Goal: Task Accomplishment & Management: Manage account settings

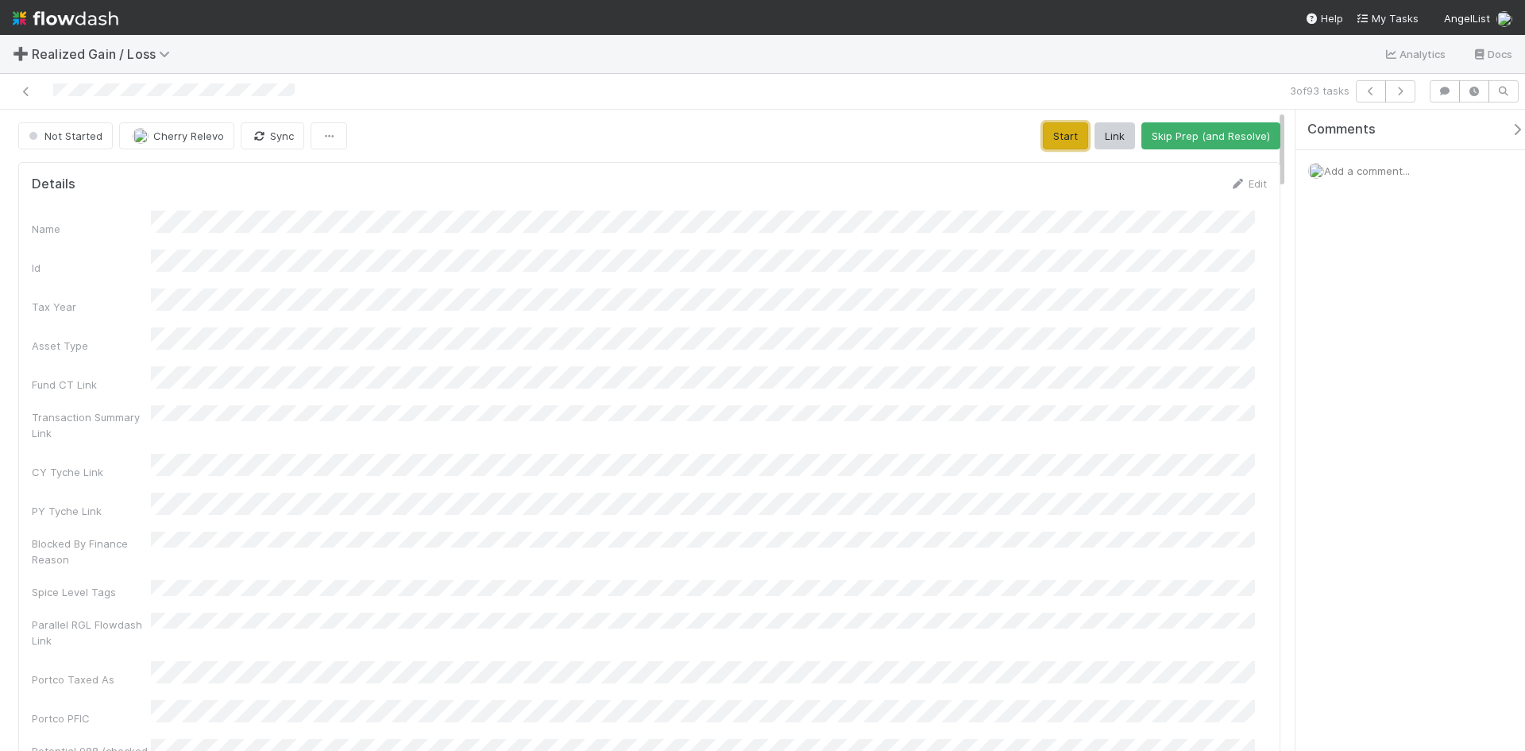
click at [1050, 127] on button "Start" at bounding box center [1065, 135] width 45 height 27
click at [1245, 180] on link "Edit" at bounding box center [1248, 183] width 37 height 13
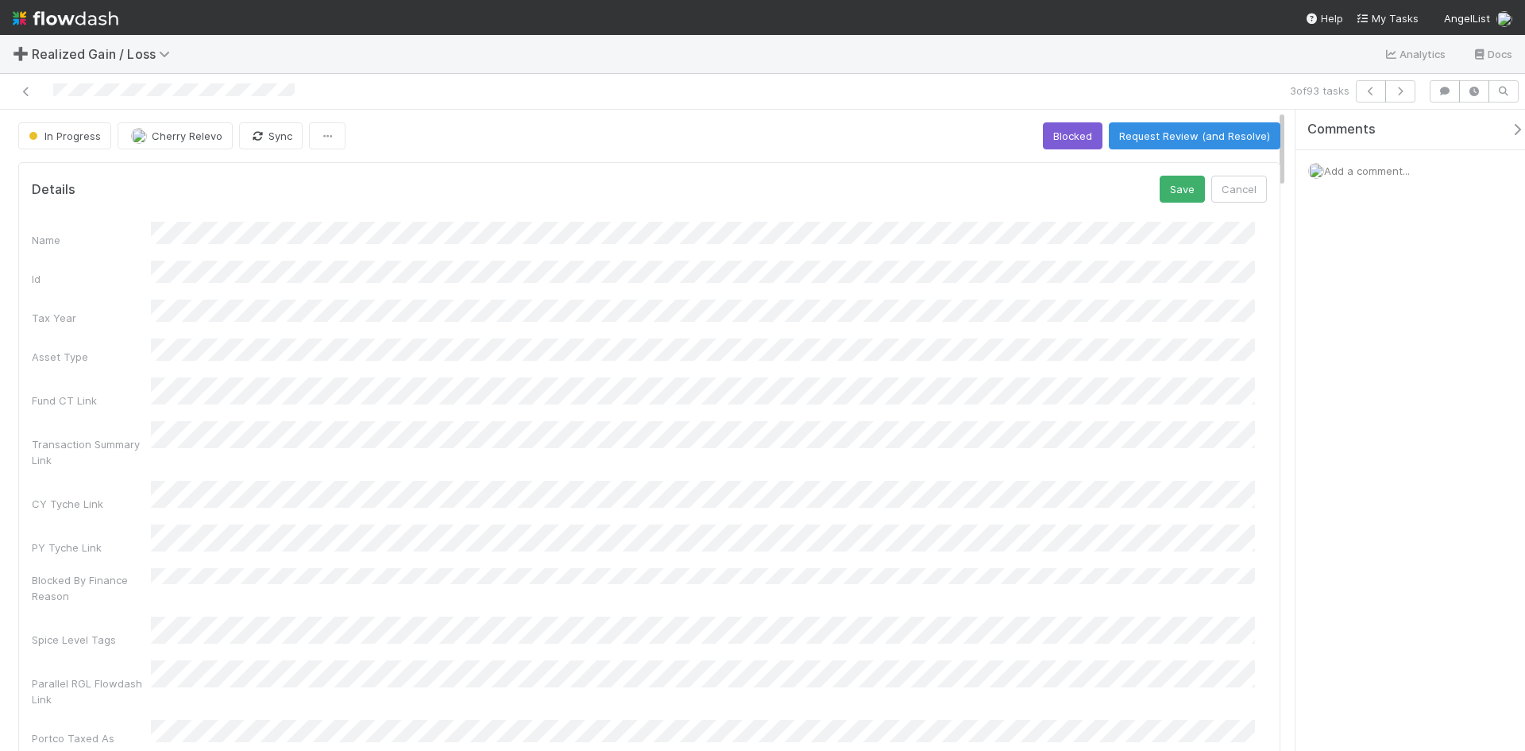
drag, startPoint x: 1110, startPoint y: 249, endPoint x: 1052, endPoint y: 255, distance: 58.2
click at [1110, 249] on div "Name Id Tax Year Asset Type Fund CT Link Transaction Summary Link CY Tyche Link…" at bounding box center [649, 546] width 1235 height 649
click at [1180, 187] on button "Save" at bounding box center [1182, 189] width 45 height 27
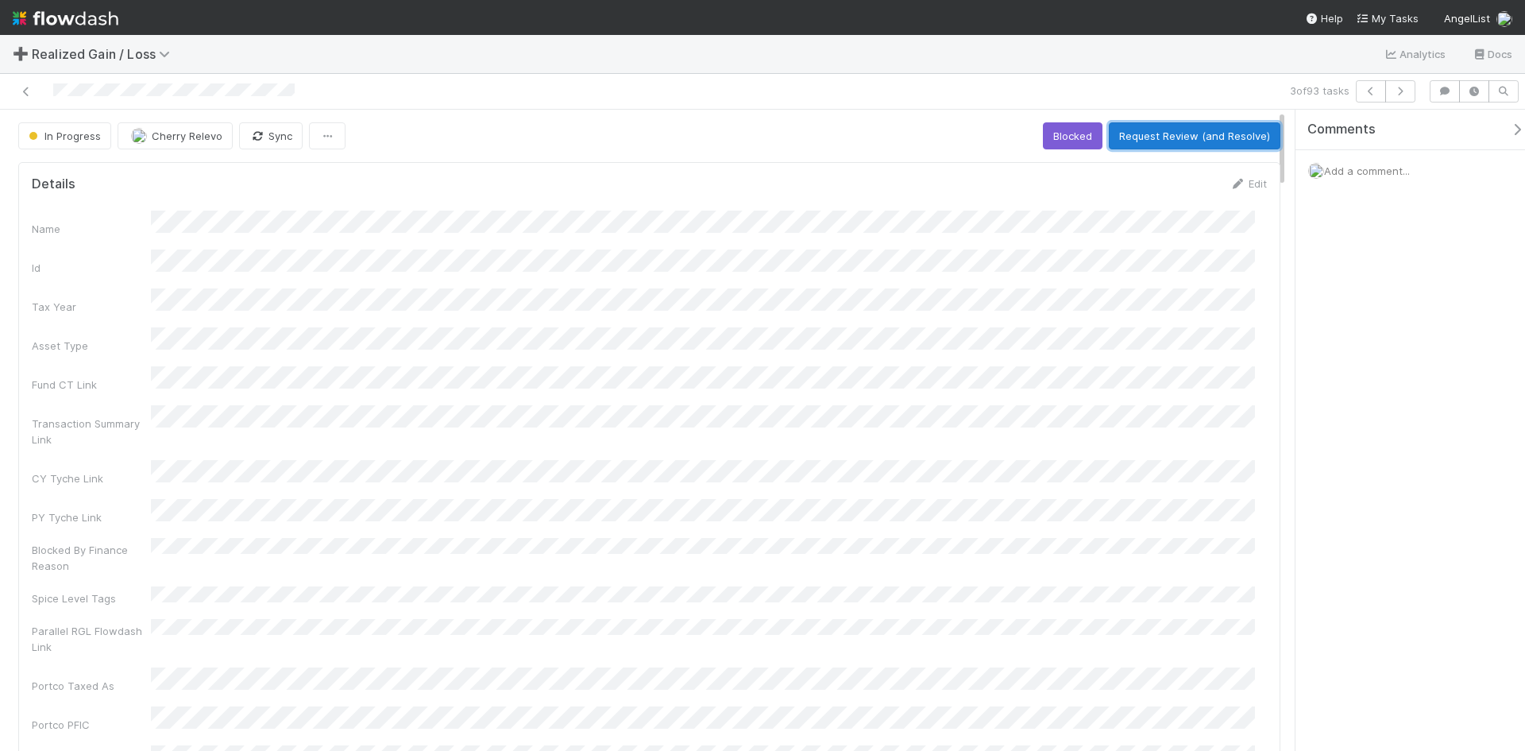
click at [1180, 129] on button "Request Review (and Resolve)" at bounding box center [1195, 135] width 172 height 27
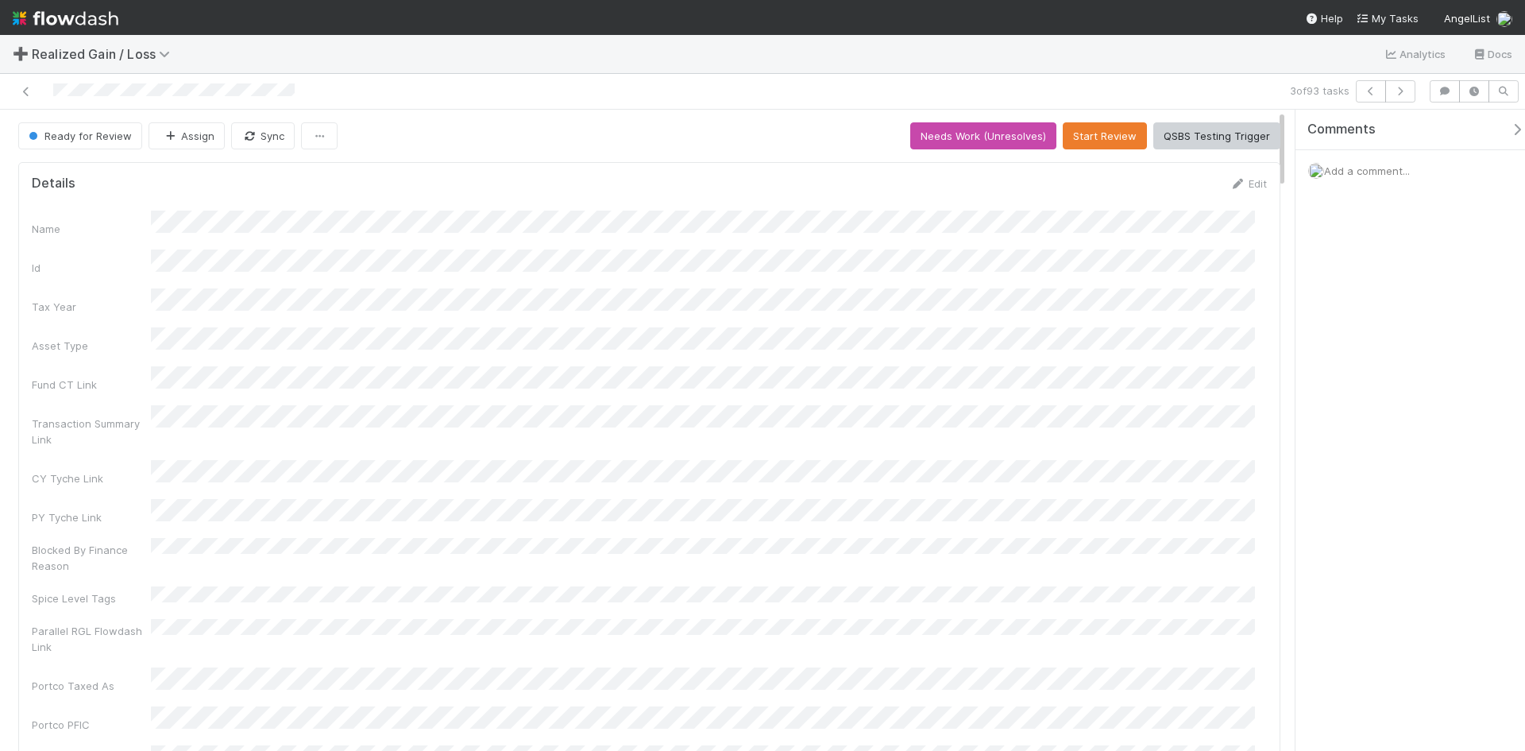
click at [697, 142] on div "Ready for Review Assign Sync Needs Work (Unresolves) Start Review QSBS Testing …" at bounding box center [649, 135] width 1262 height 27
click at [27, 90] on icon at bounding box center [26, 92] width 16 height 10
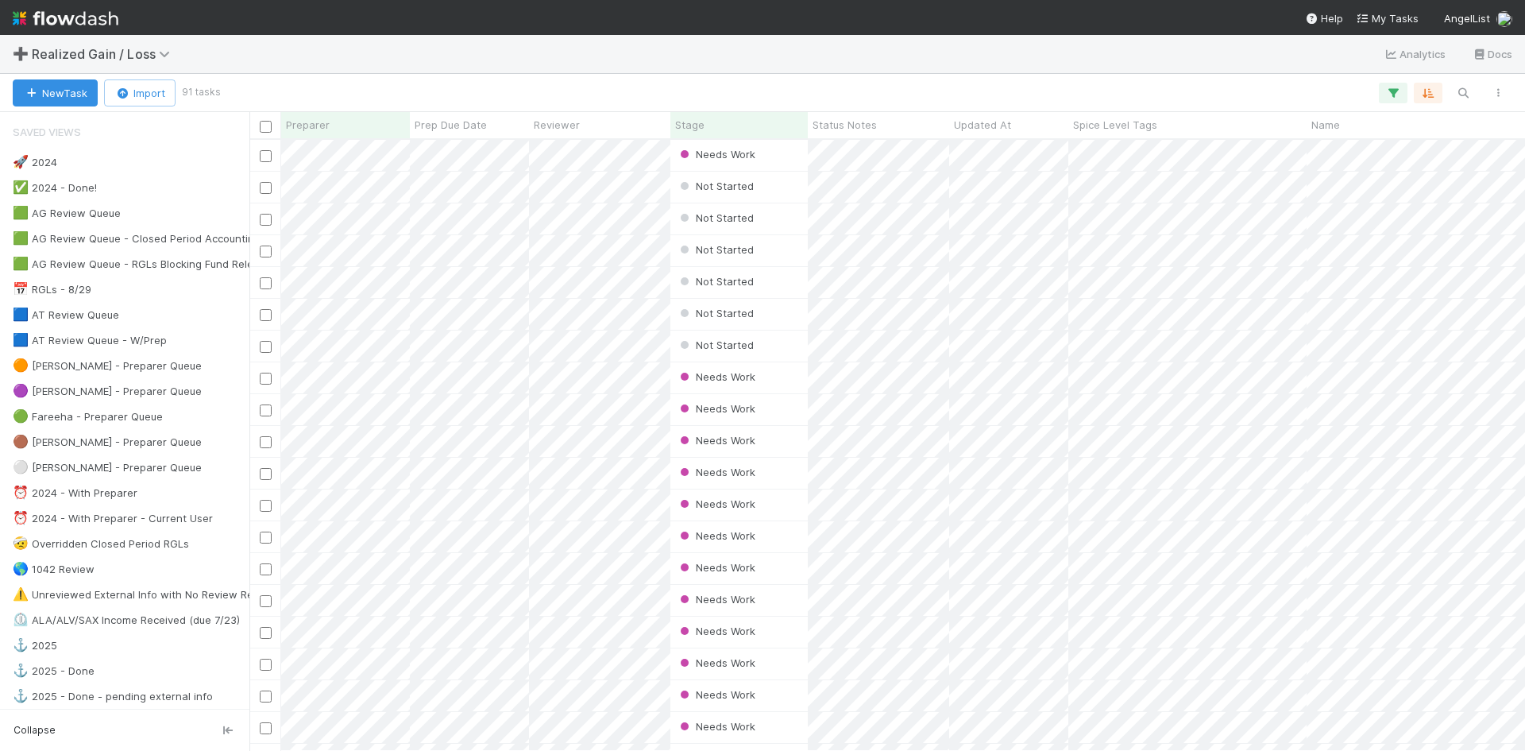
scroll to position [599, 1264]
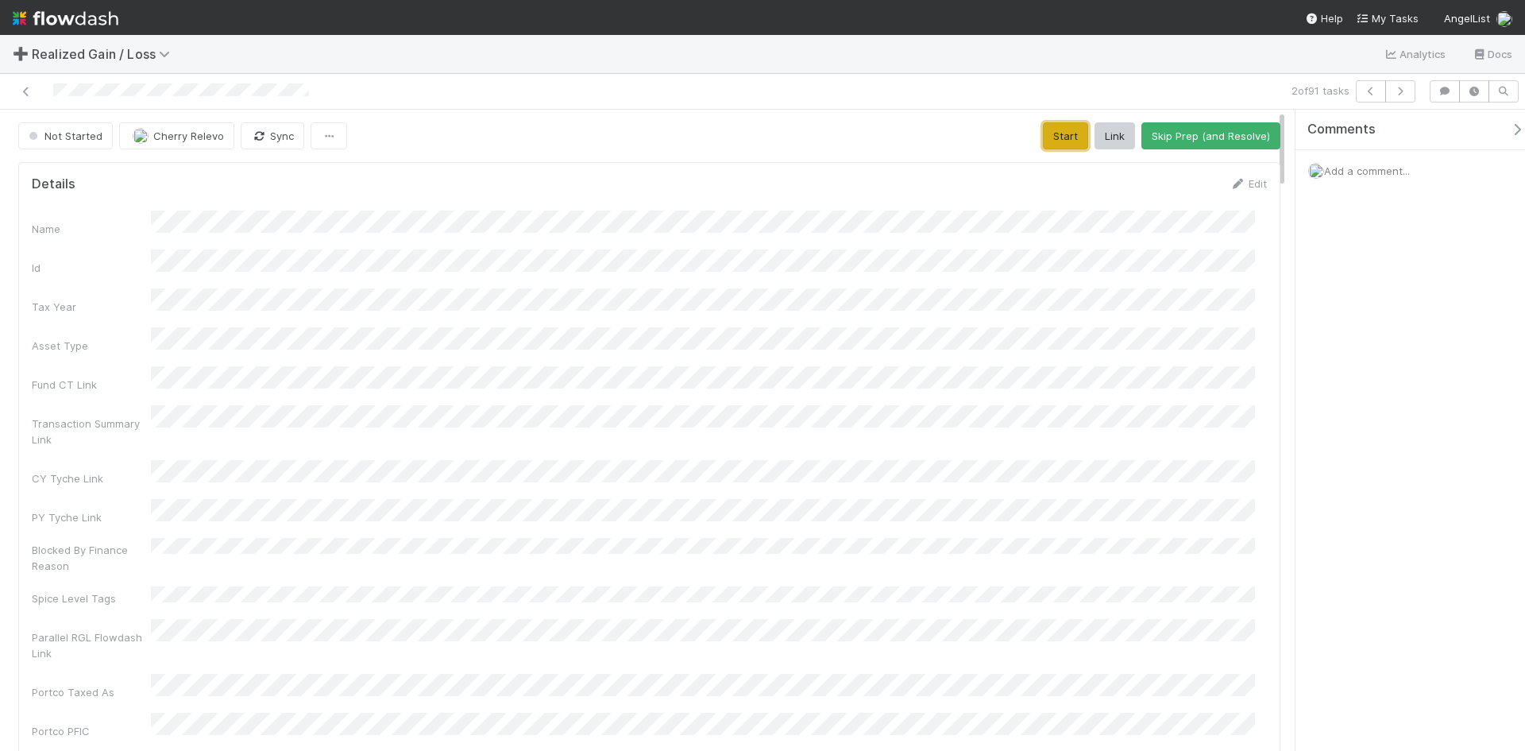
click at [1056, 133] on button "Start" at bounding box center [1065, 135] width 45 height 27
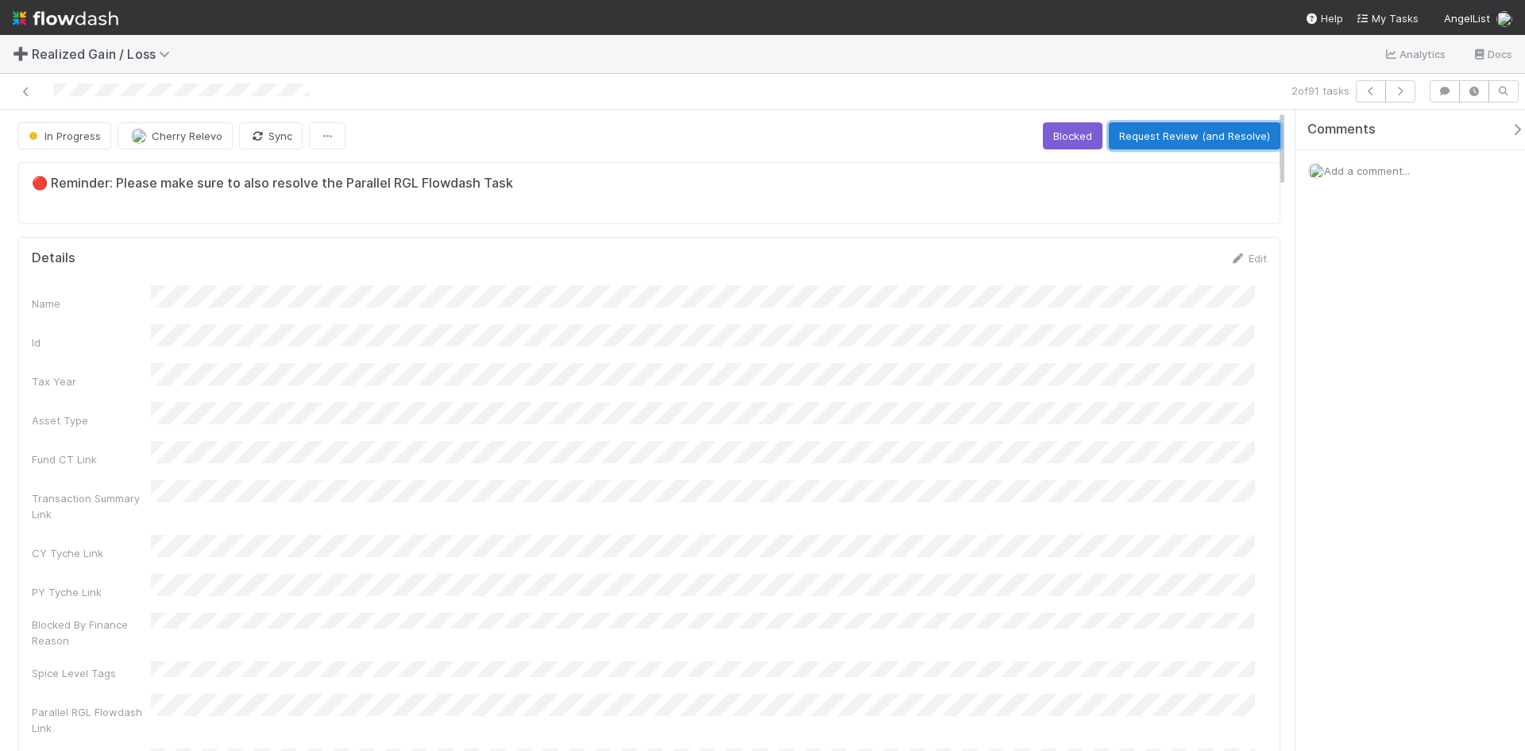
drag, startPoint x: 1195, startPoint y: 135, endPoint x: 1238, endPoint y: 135, distance: 42.1
click at [1195, 135] on button "Request Review (and Resolve)" at bounding box center [1195, 135] width 172 height 27
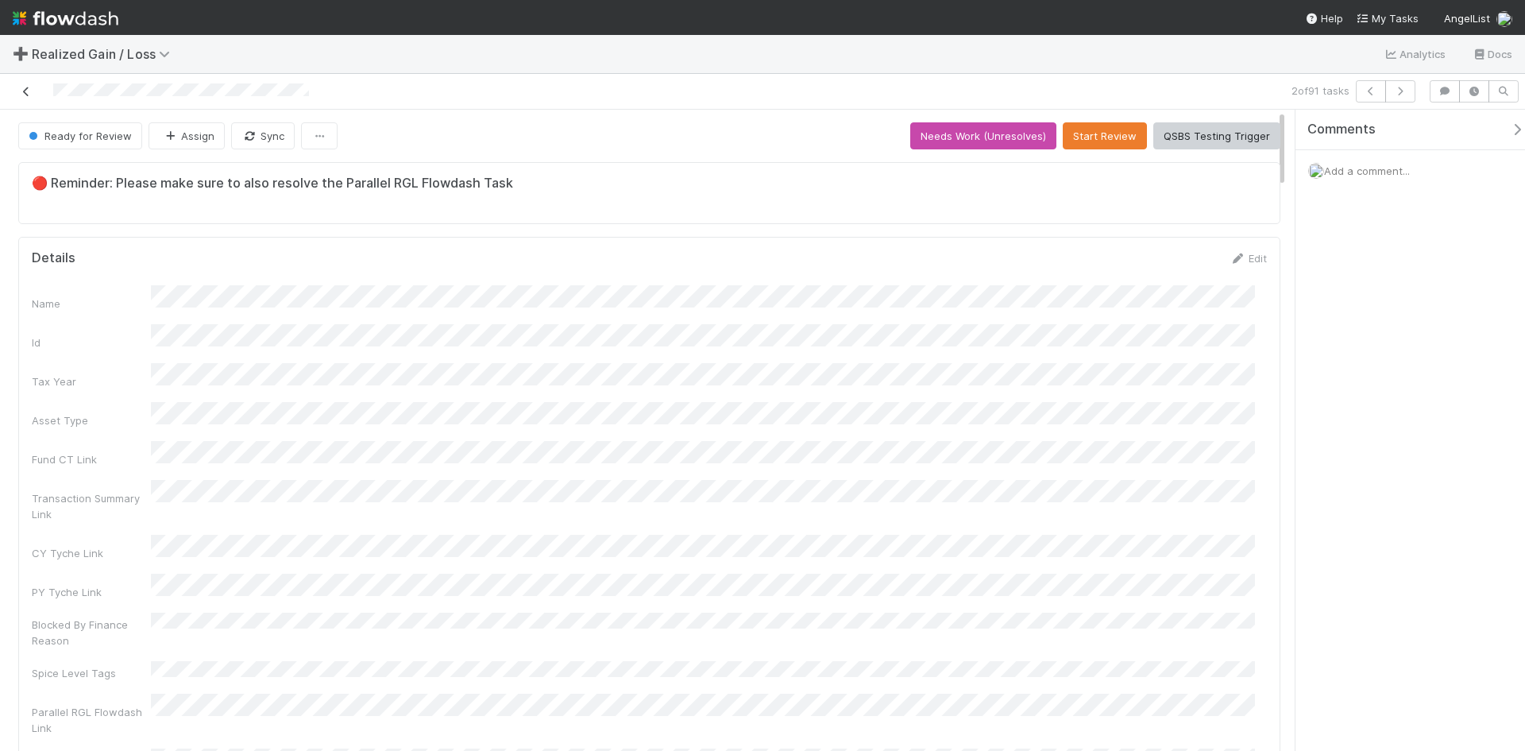
click at [32, 87] on icon at bounding box center [26, 92] width 16 height 10
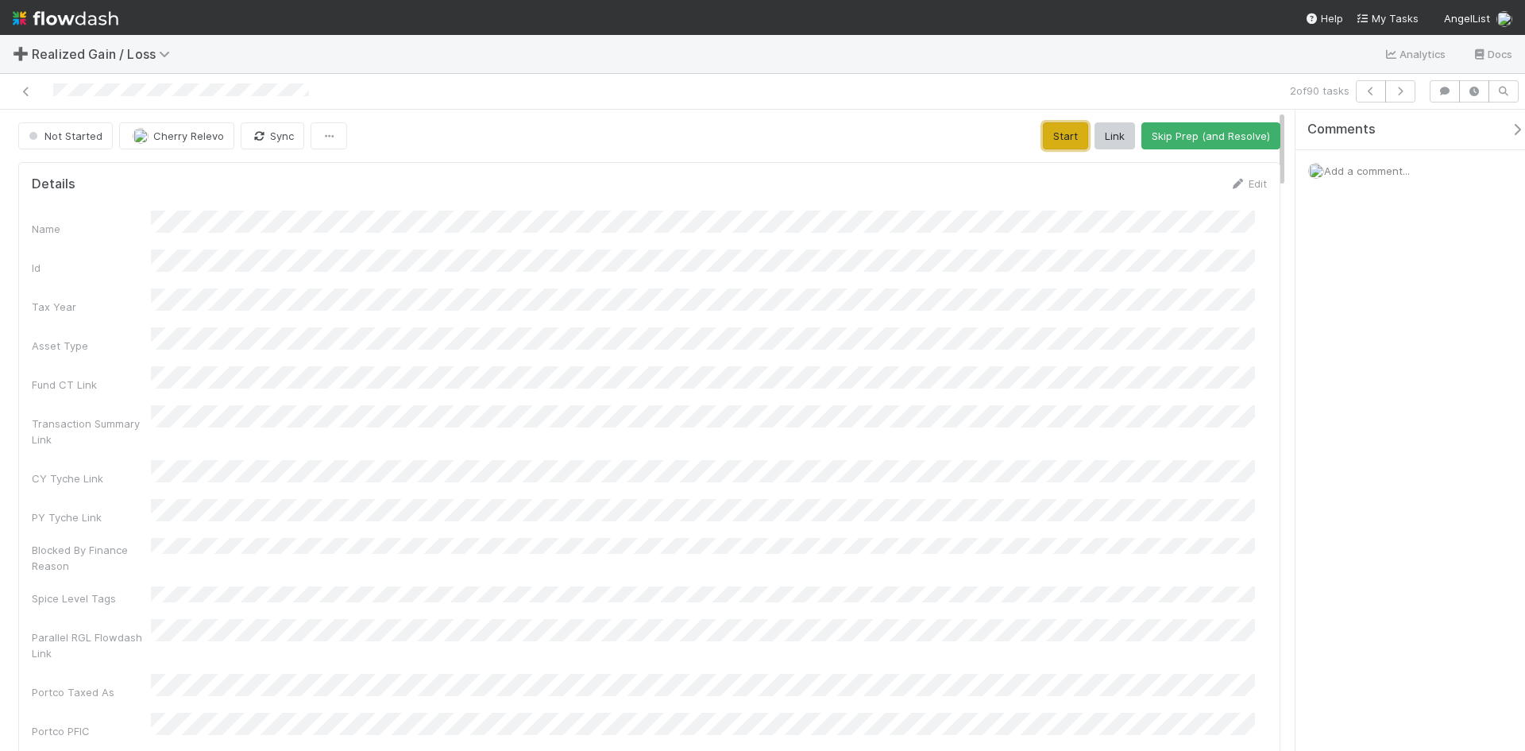
click at [1056, 132] on button "Start" at bounding box center [1065, 135] width 45 height 27
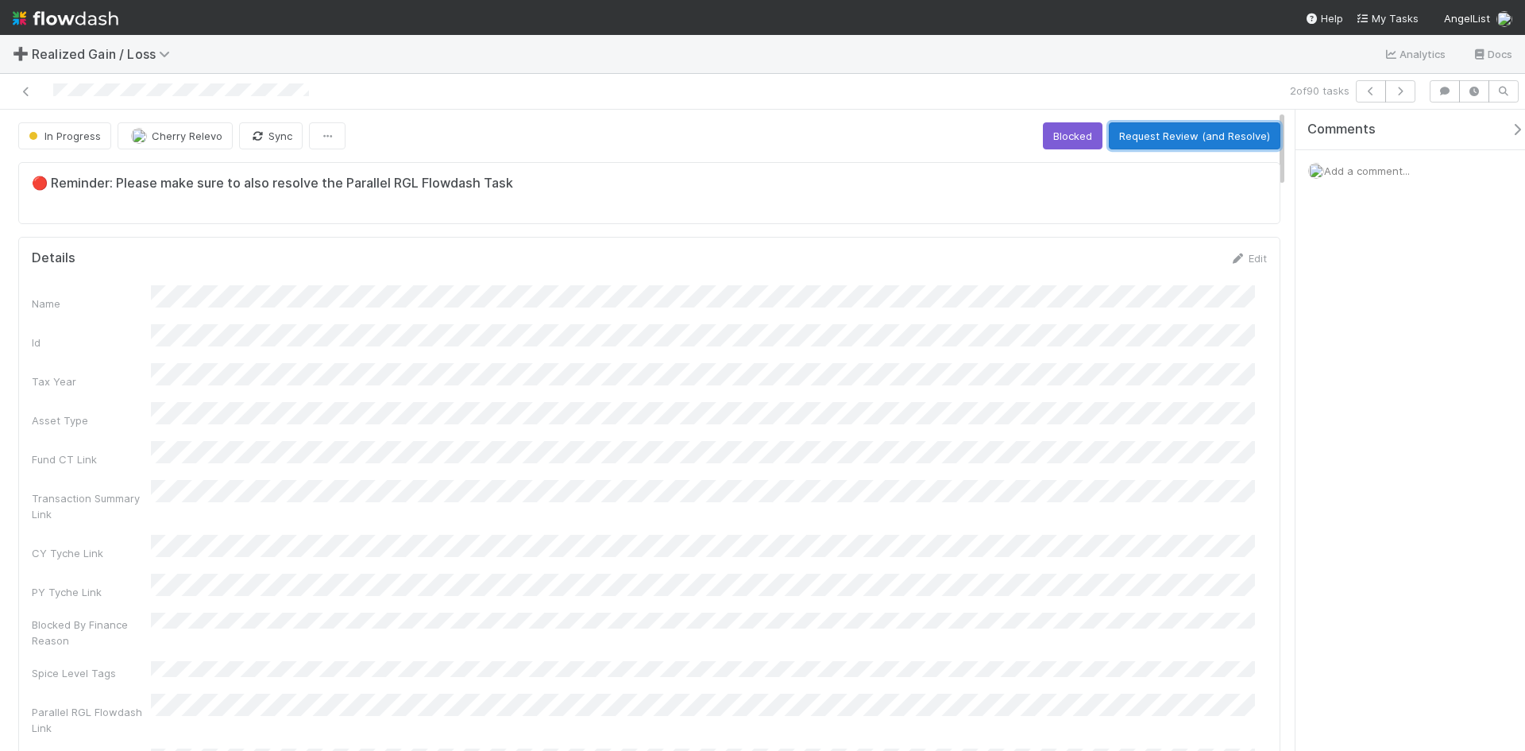
click at [1191, 129] on button "Request Review (and Resolve)" at bounding box center [1195, 135] width 172 height 27
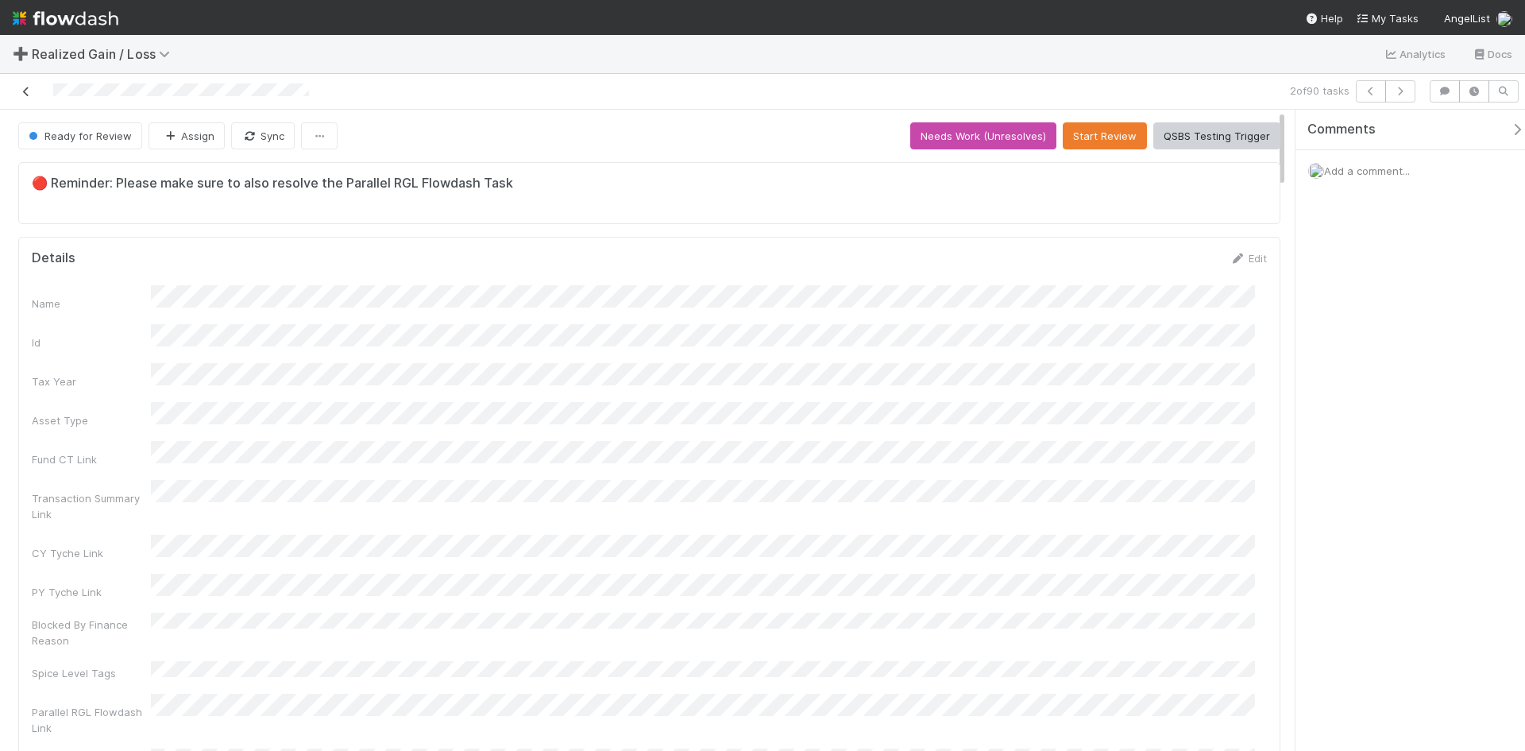
click at [21, 91] on icon at bounding box center [26, 92] width 16 height 10
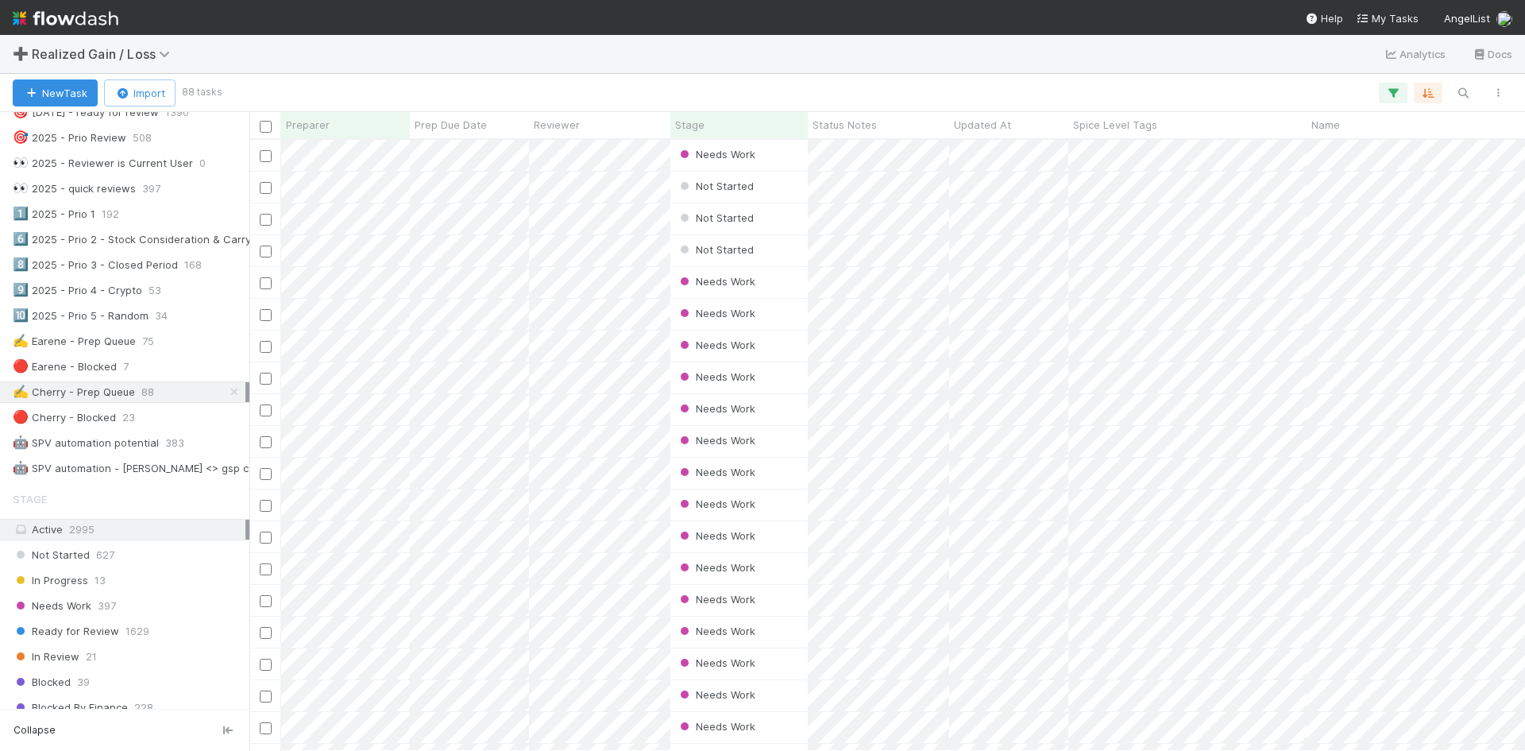
scroll to position [715, 0]
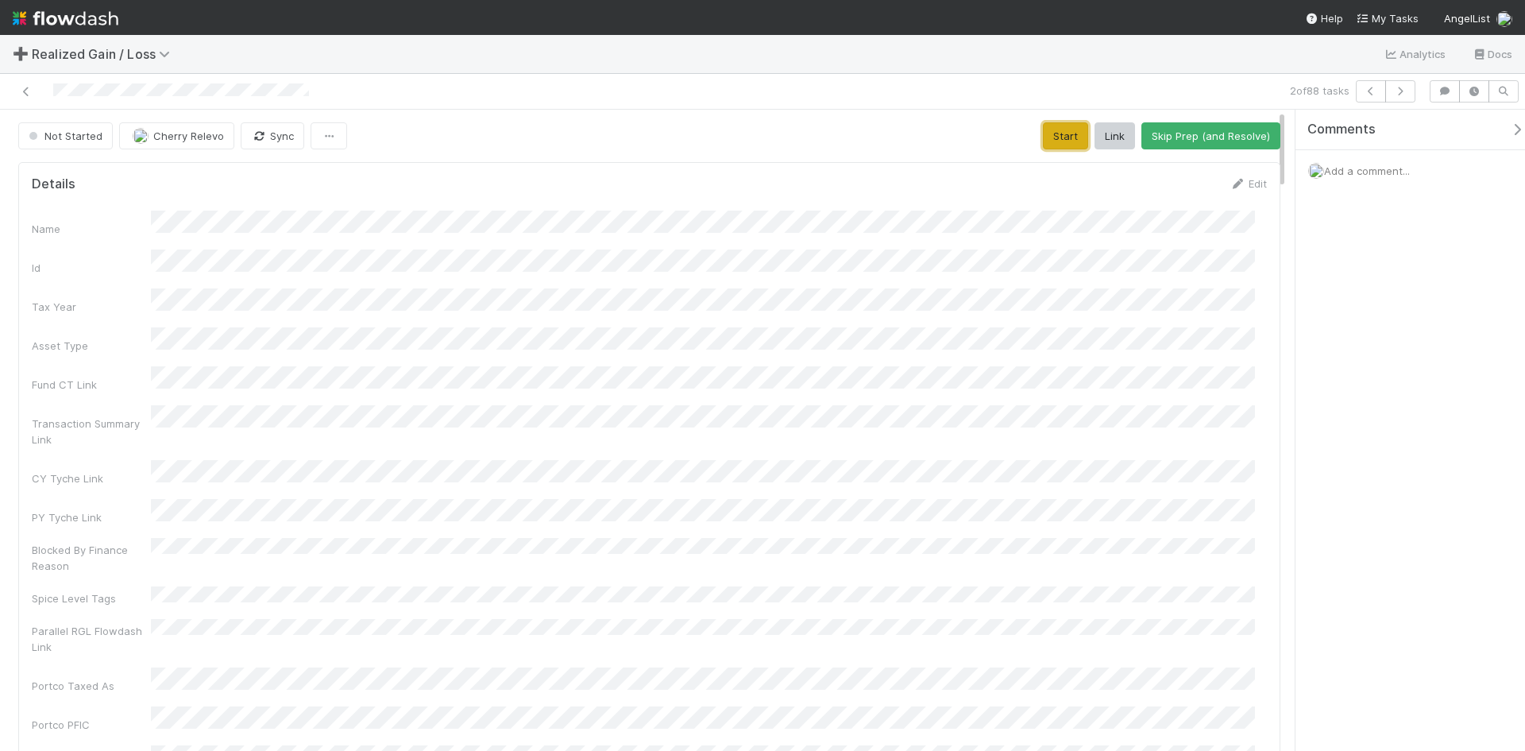
click at [1044, 137] on button "Start" at bounding box center [1065, 135] width 45 height 27
drag, startPoint x: 1173, startPoint y: 133, endPoint x: 1172, endPoint y: 171, distance: 37.3
click at [1173, 133] on button "Request Review (and Resolve)" at bounding box center [1195, 135] width 172 height 27
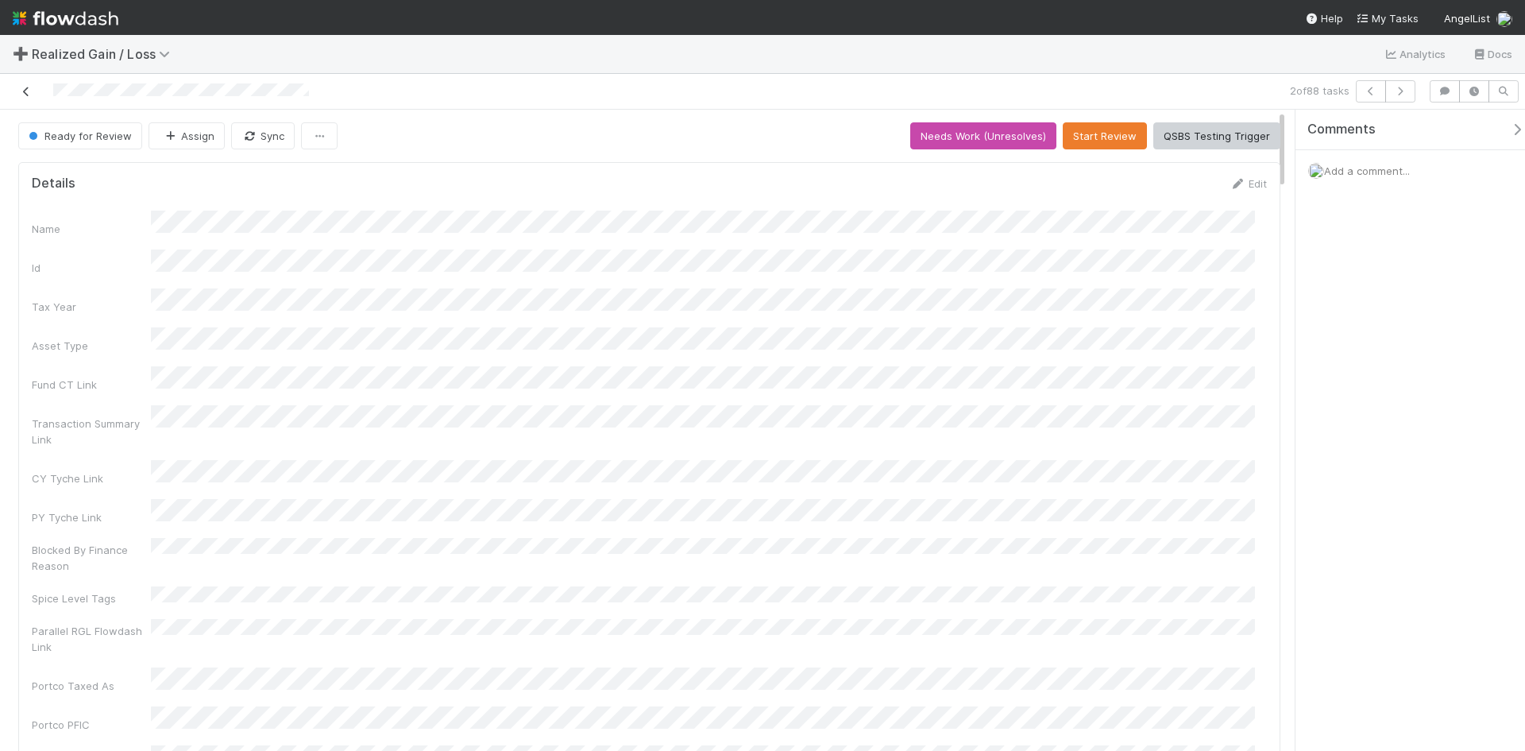
click at [21, 91] on icon at bounding box center [26, 92] width 16 height 10
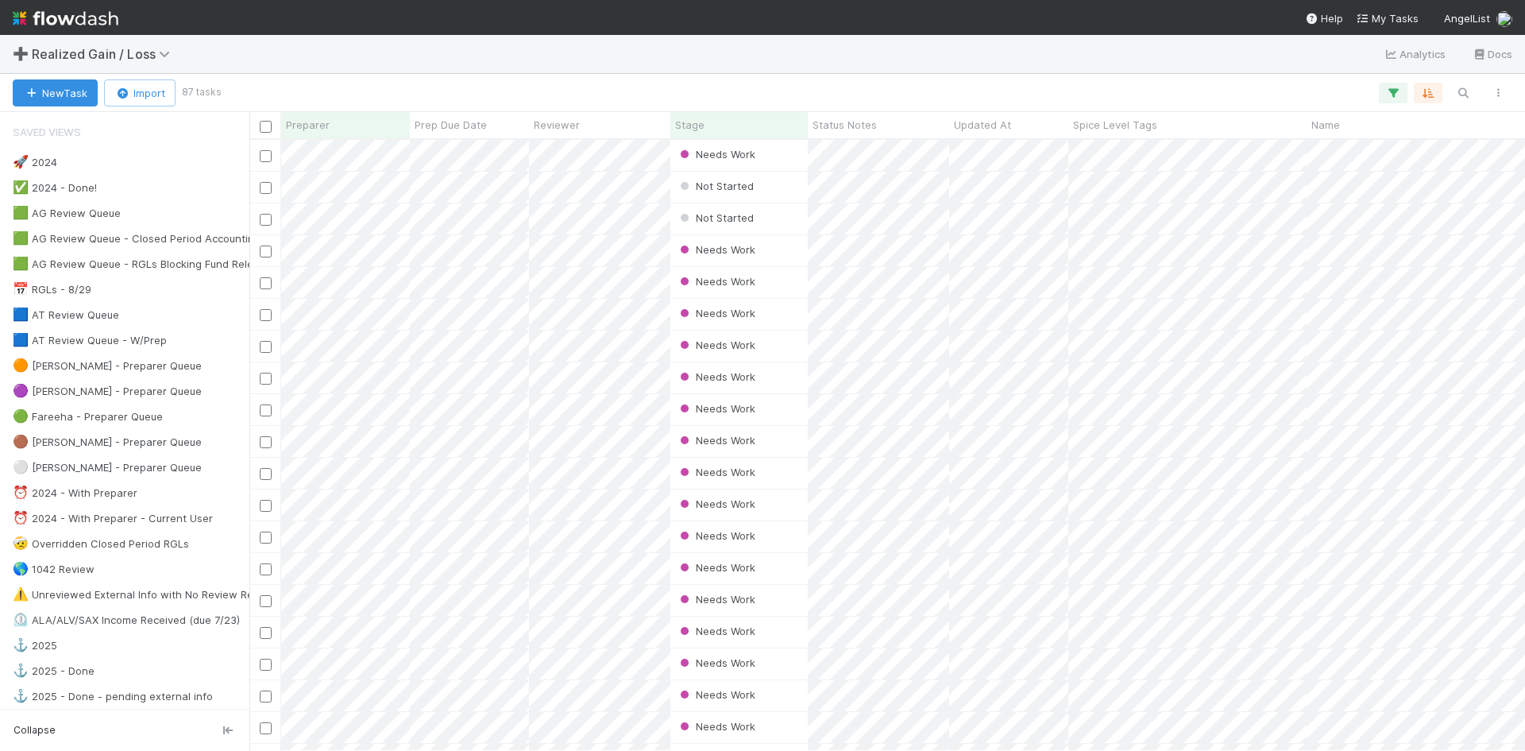
scroll to position [599, 1264]
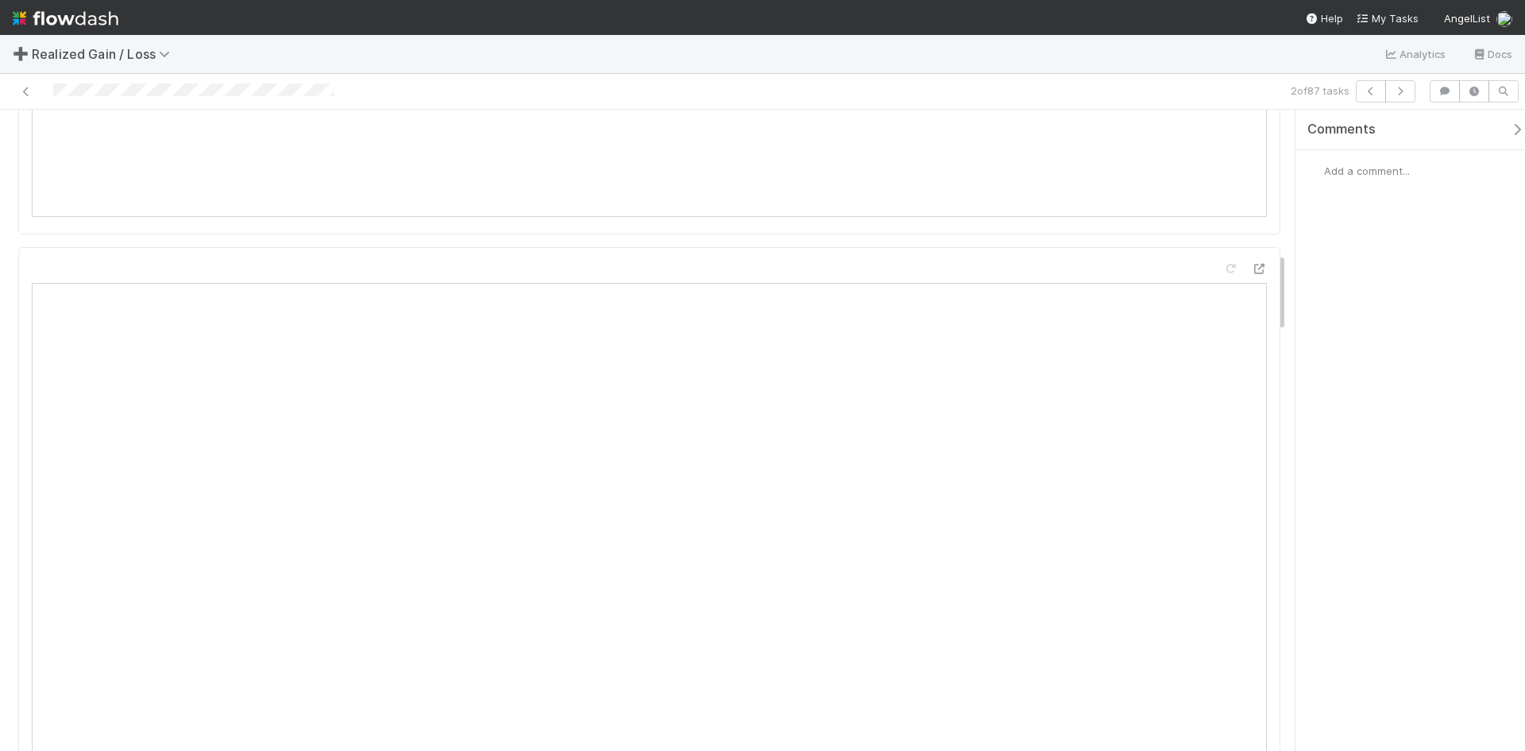
scroll to position [1191, 0]
click at [1366, 465] on div "Comments Add a comment..." at bounding box center [1410, 430] width 230 height 641
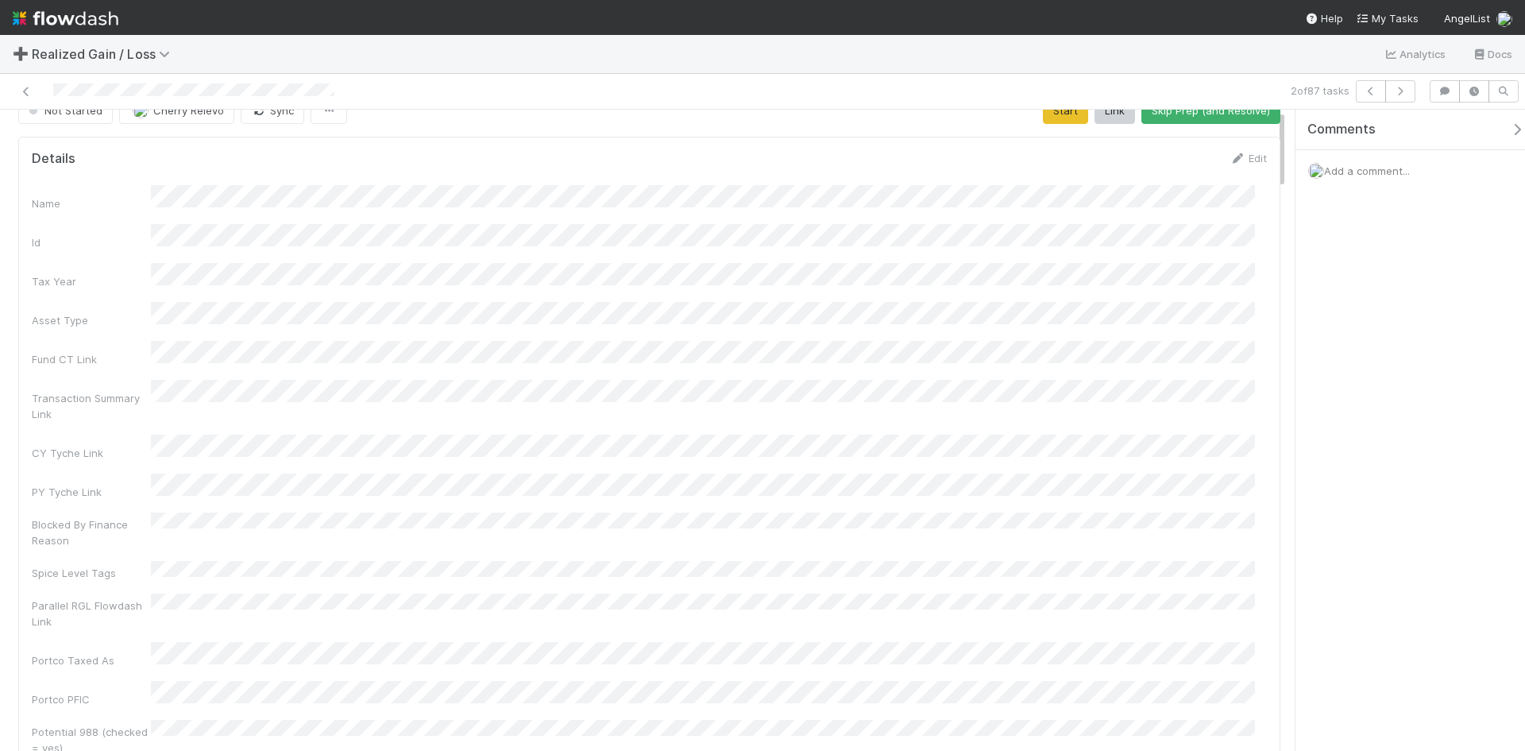
scroll to position [0, 0]
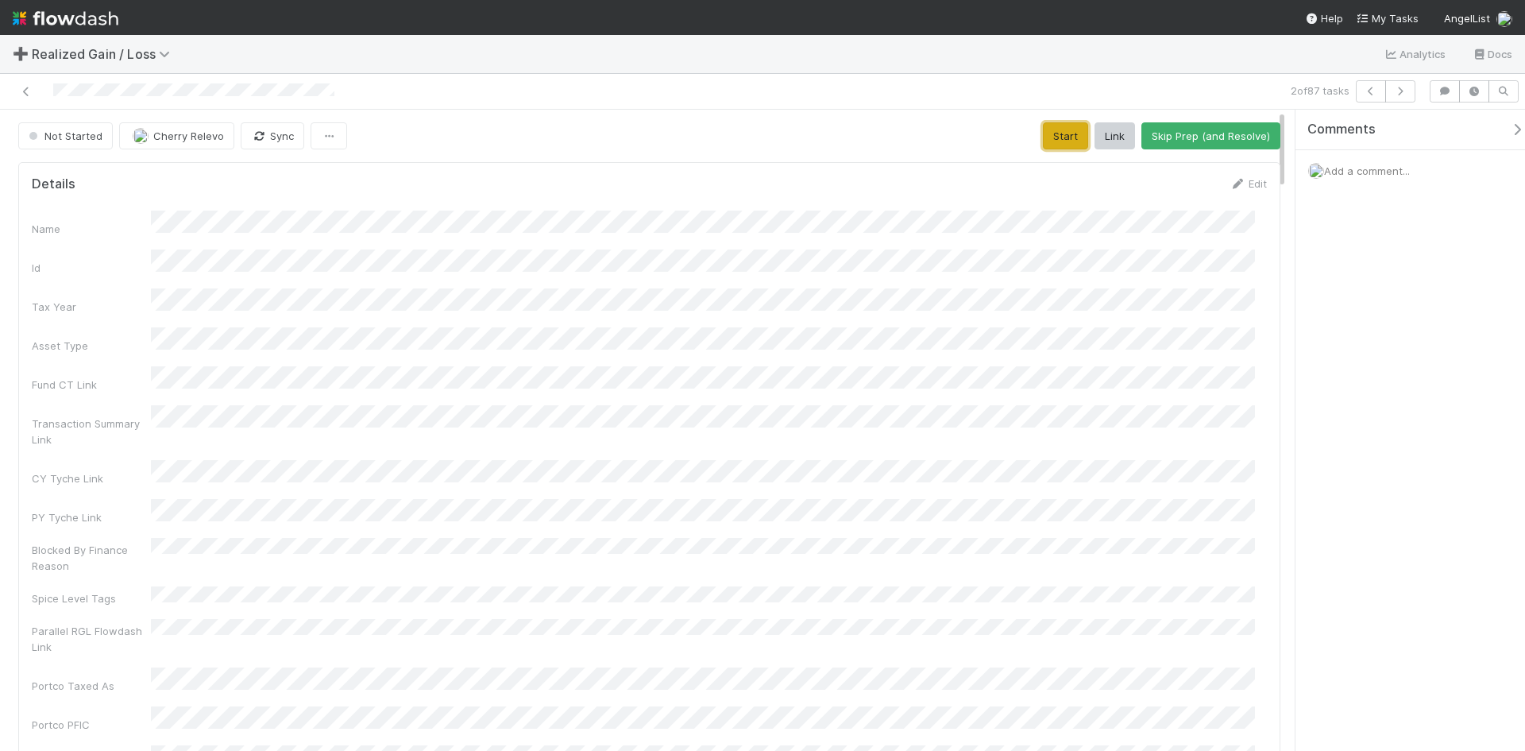
click at [1066, 143] on button "Start" at bounding box center [1065, 135] width 45 height 27
click at [1180, 128] on button "Request Review (and Resolve)" at bounding box center [1195, 135] width 172 height 27
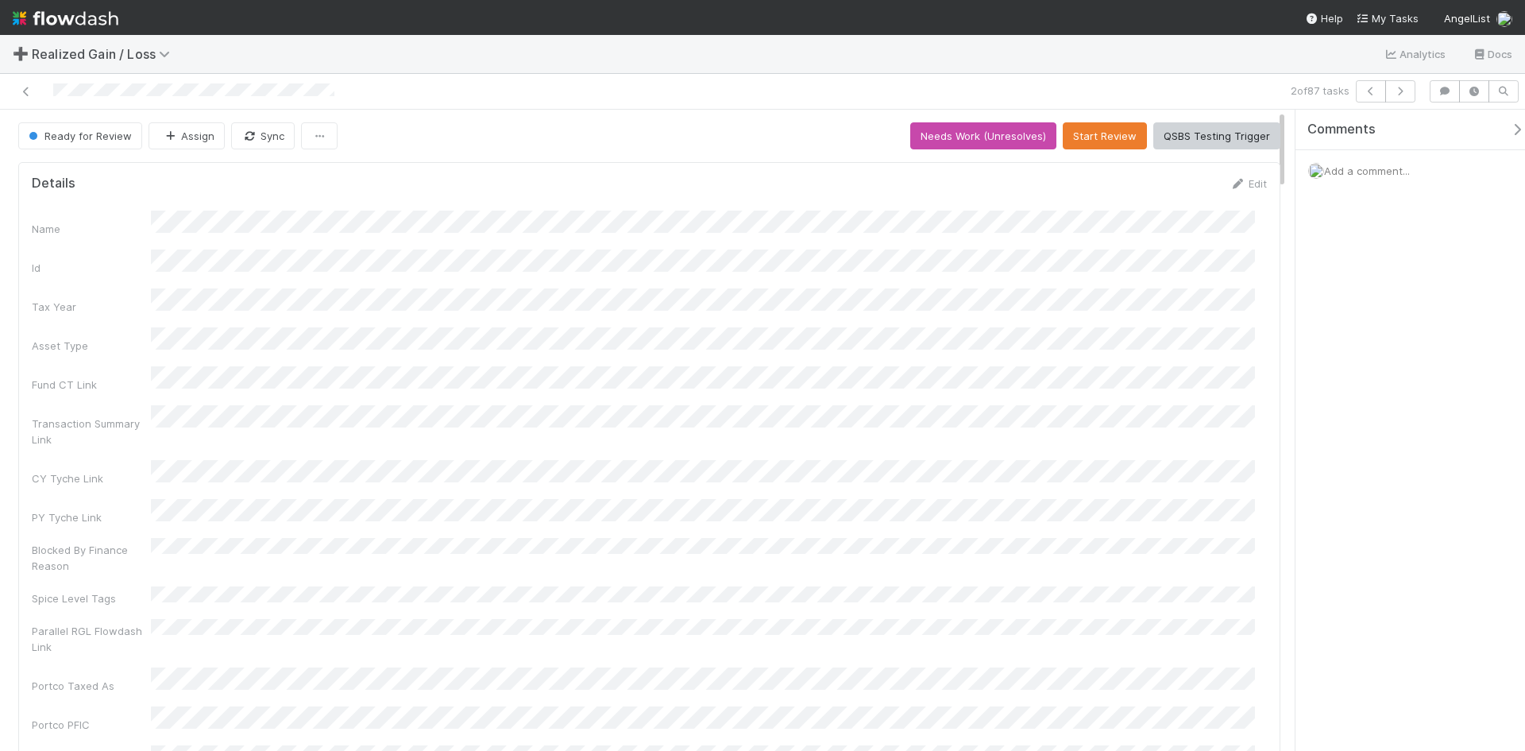
drag, startPoint x: 28, startPoint y: 95, endPoint x: 52, endPoint y: 69, distance: 34.8
click at [28, 95] on icon at bounding box center [26, 92] width 16 height 10
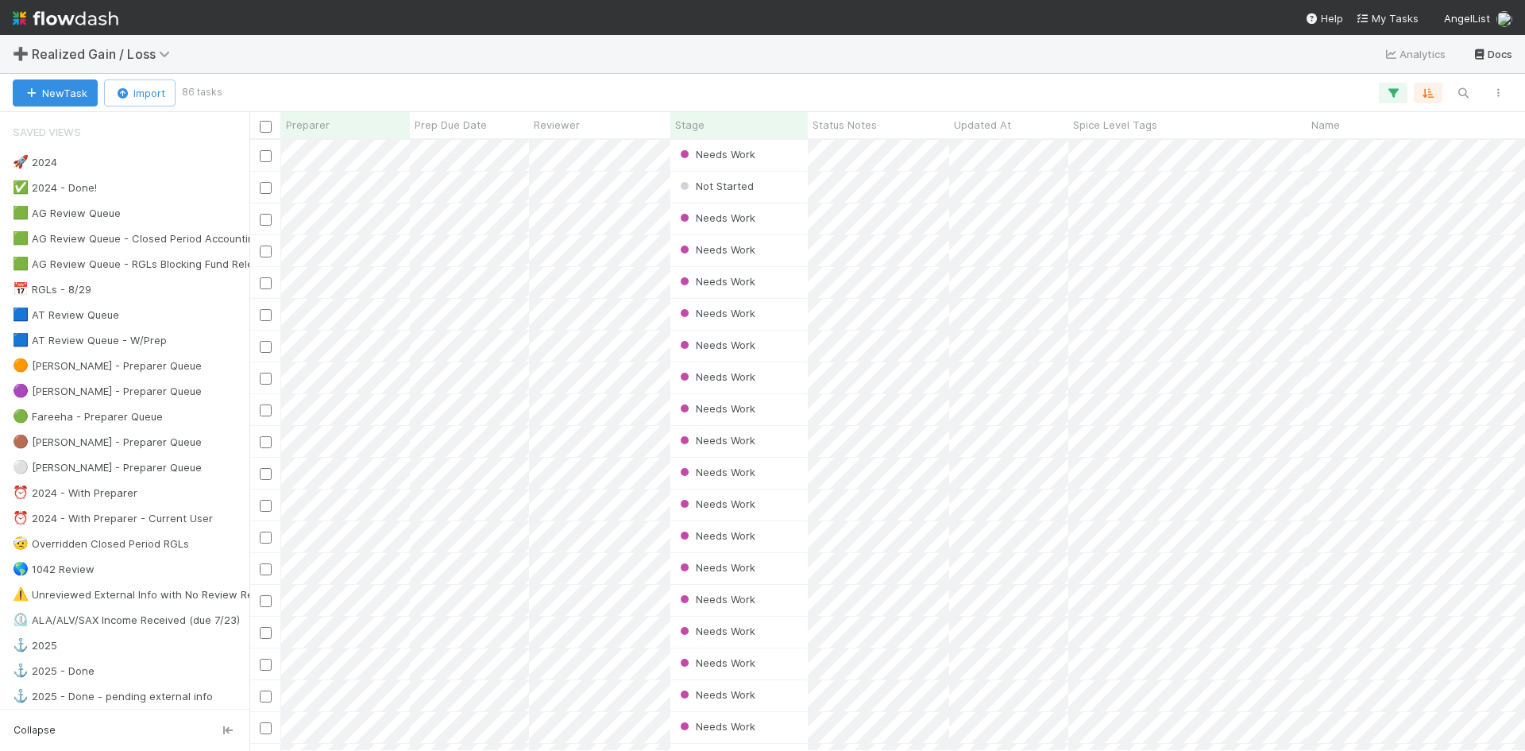
scroll to position [599, 1264]
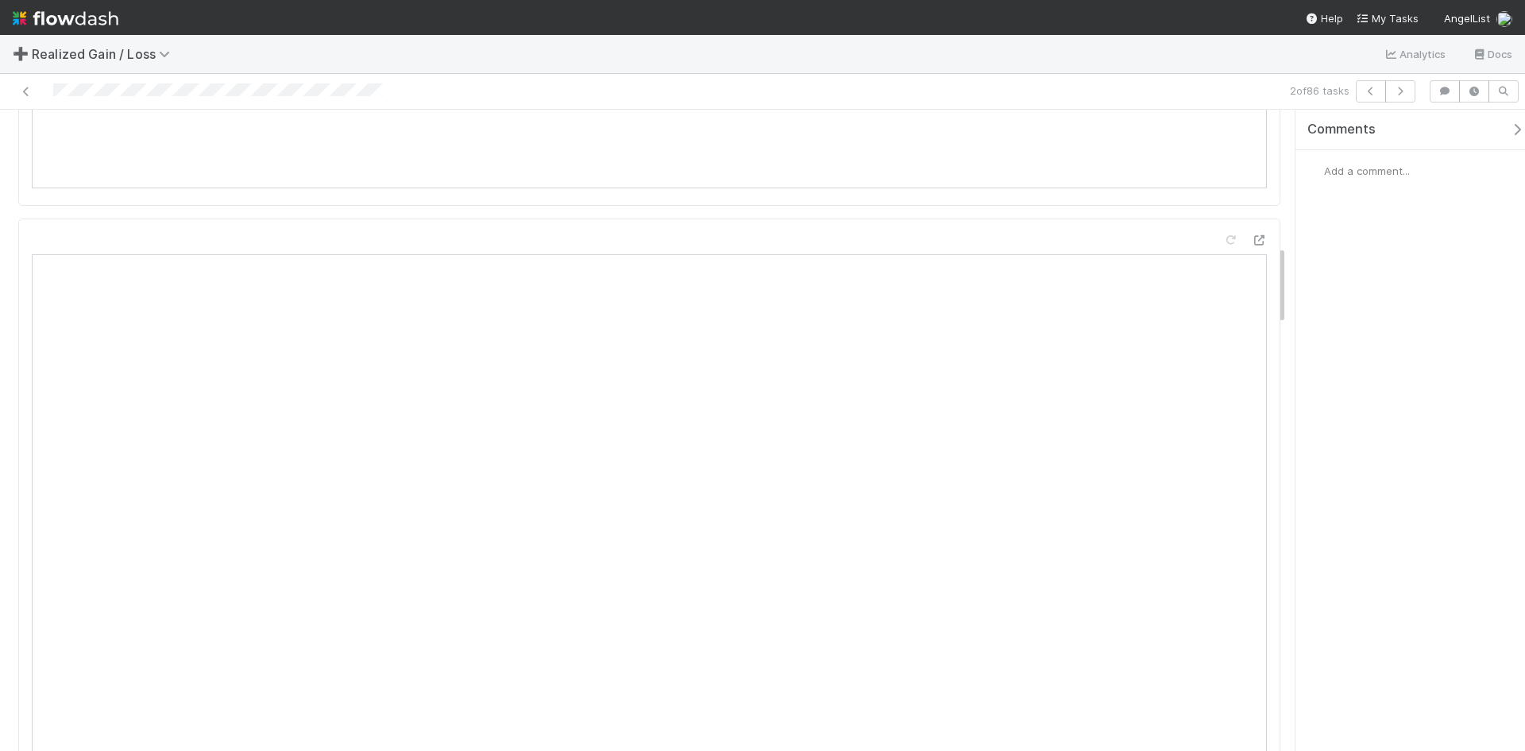
scroll to position [1112, 0]
click at [1430, 627] on div "Comments Add a comment..." at bounding box center [1410, 430] width 230 height 641
click at [1428, 636] on div "Comments Add a comment..." at bounding box center [1410, 430] width 230 height 641
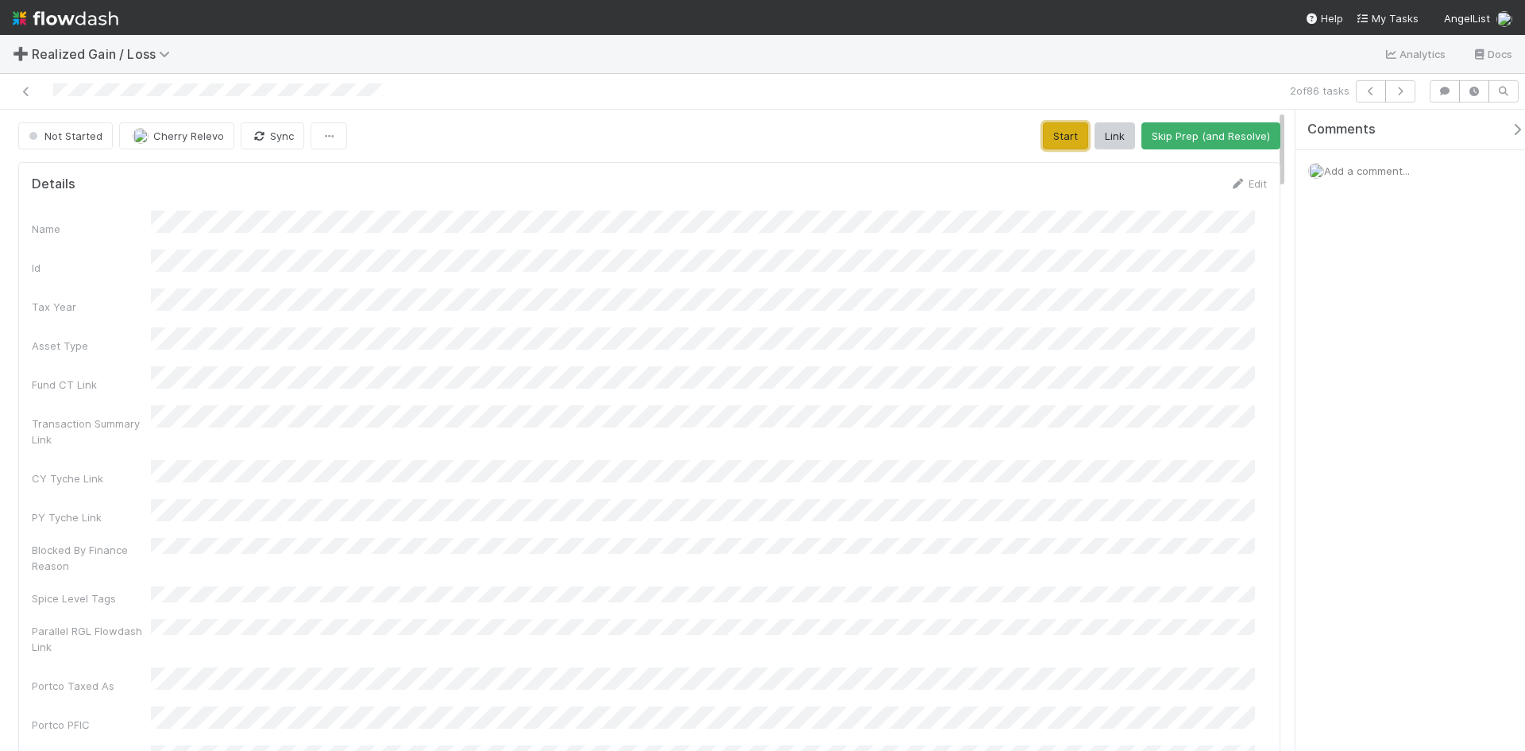
click at [1045, 127] on button "Start" at bounding box center [1065, 135] width 45 height 27
drag, startPoint x: 1183, startPoint y: 136, endPoint x: 1183, endPoint y: 153, distance: 17.5
click at [1183, 141] on button "Request Review (and Resolve)" at bounding box center [1195, 135] width 172 height 27
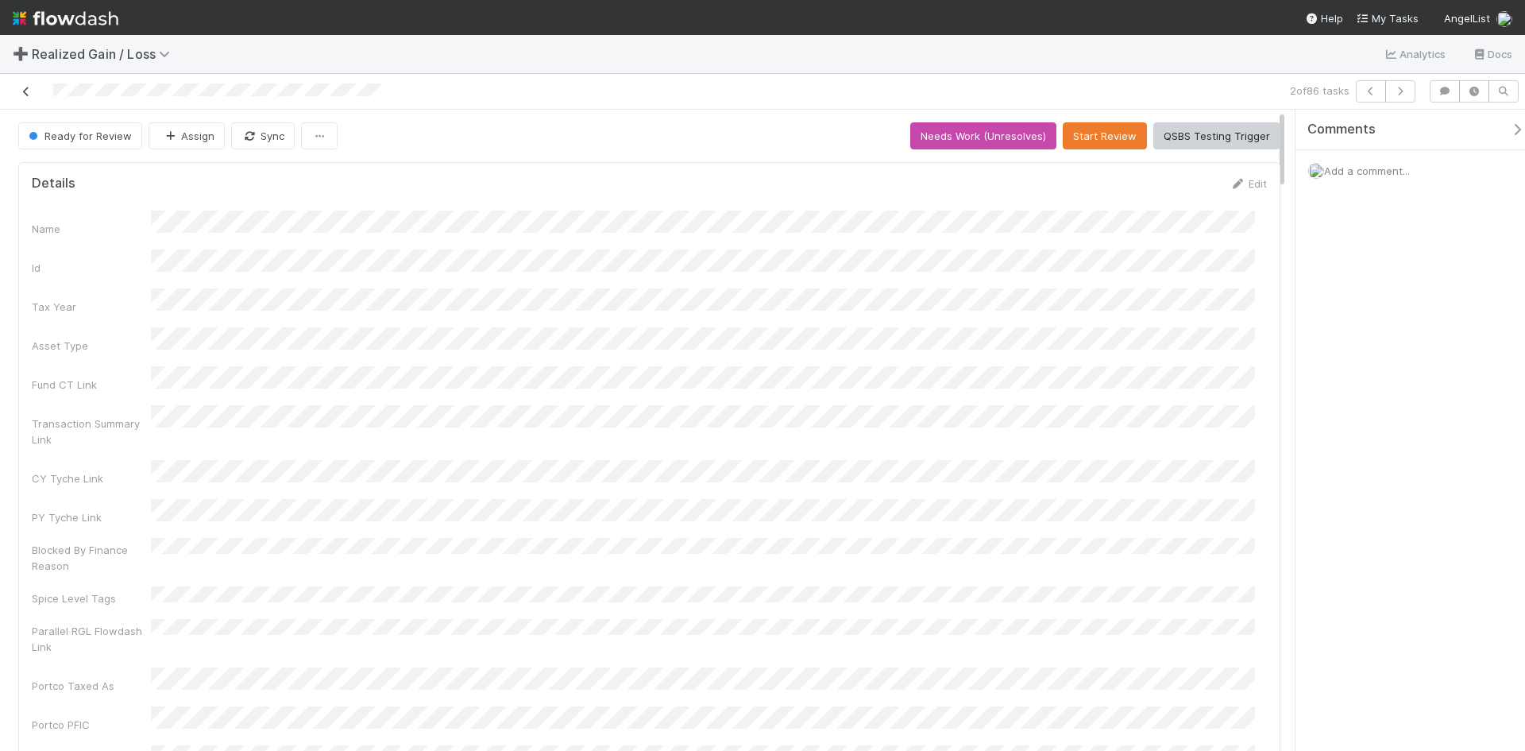
click at [25, 92] on icon at bounding box center [26, 92] width 16 height 10
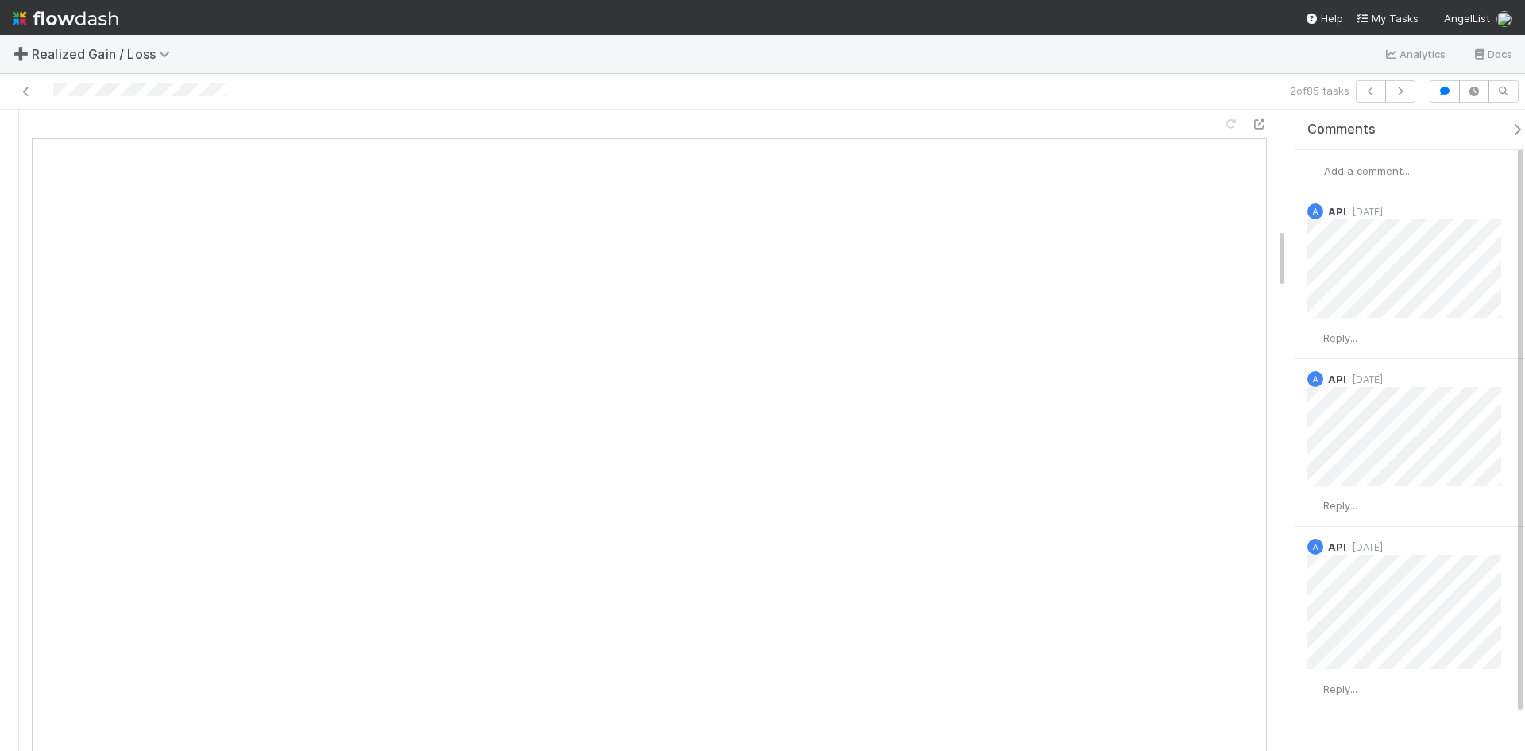
scroll to position [1271, 0]
click at [22, 91] on icon at bounding box center [26, 92] width 16 height 10
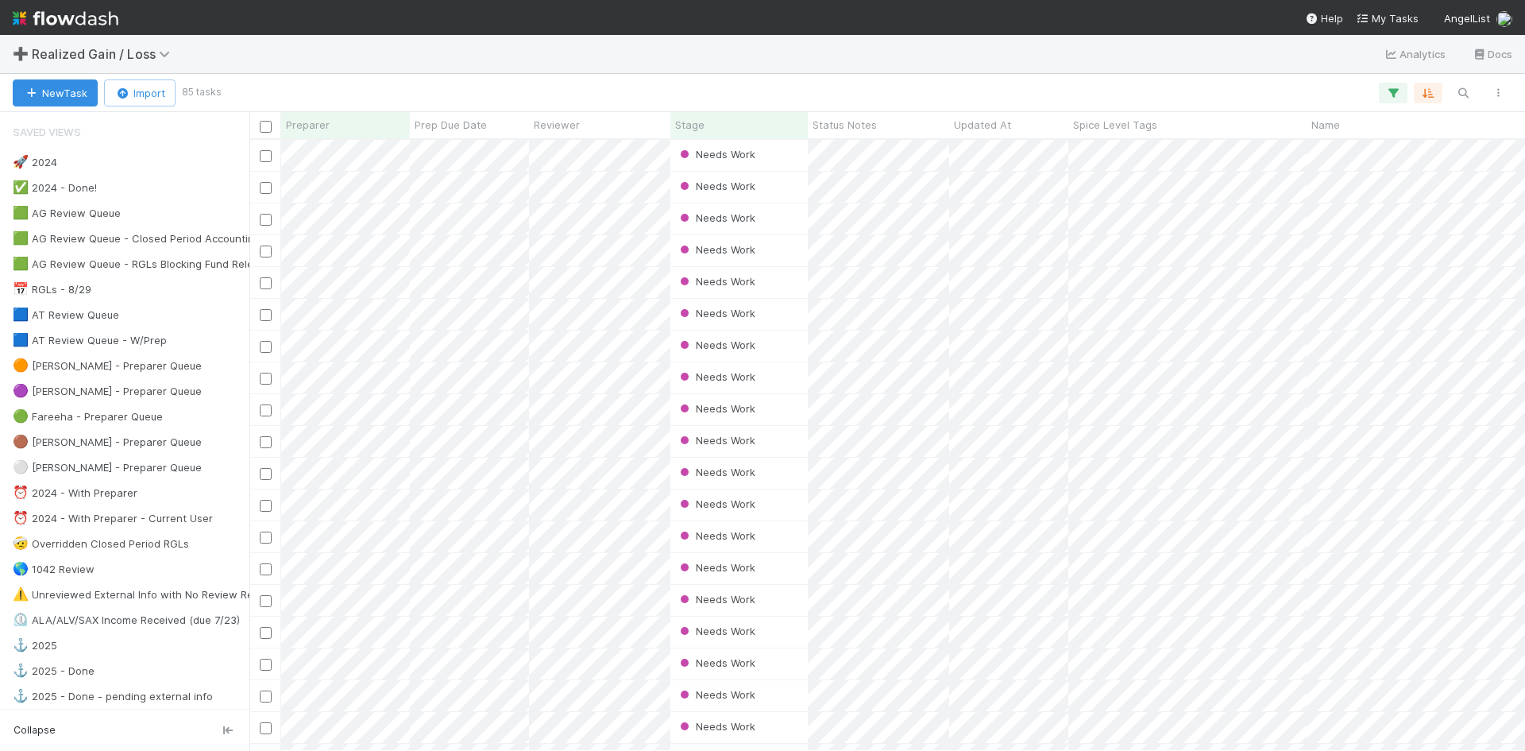
scroll to position [599, 1264]
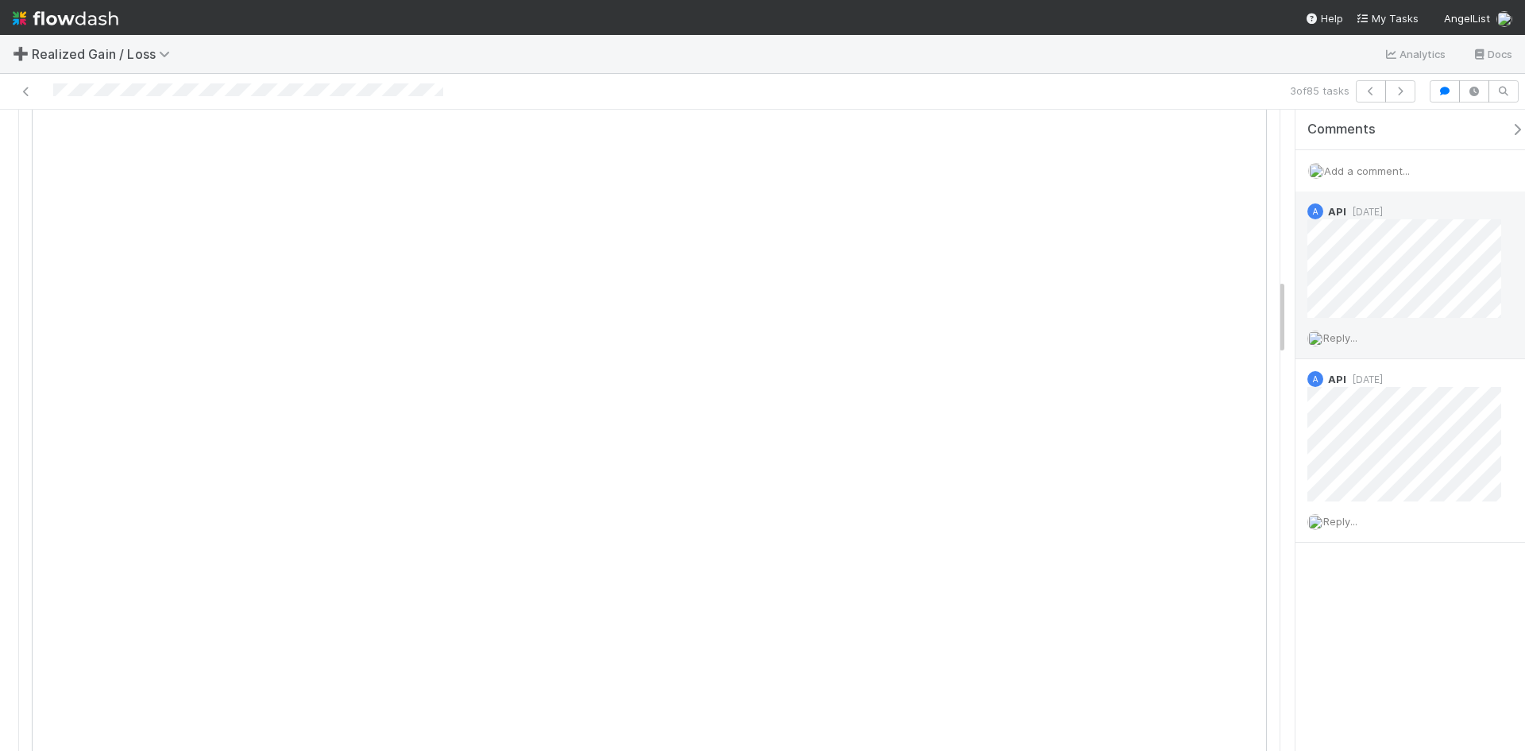
scroll to position [1430, 0]
click at [52, 92] on div at bounding box center [361, 91] width 711 height 22
click at [444, 98] on div at bounding box center [361, 91] width 711 height 22
click at [51, 96] on div at bounding box center [361, 91] width 711 height 22
click at [358, 102] on div "3 of 85 tasks" at bounding box center [762, 92] width 1525 height 36
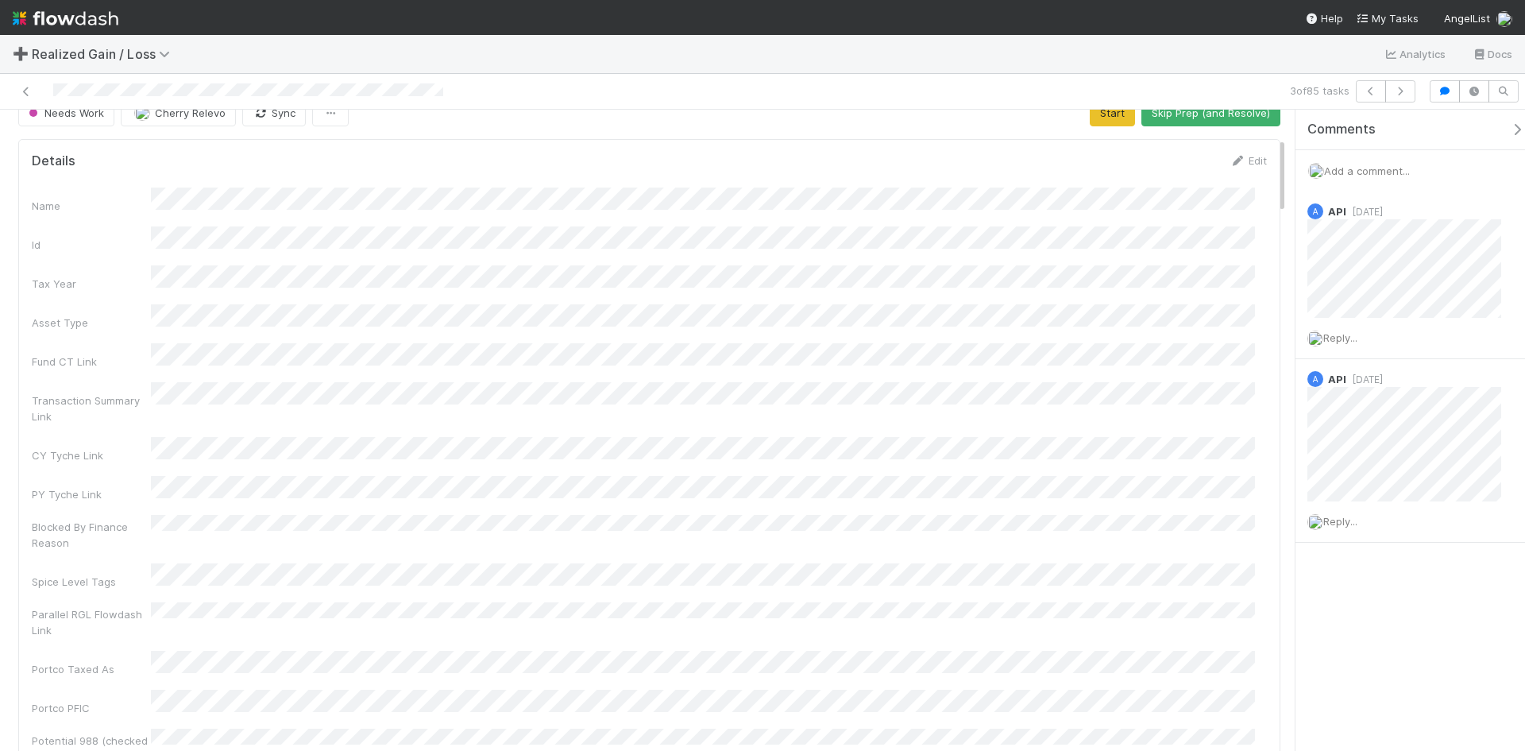
scroll to position [0, 0]
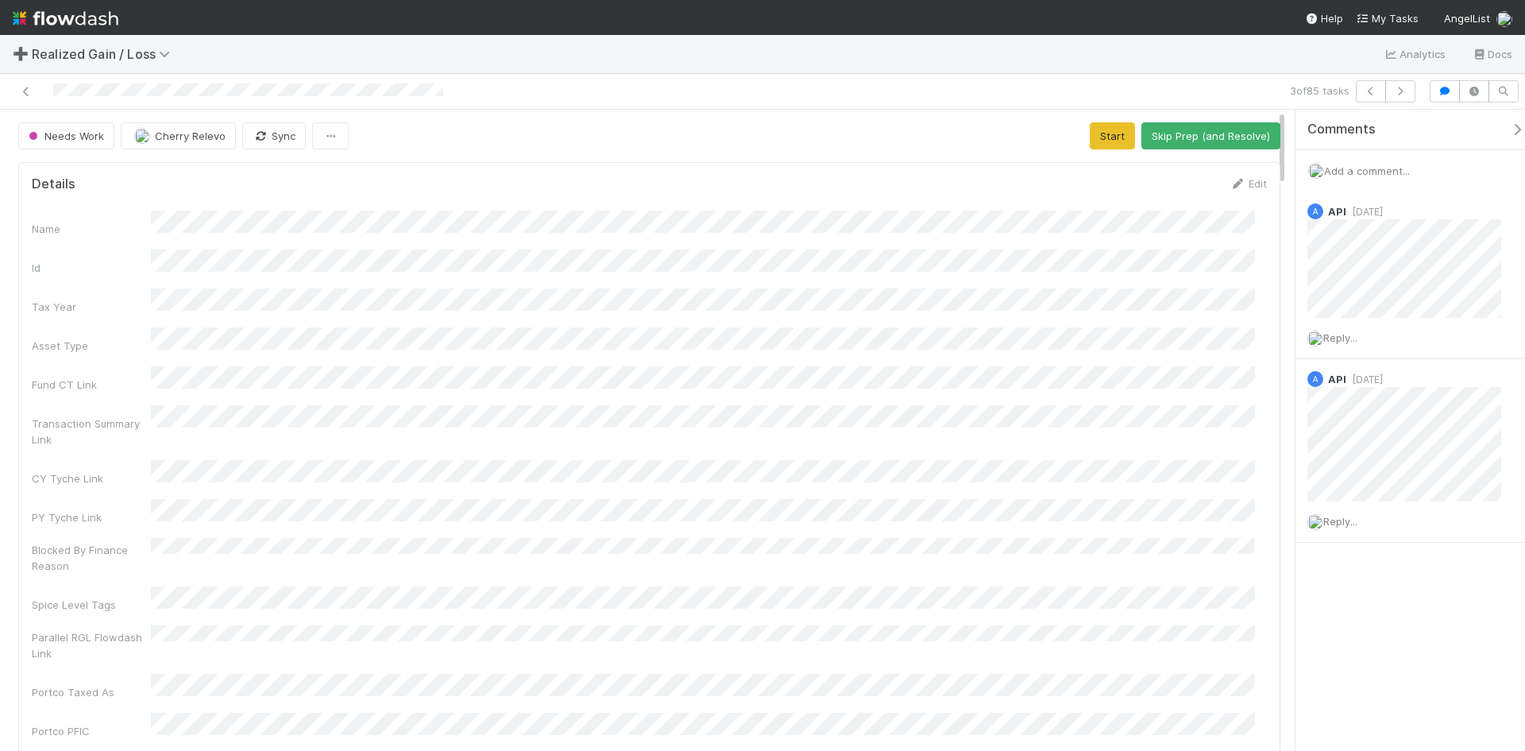
click at [1355, 165] on span "Add a comment..." at bounding box center [1367, 170] width 86 height 13
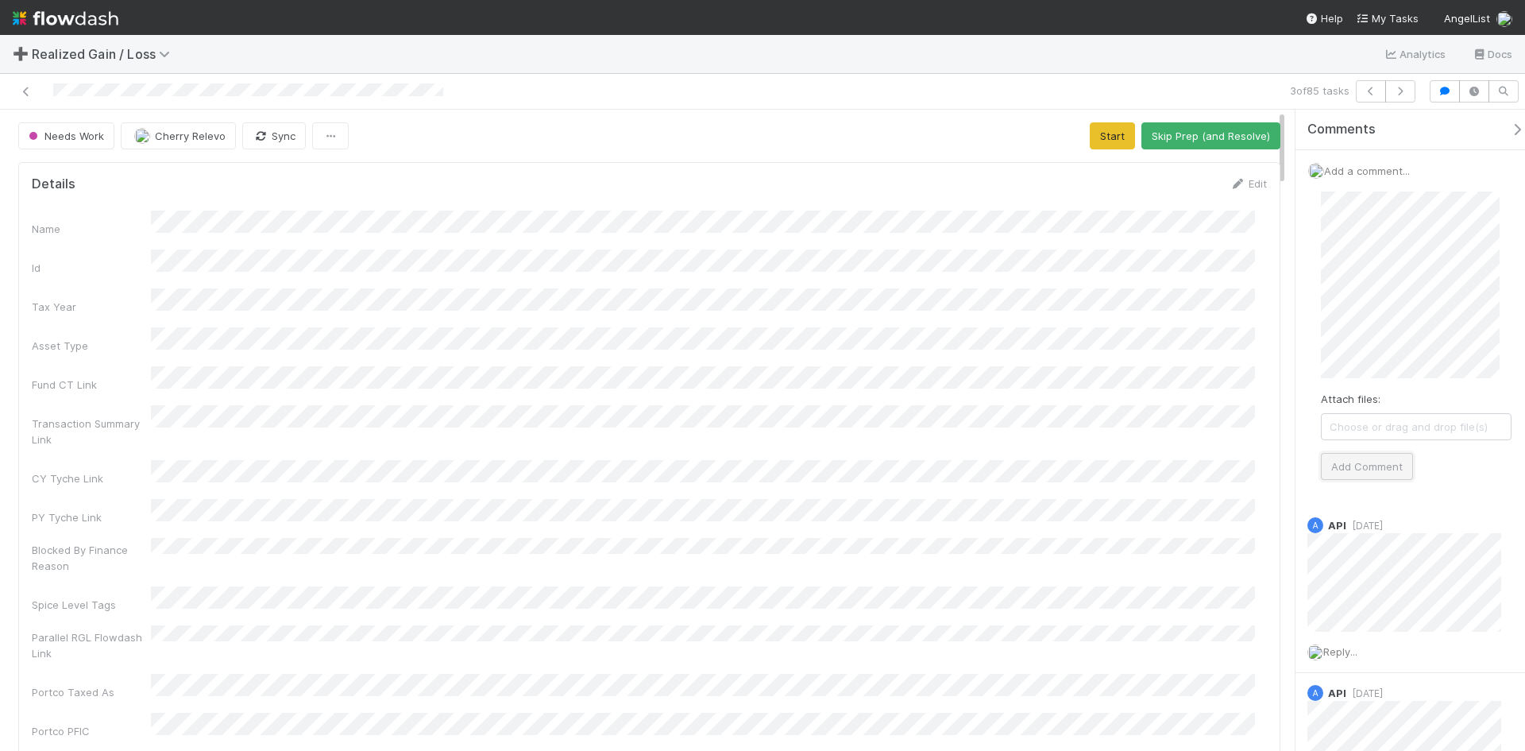
click at [1378, 466] on button "Add Comment" at bounding box center [1367, 466] width 92 height 27
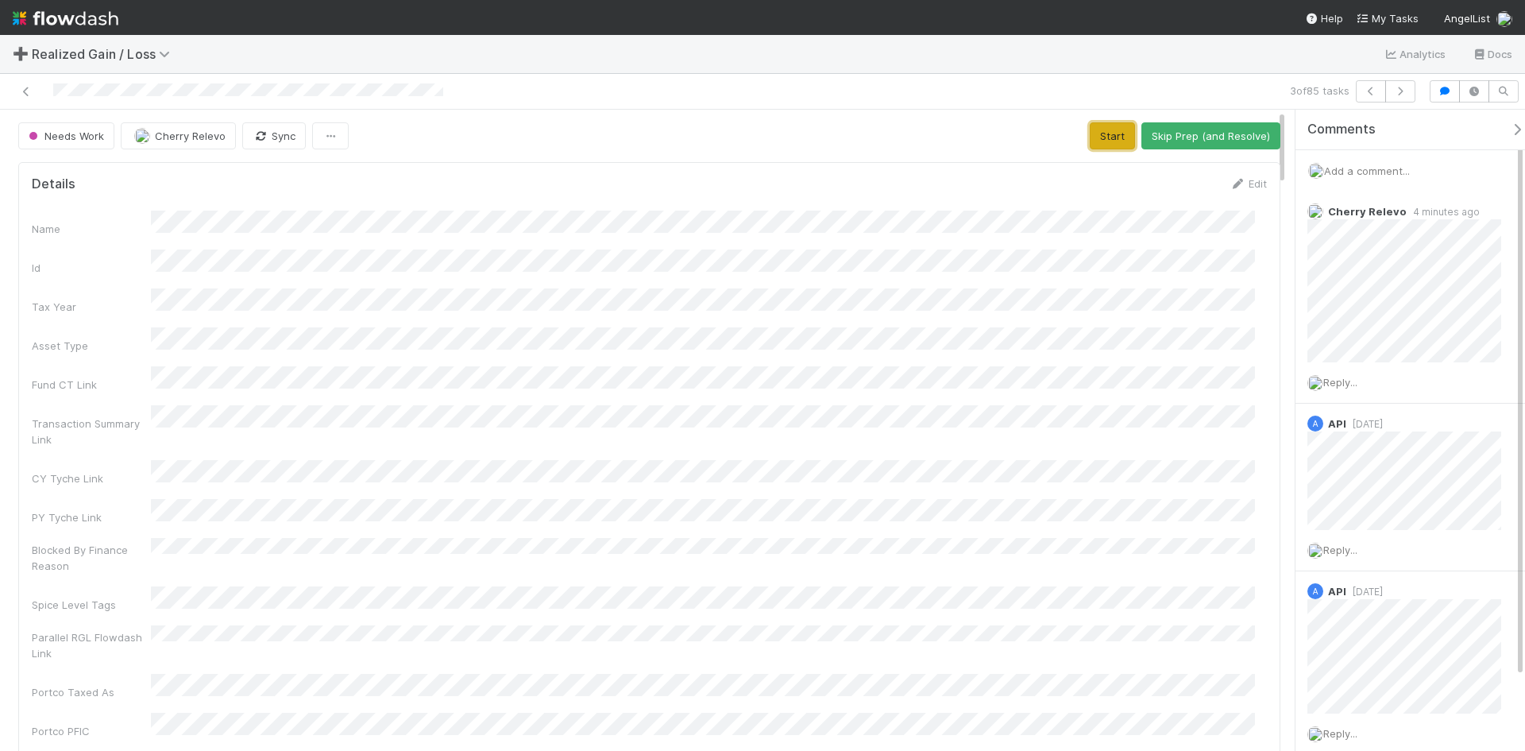
click at [1094, 139] on button "Start" at bounding box center [1112, 135] width 45 height 27
click at [1177, 127] on button "Request Review (and Resolve)" at bounding box center [1195, 135] width 172 height 27
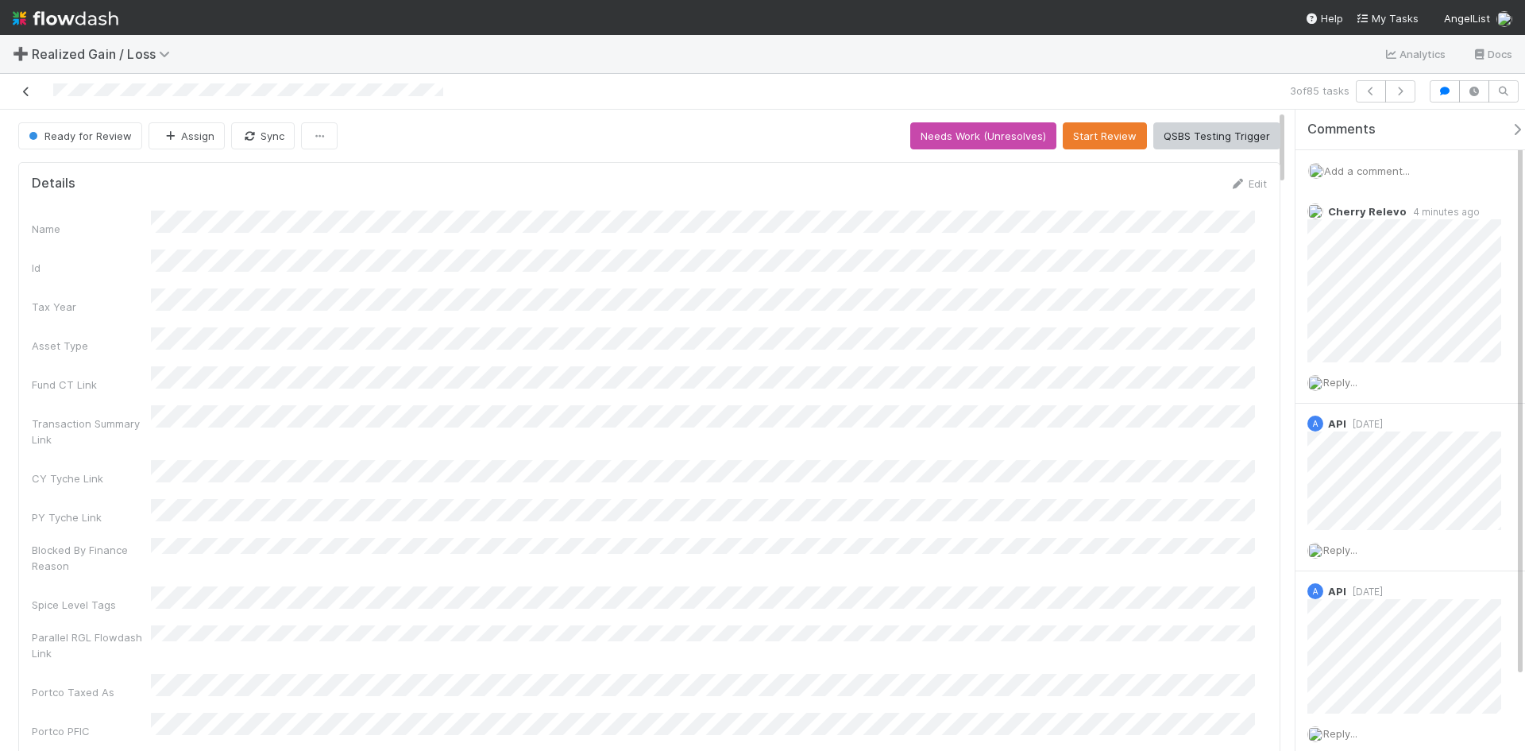
click at [25, 92] on icon at bounding box center [26, 92] width 16 height 10
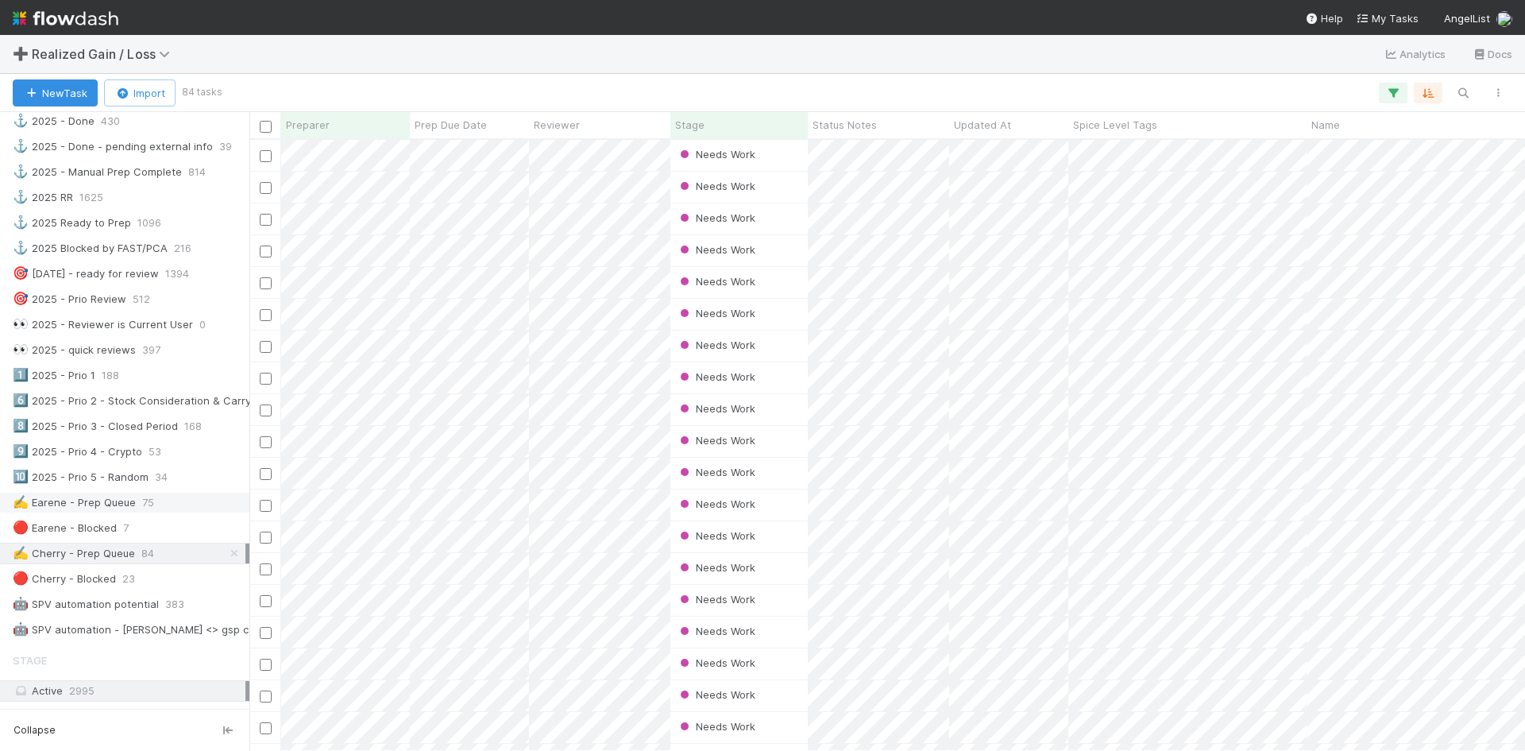
scroll to position [635, 0]
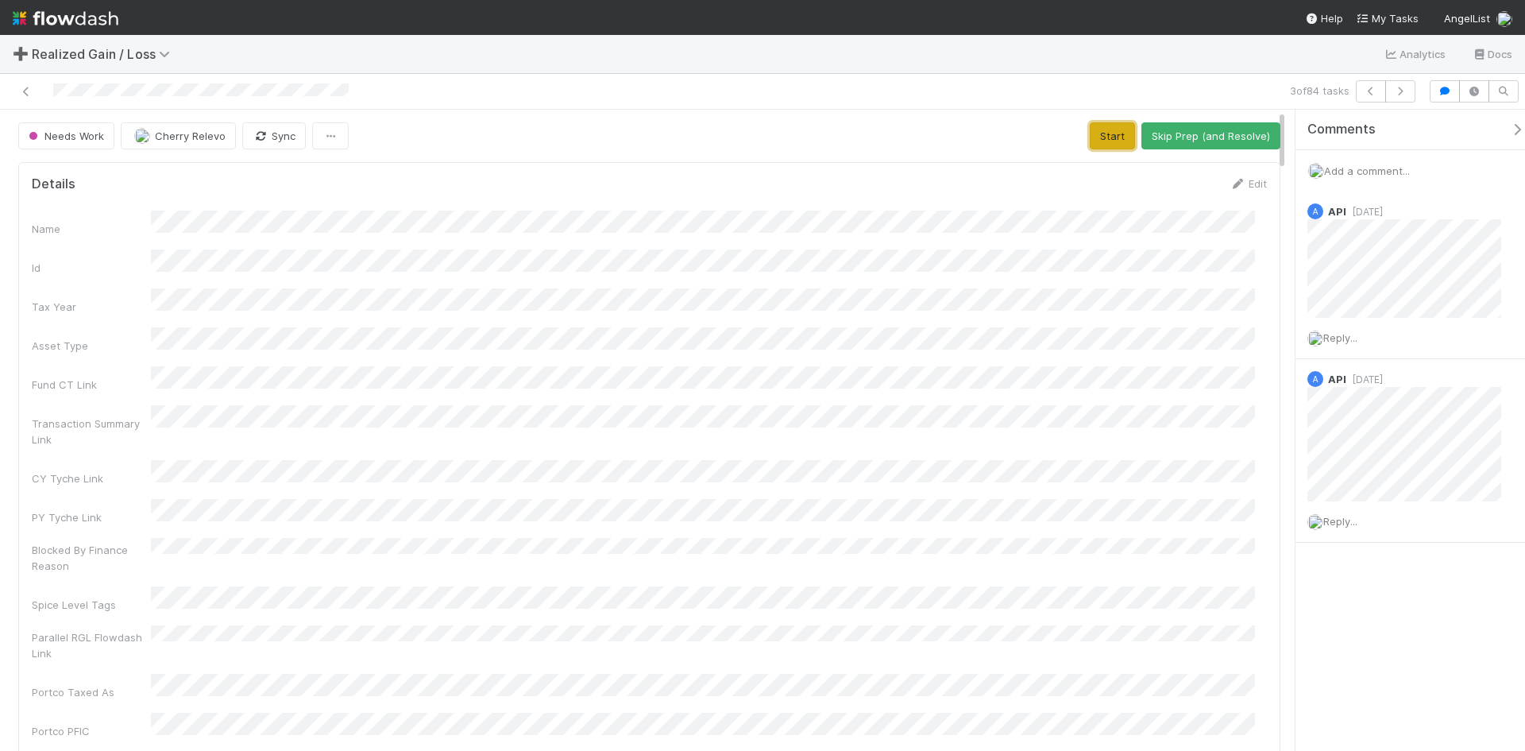
click at [1094, 129] on button "Start" at bounding box center [1112, 135] width 45 height 27
click at [1210, 136] on button "Request Review (and Resolve)" at bounding box center [1195, 135] width 172 height 27
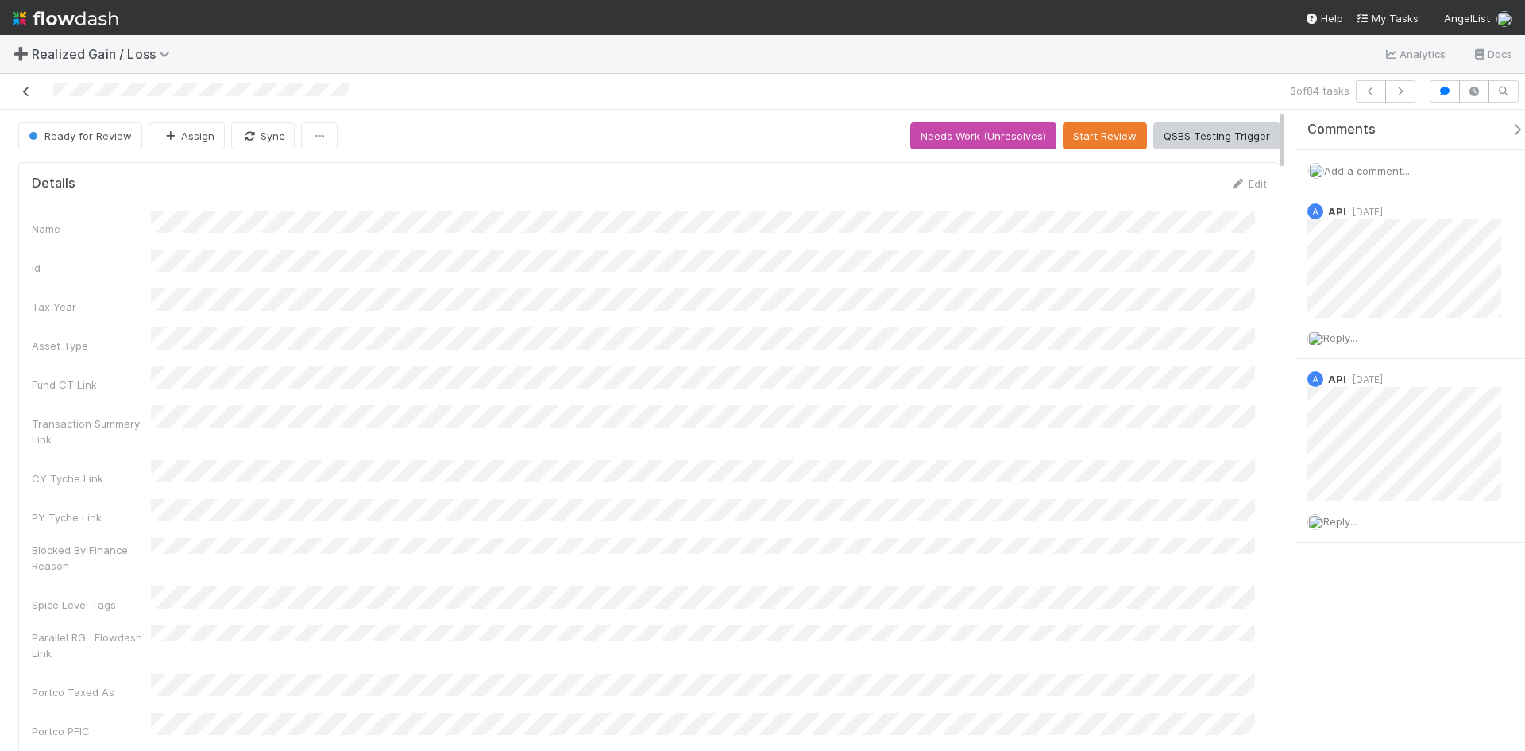
click at [27, 89] on icon at bounding box center [26, 92] width 16 height 10
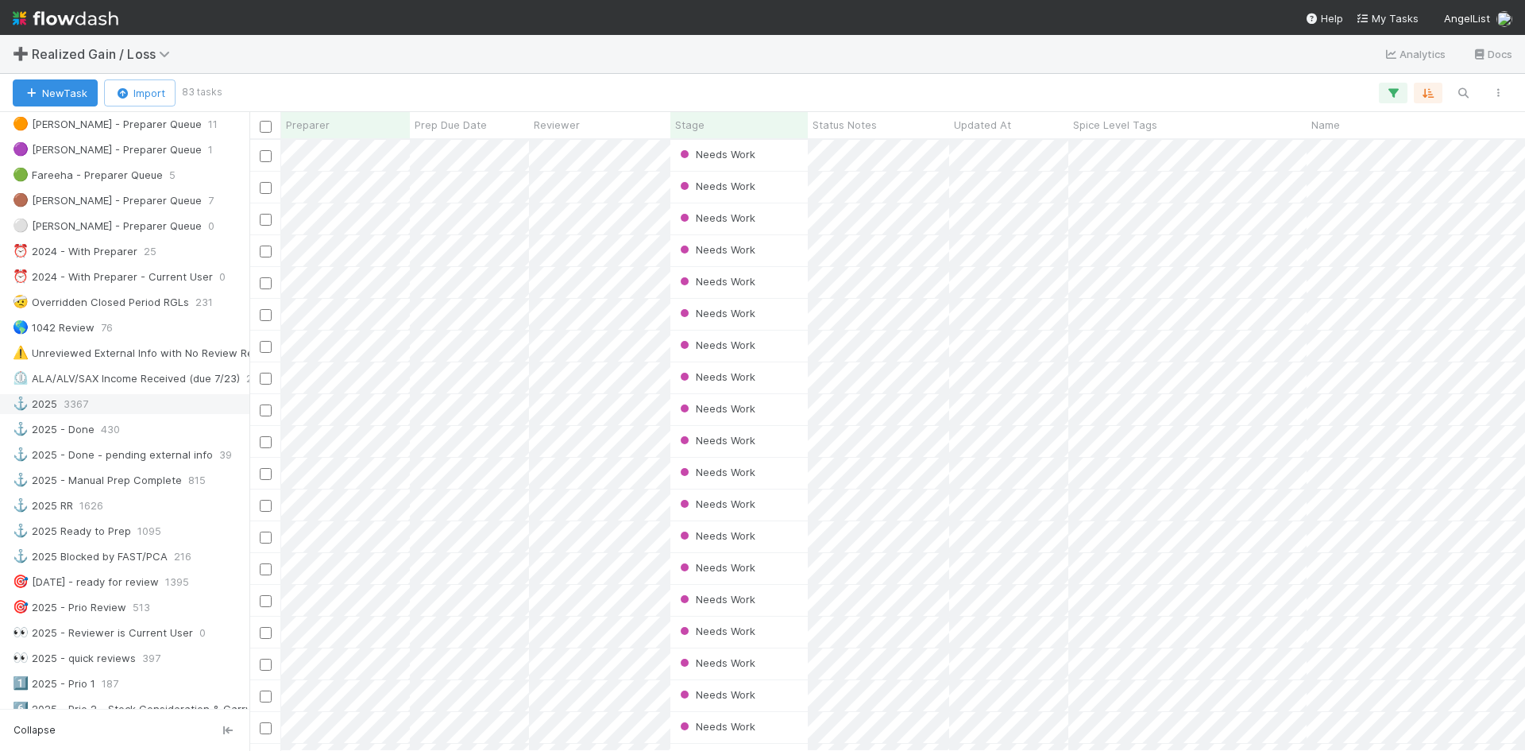
scroll to position [159, 0]
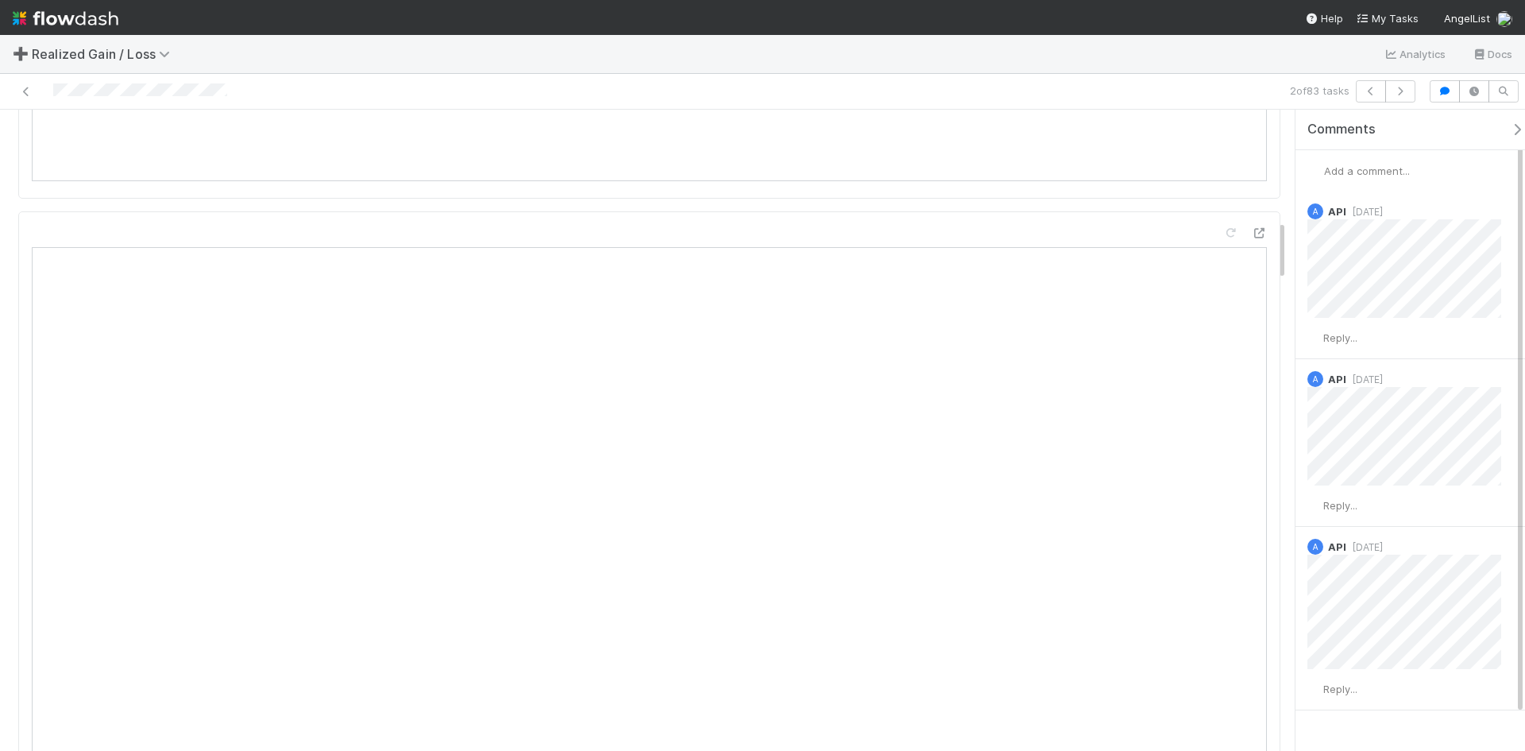
scroll to position [1191, 0]
click at [21, 88] on icon at bounding box center [26, 92] width 16 height 10
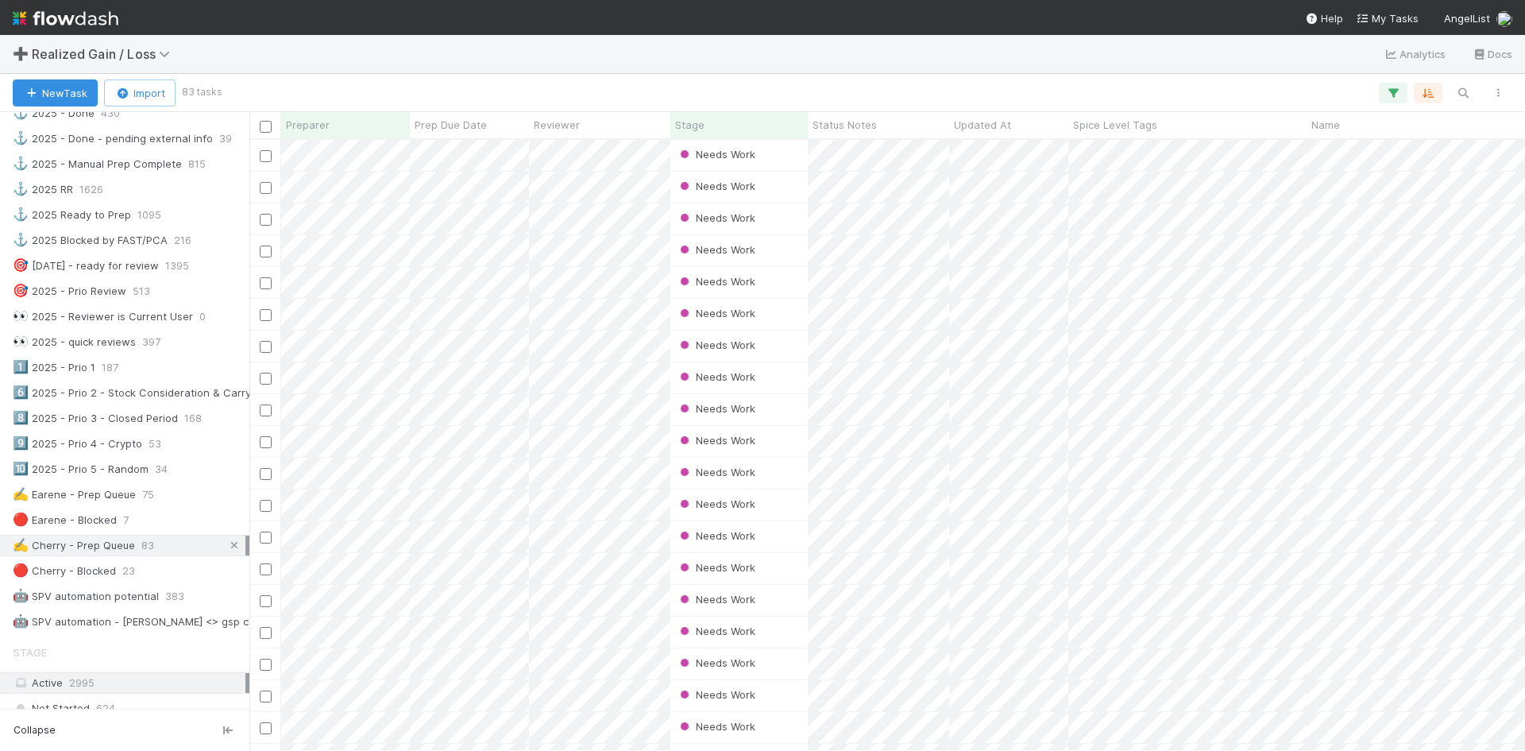
scroll to position [556, 0]
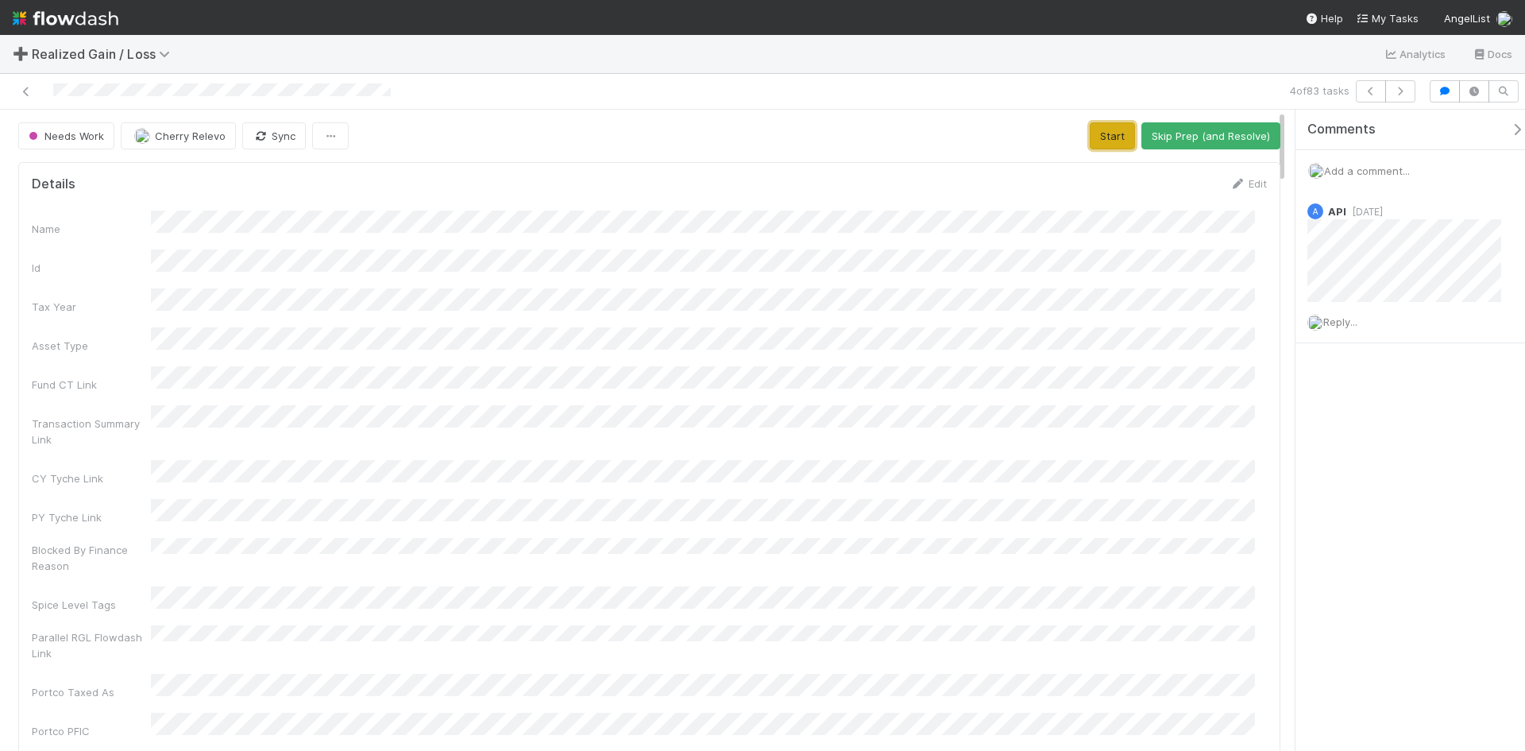
click at [1103, 143] on button "Start" at bounding box center [1112, 135] width 45 height 27
drag, startPoint x: 1168, startPoint y: 136, endPoint x: 1175, endPoint y: 185, distance: 49.8
click at [1168, 136] on button "Request Review (and Resolve)" at bounding box center [1195, 135] width 172 height 27
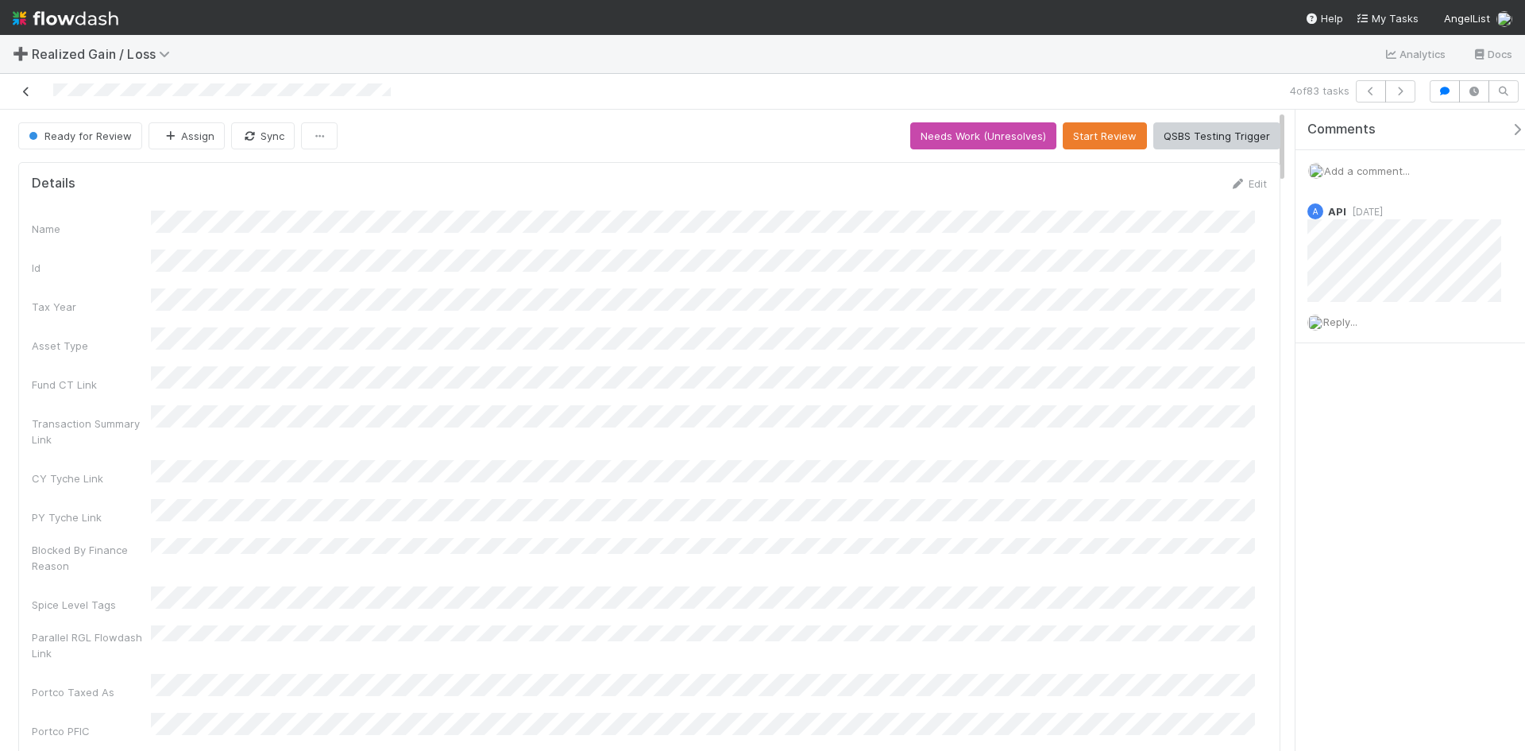
click at [29, 94] on icon at bounding box center [26, 92] width 16 height 10
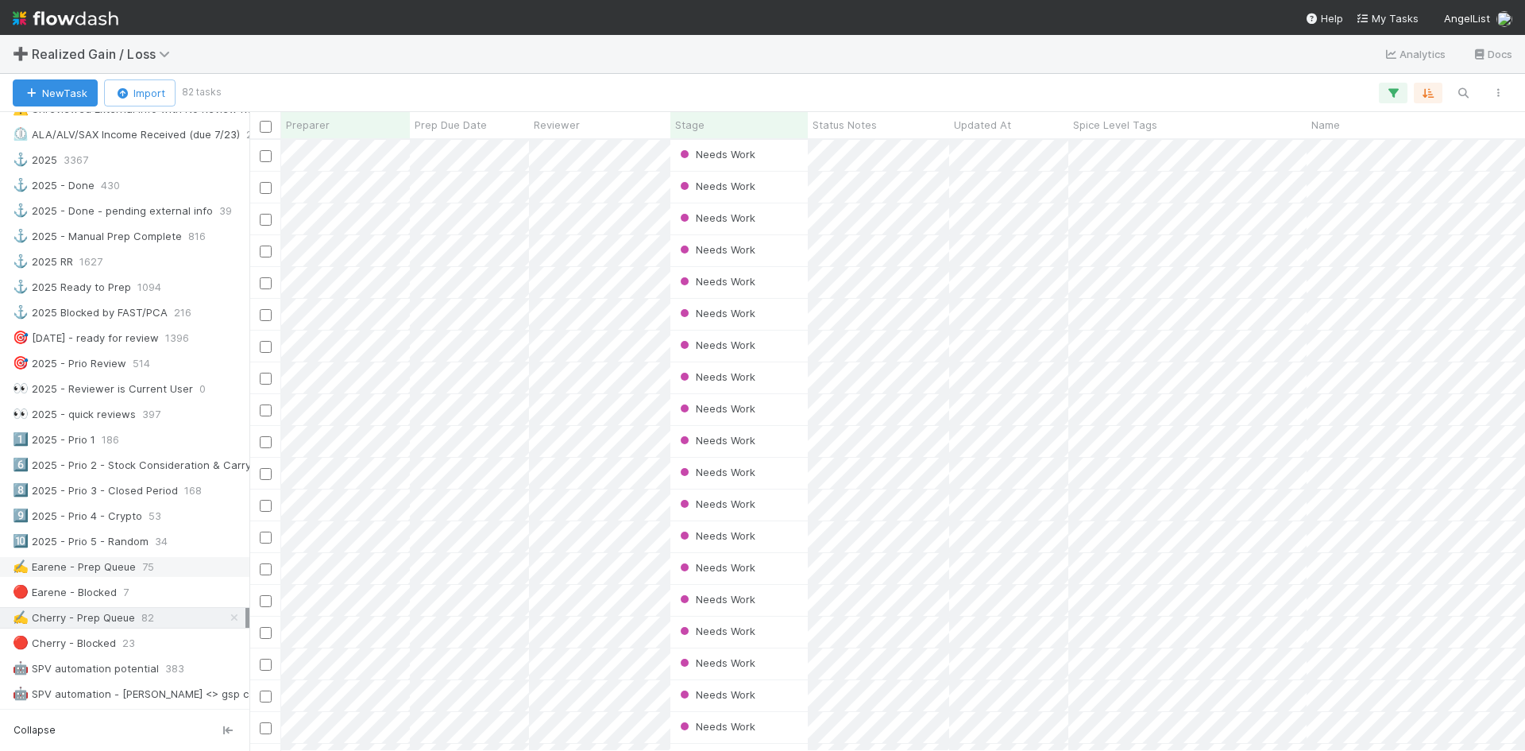
scroll to position [635, 0]
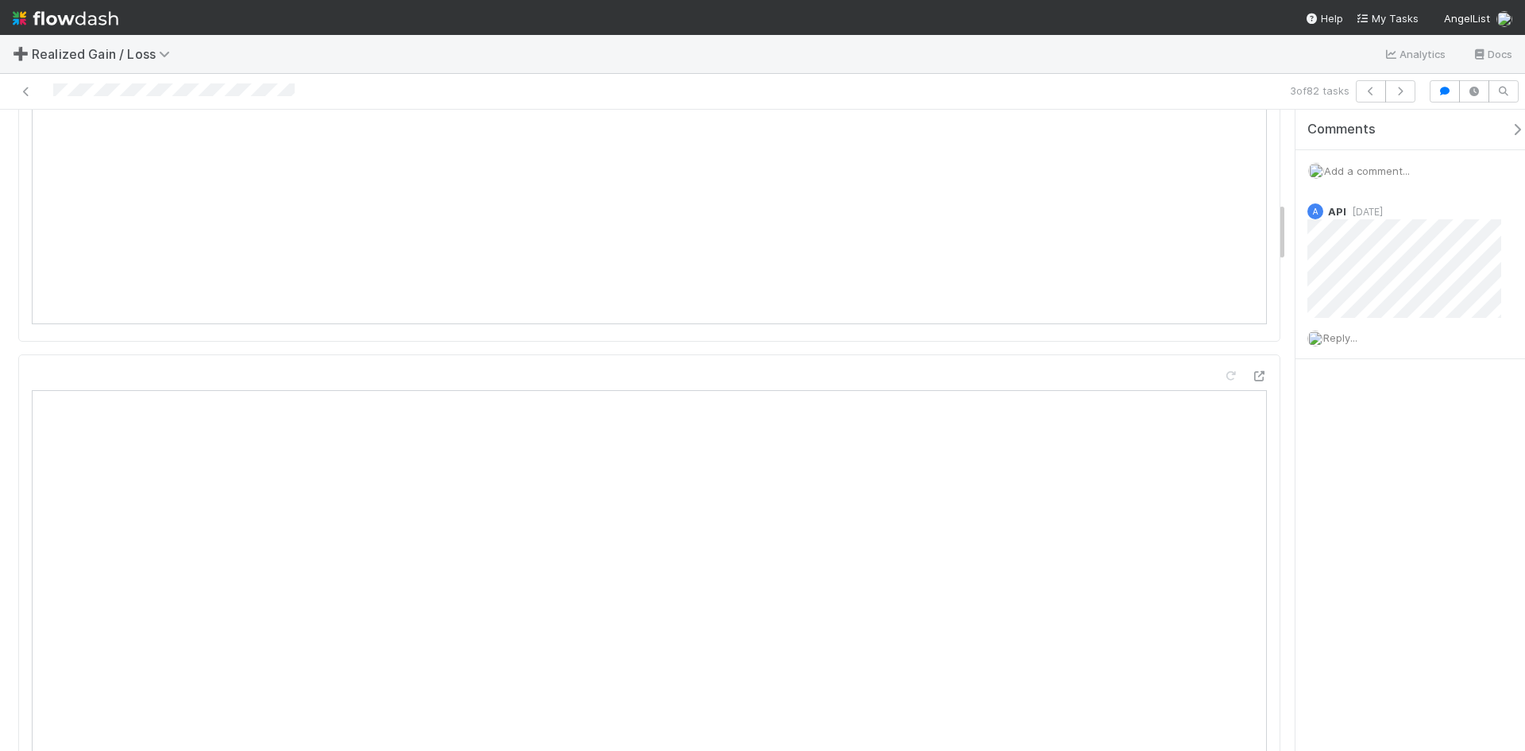
scroll to position [953, 0]
click at [1324, 492] on div "Comments Add a comment... A API 3 months ago Reply..." at bounding box center [1410, 430] width 230 height 641
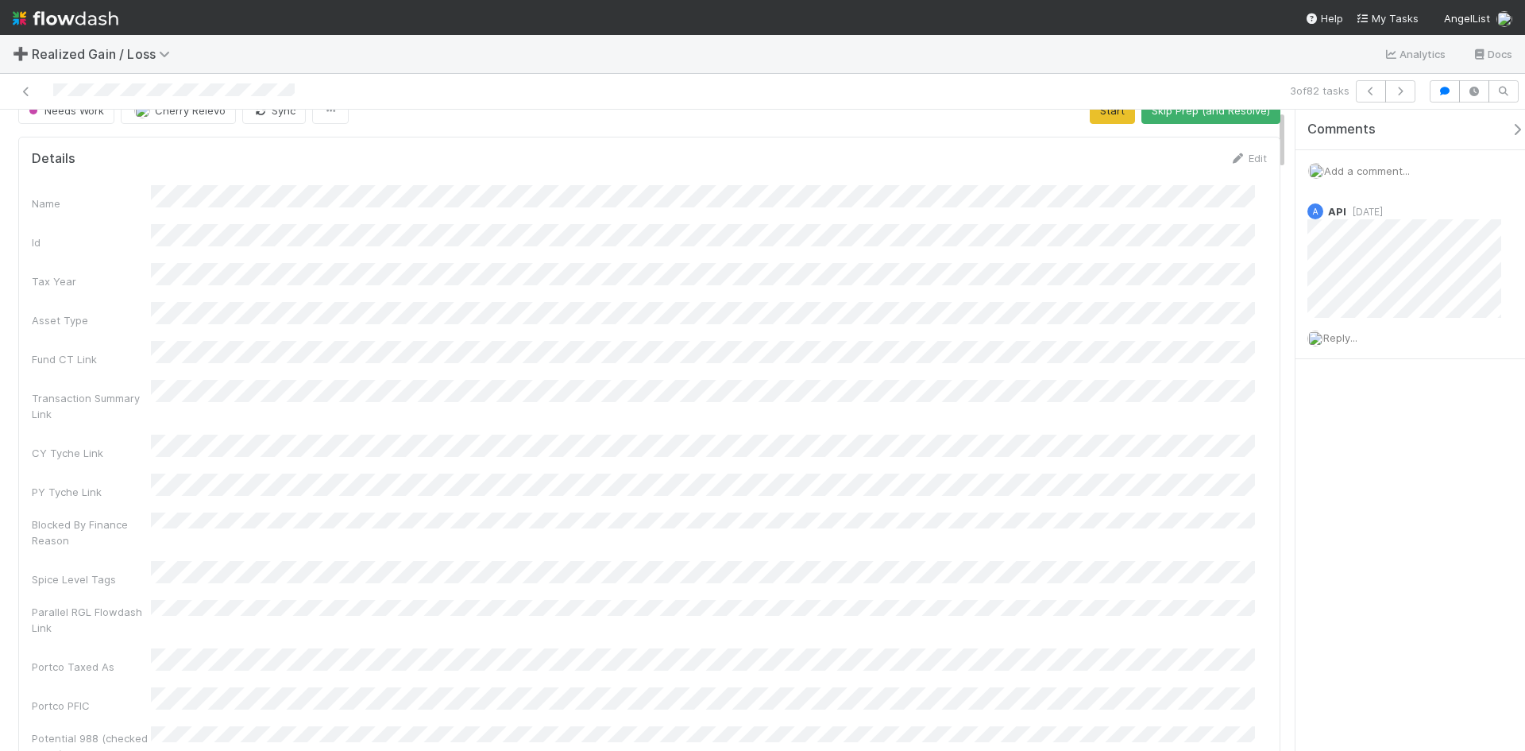
scroll to position [0, 0]
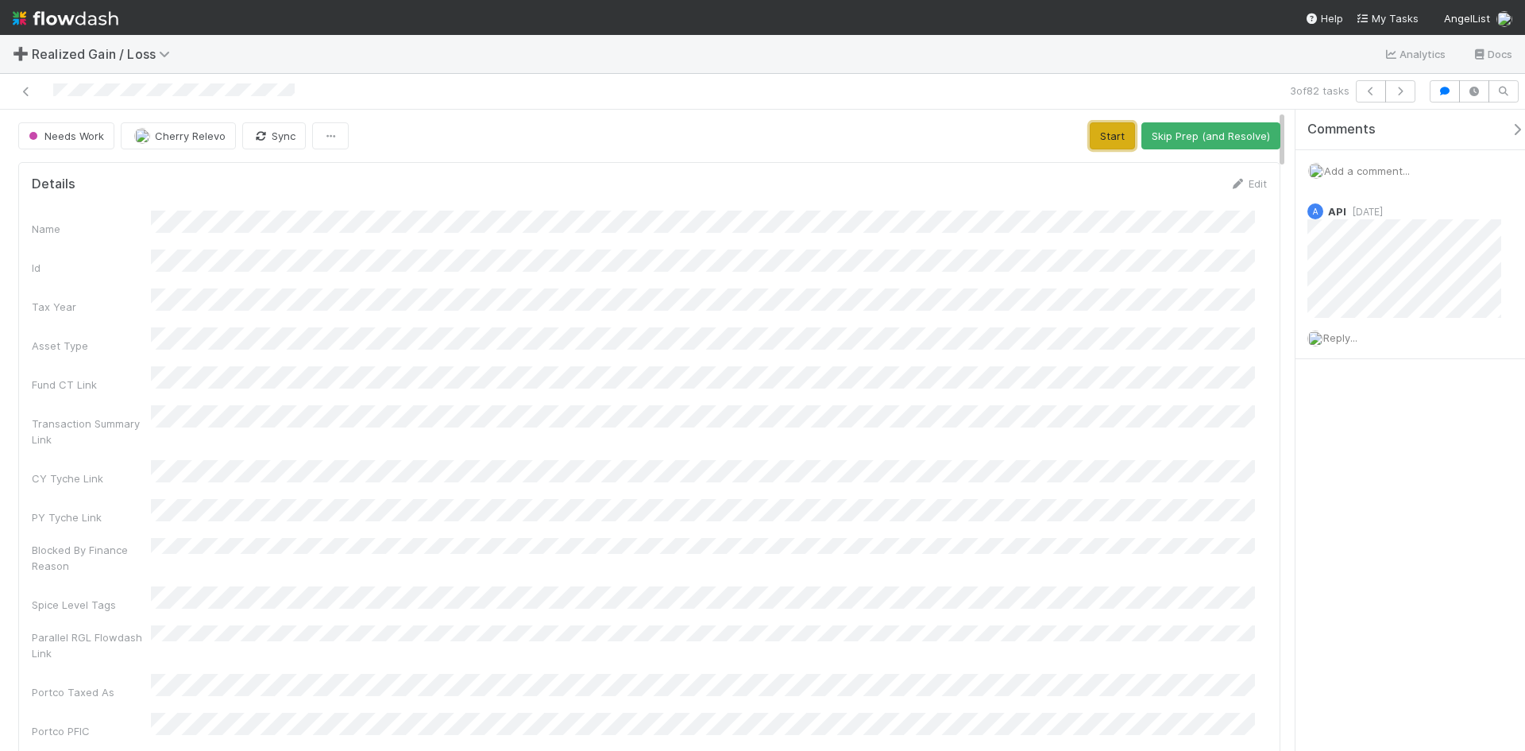
click at [1103, 138] on button "Start" at bounding box center [1112, 135] width 45 height 27
click at [1188, 133] on button "Request Review (and Resolve)" at bounding box center [1195, 135] width 172 height 27
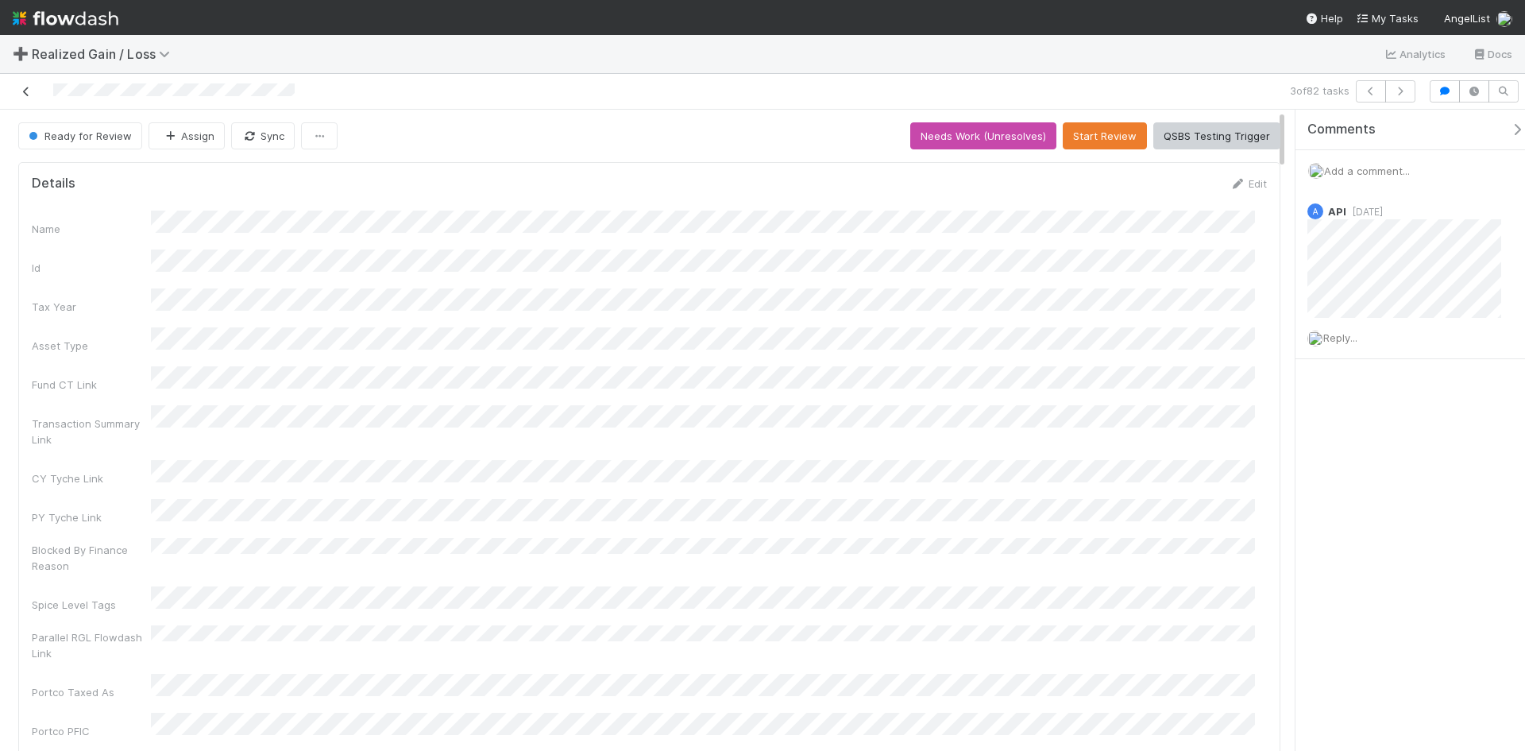
click at [19, 91] on icon at bounding box center [26, 92] width 16 height 10
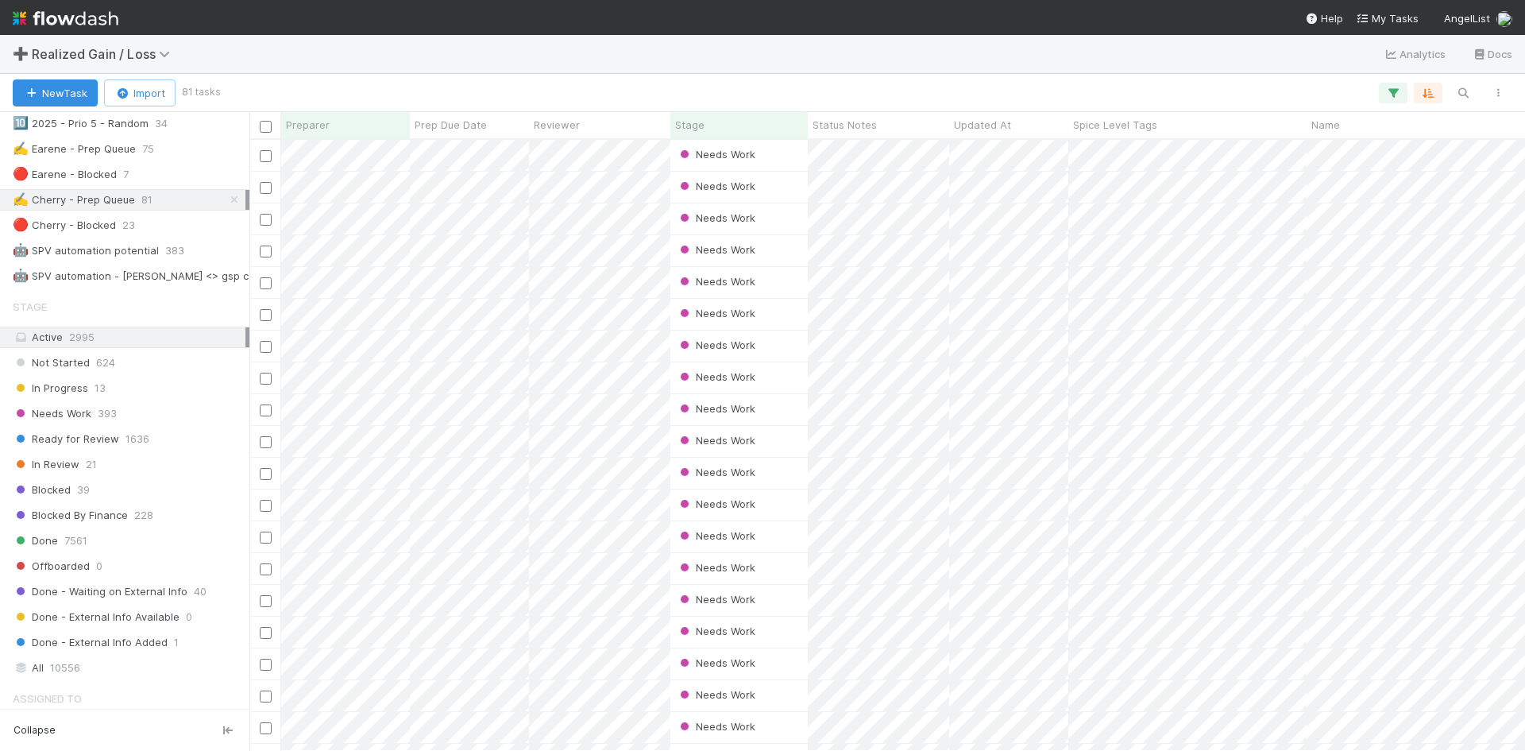
scroll to position [794, 0]
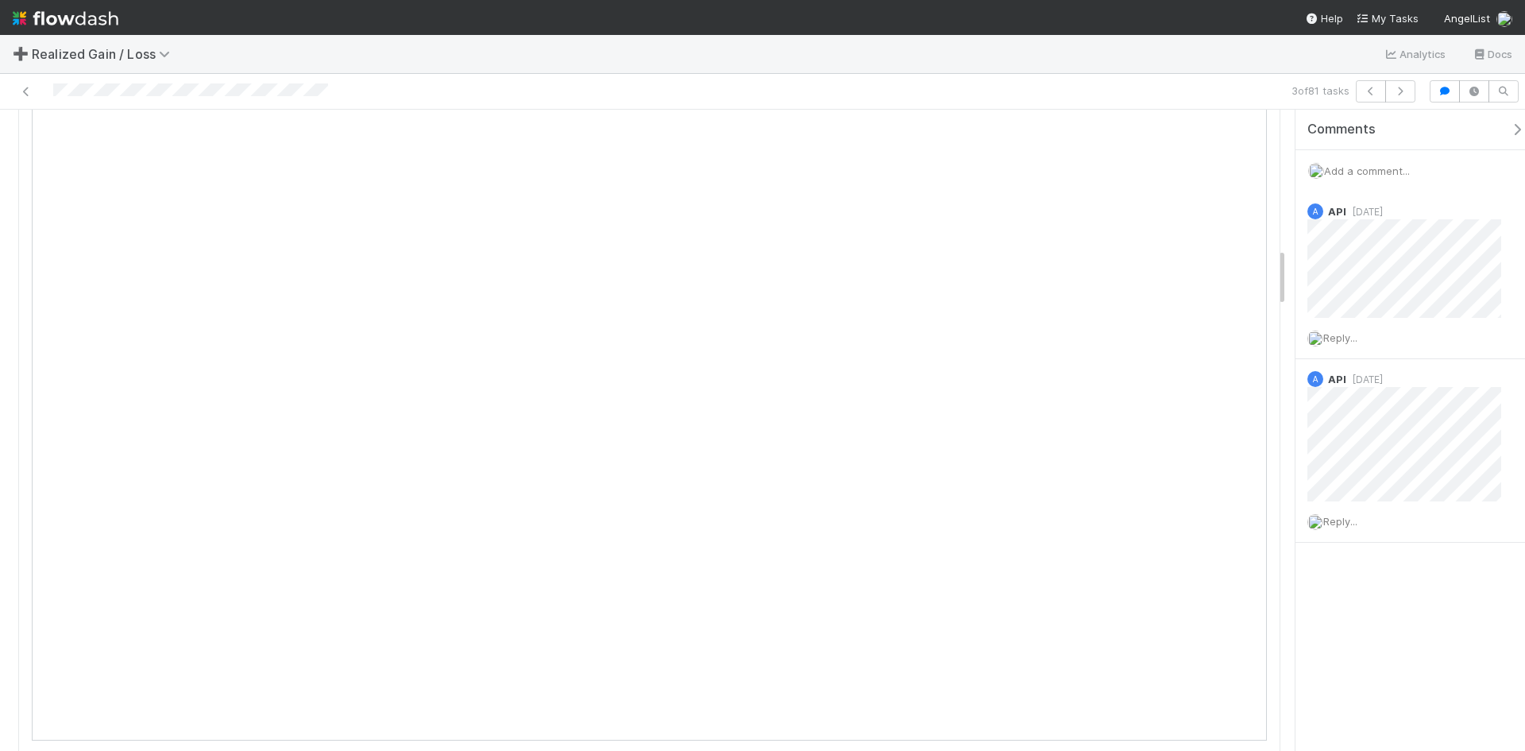
scroll to position [1271, 0]
click at [27, 94] on icon at bounding box center [26, 92] width 16 height 10
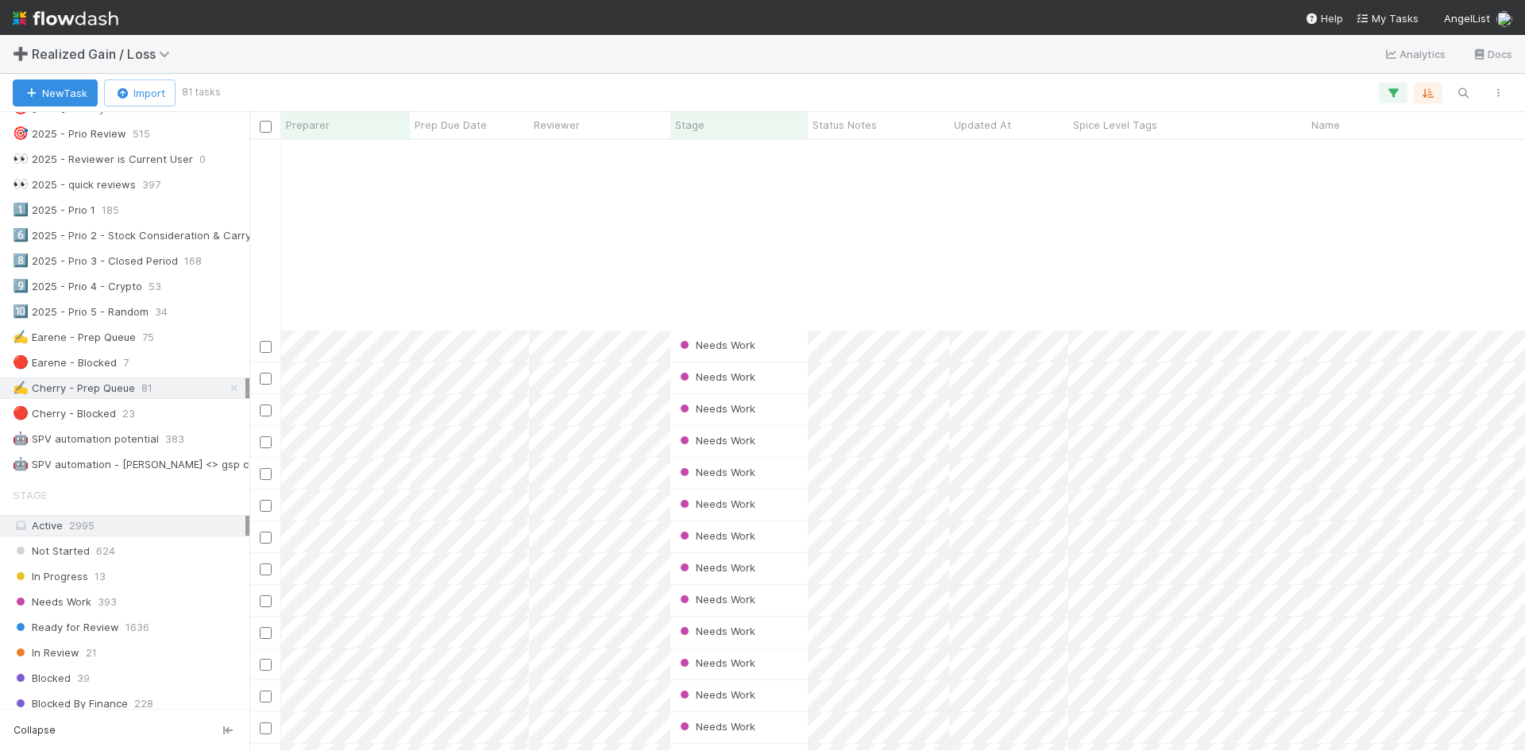
scroll to position [238, 0]
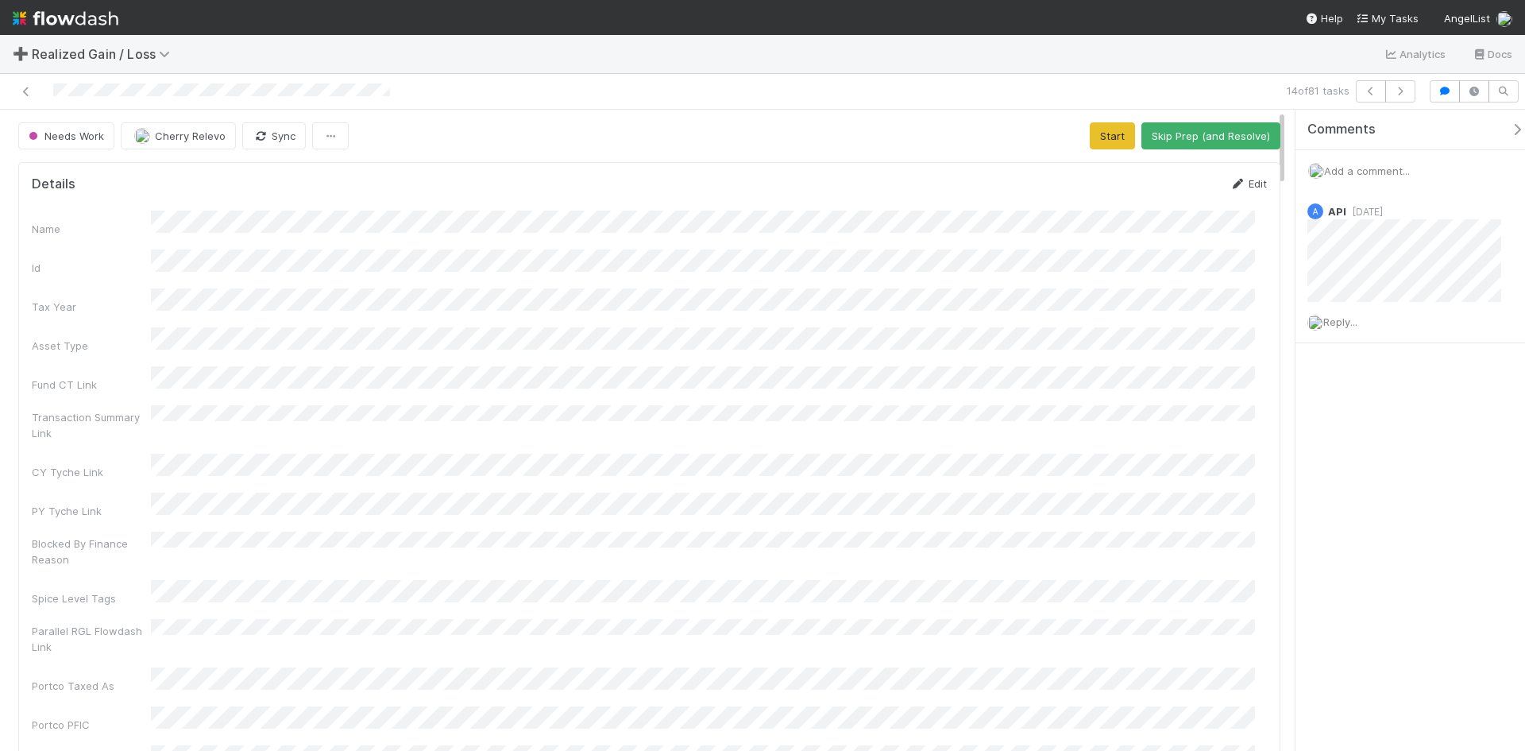
click at [1236, 177] on link "Edit" at bounding box center [1248, 183] width 37 height 13
click at [1173, 193] on button "Save" at bounding box center [1182, 189] width 45 height 27
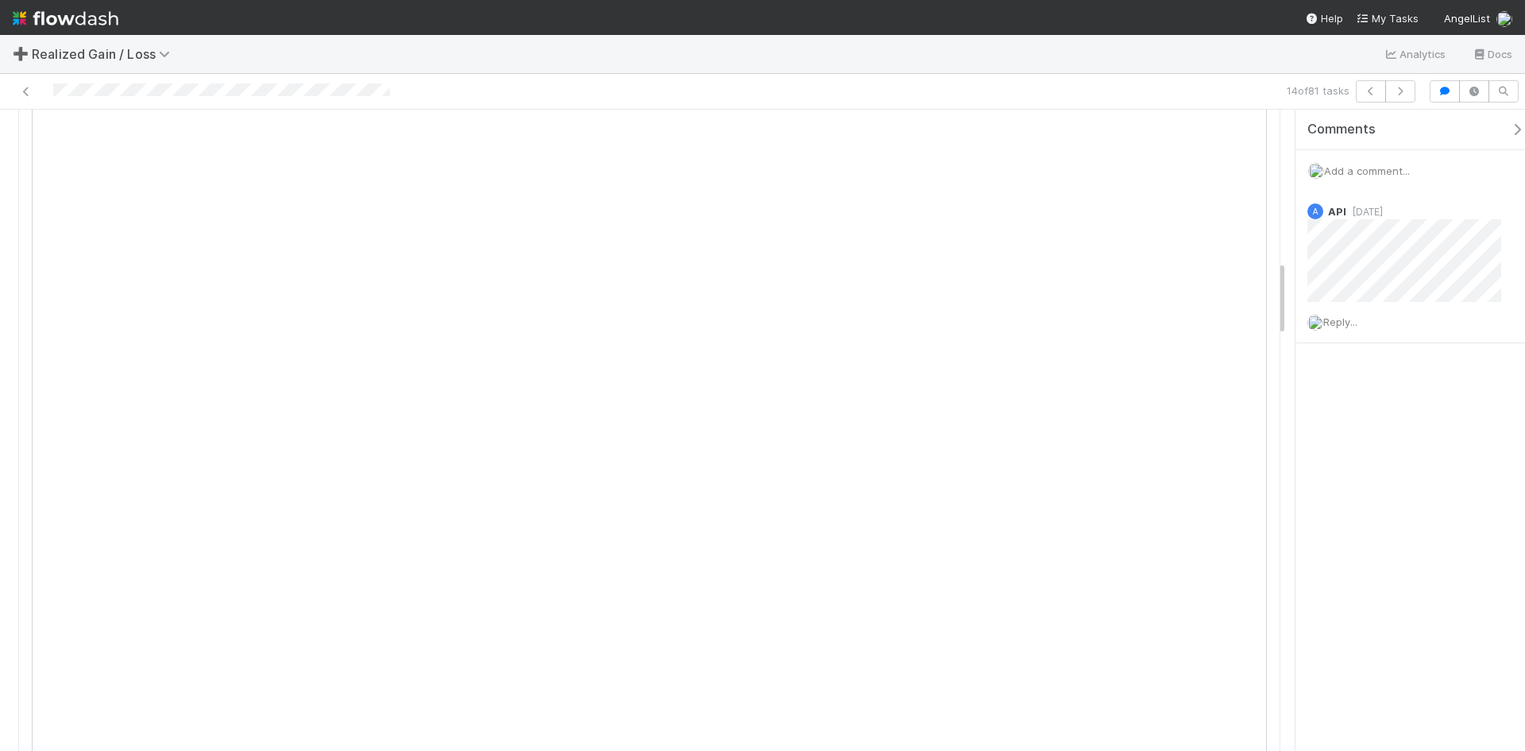
scroll to position [1271, 0]
click at [33, 91] on icon at bounding box center [26, 92] width 16 height 10
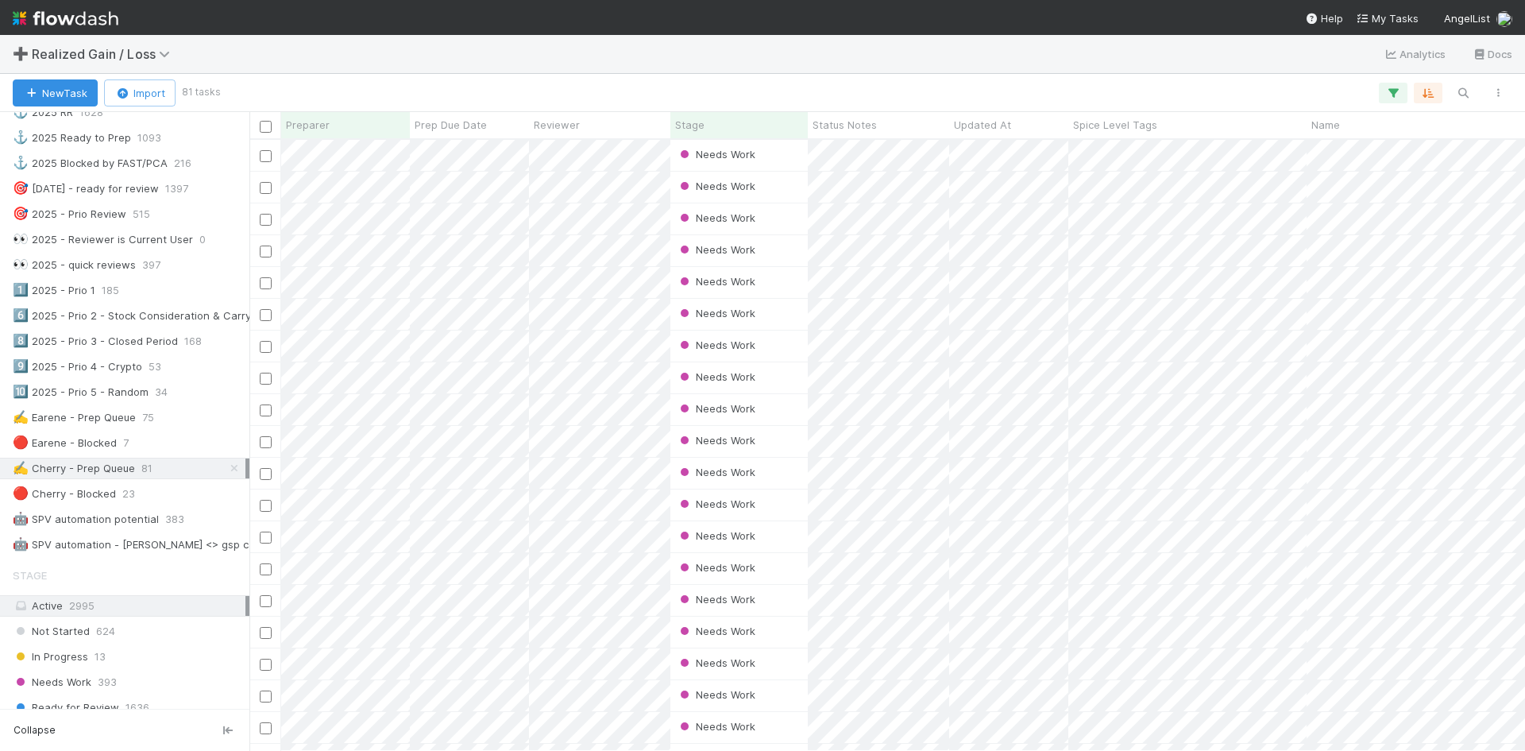
scroll to position [556, 0]
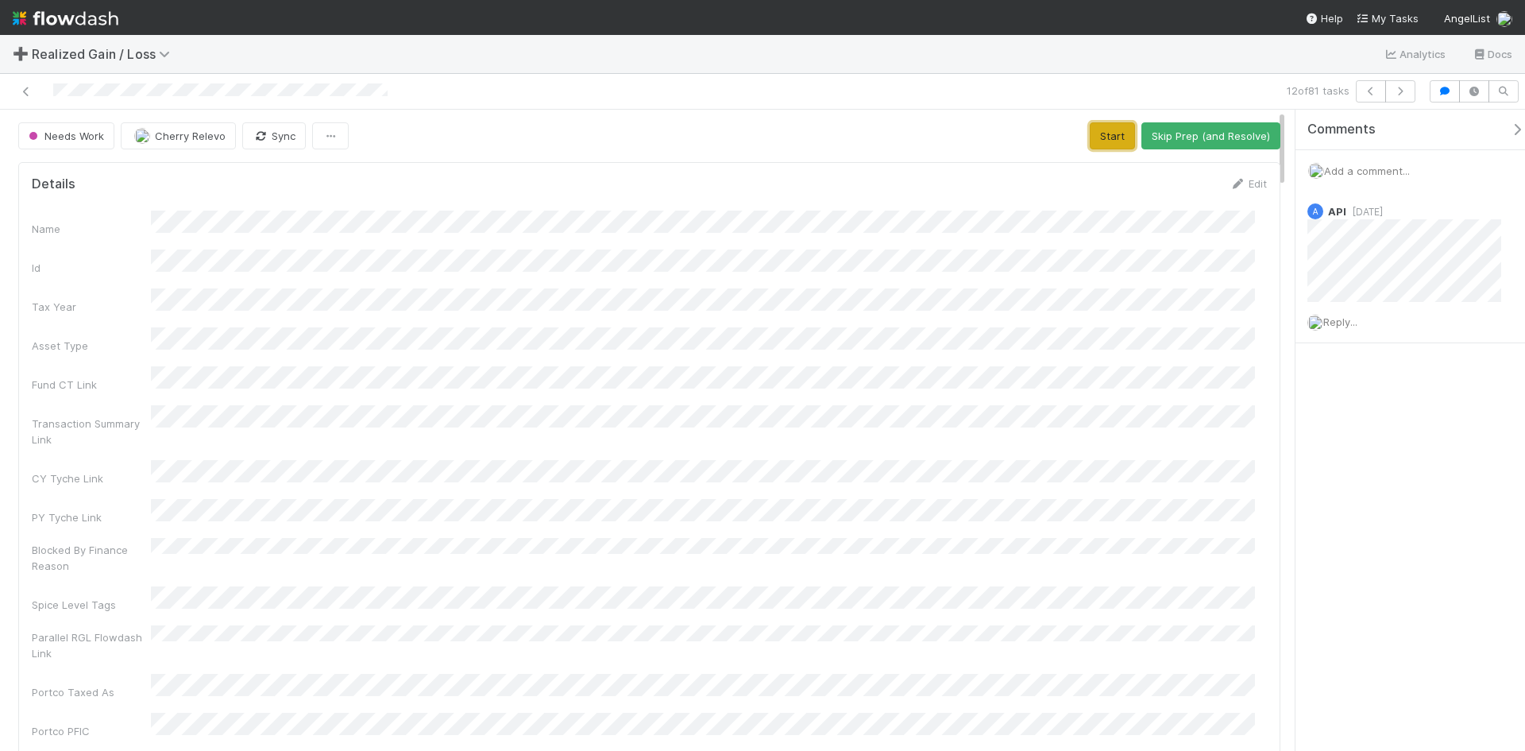
click at [1102, 143] on button "Start" at bounding box center [1112, 135] width 45 height 27
drag, startPoint x: 1164, startPoint y: 140, endPoint x: 1159, endPoint y: 156, distance: 16.6
click at [1164, 140] on button "Request Review (and Resolve)" at bounding box center [1195, 135] width 172 height 27
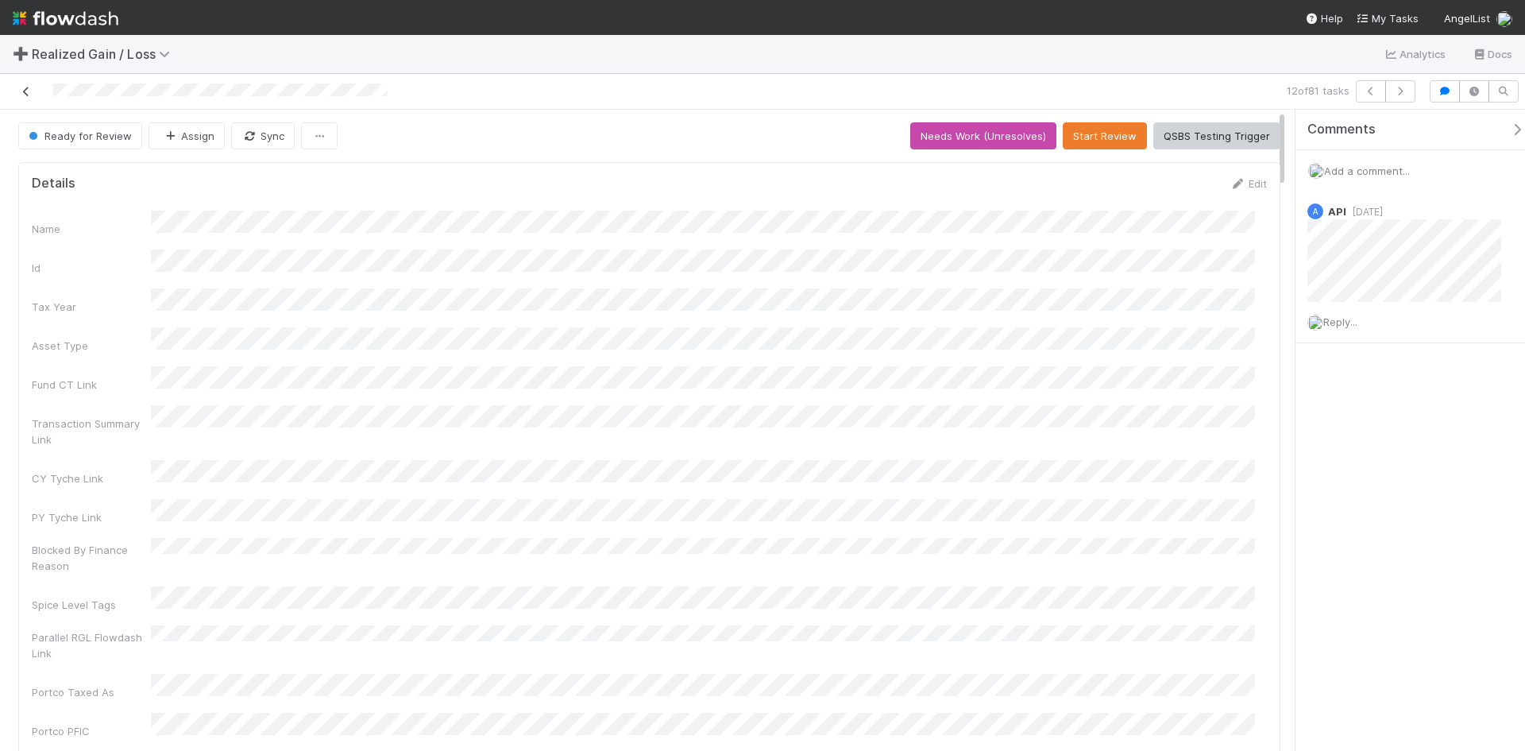
click at [24, 93] on icon at bounding box center [26, 92] width 16 height 10
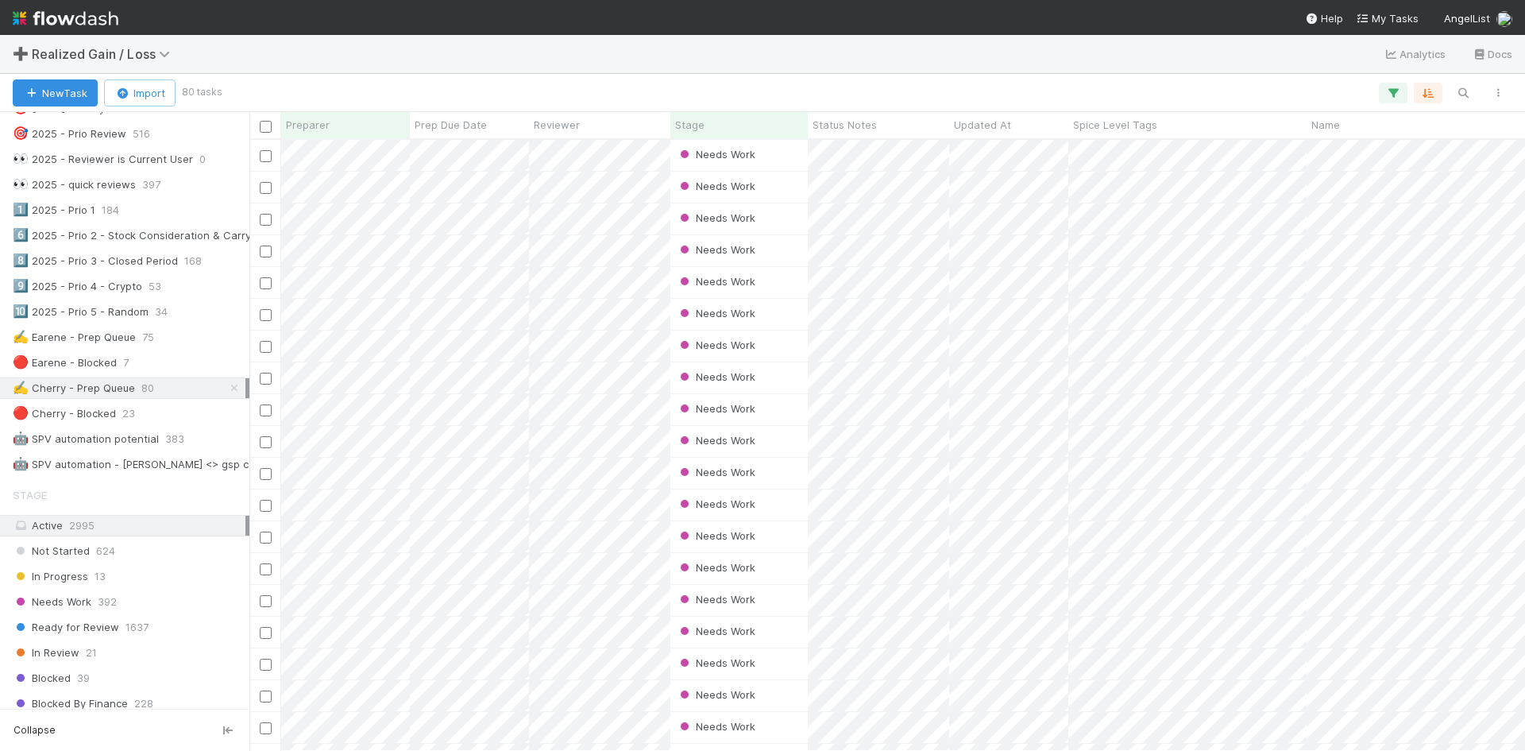
click at [89, 17] on img at bounding box center [66, 18] width 106 height 27
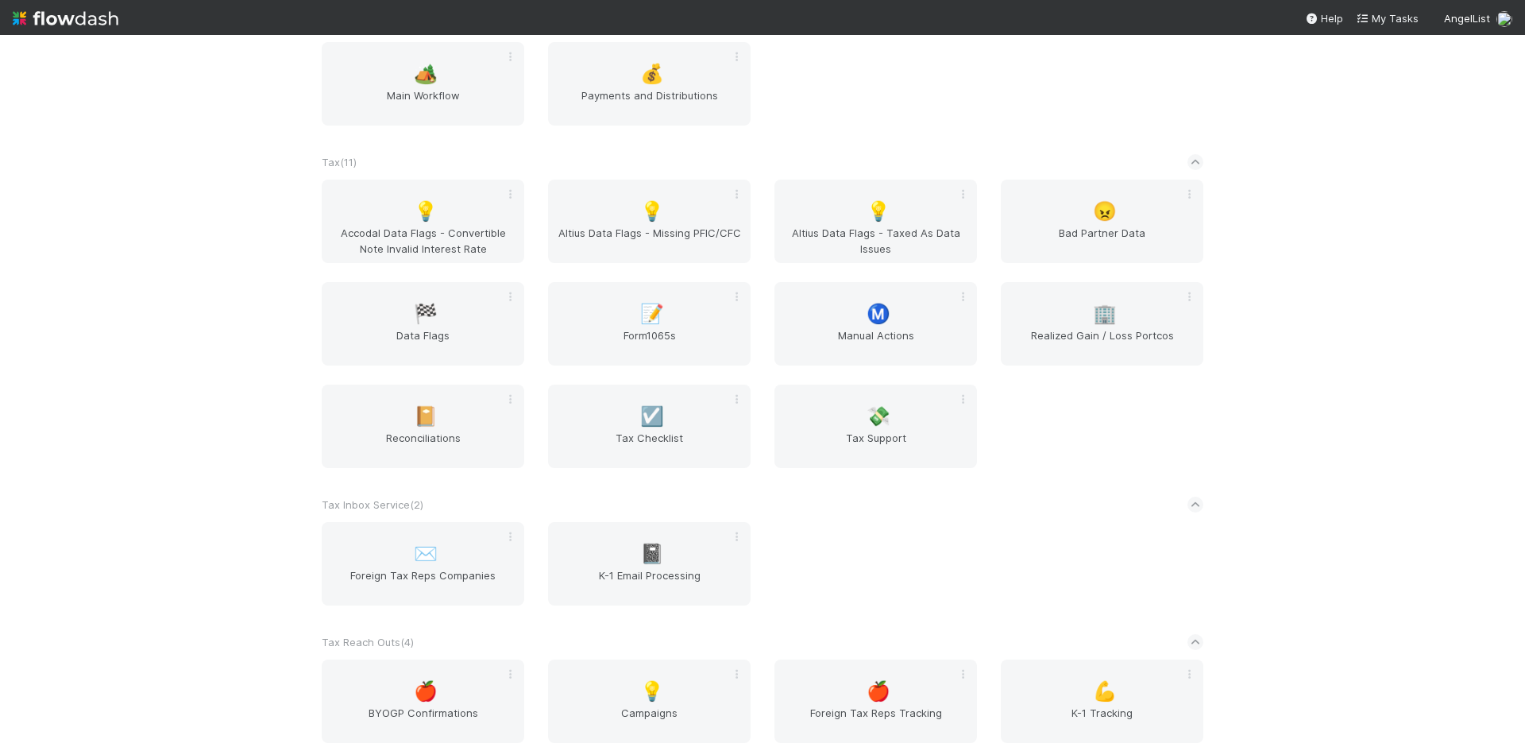
scroll to position [906, 0]
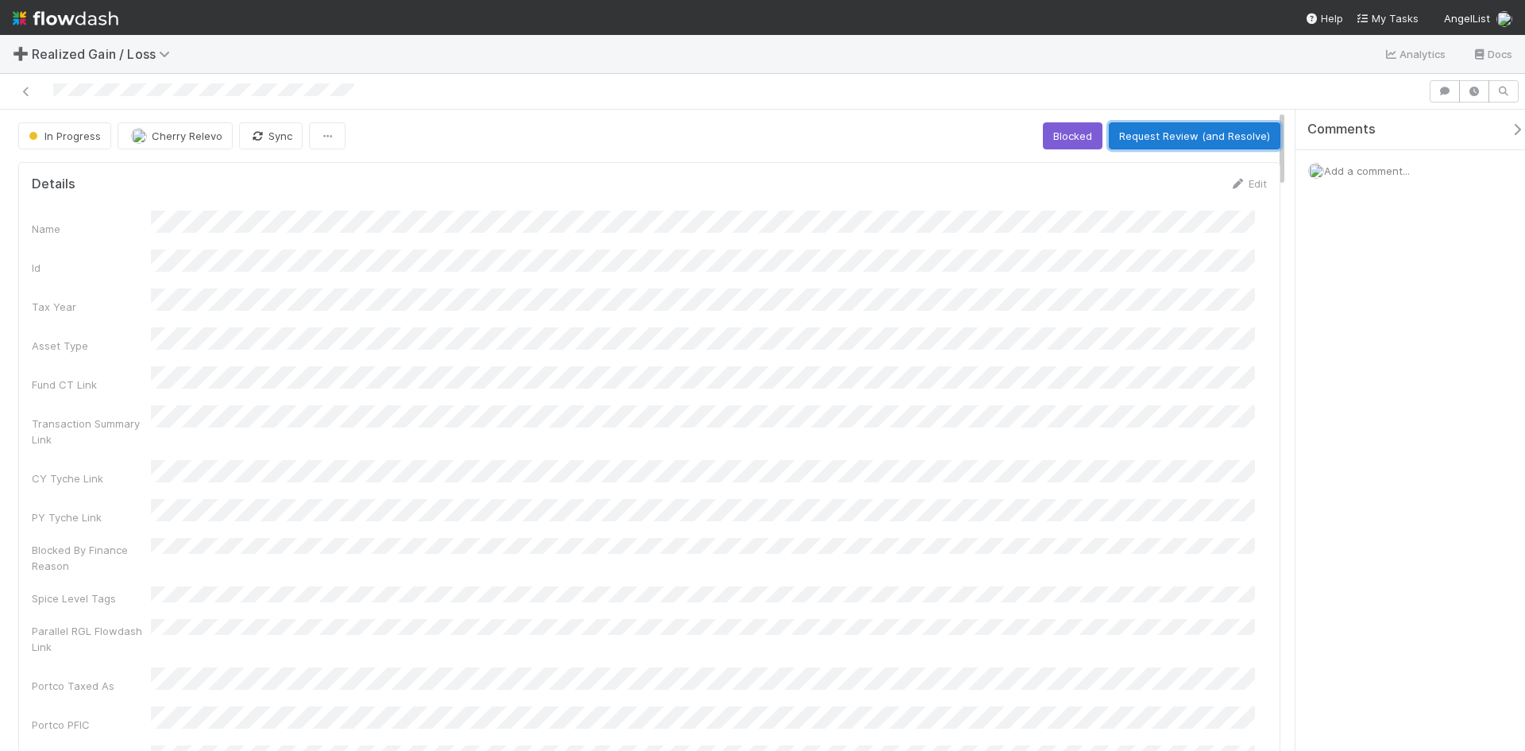
click at [1156, 133] on button "Request Review (and Resolve)" at bounding box center [1195, 135] width 172 height 27
click at [1230, 174] on div "Details Edit Name Id Tax Year Asset Type Fund CT Link Transaction Summary Link …" at bounding box center [649, 491] width 1262 height 658
click at [1230, 181] on icon at bounding box center [1238, 184] width 16 height 10
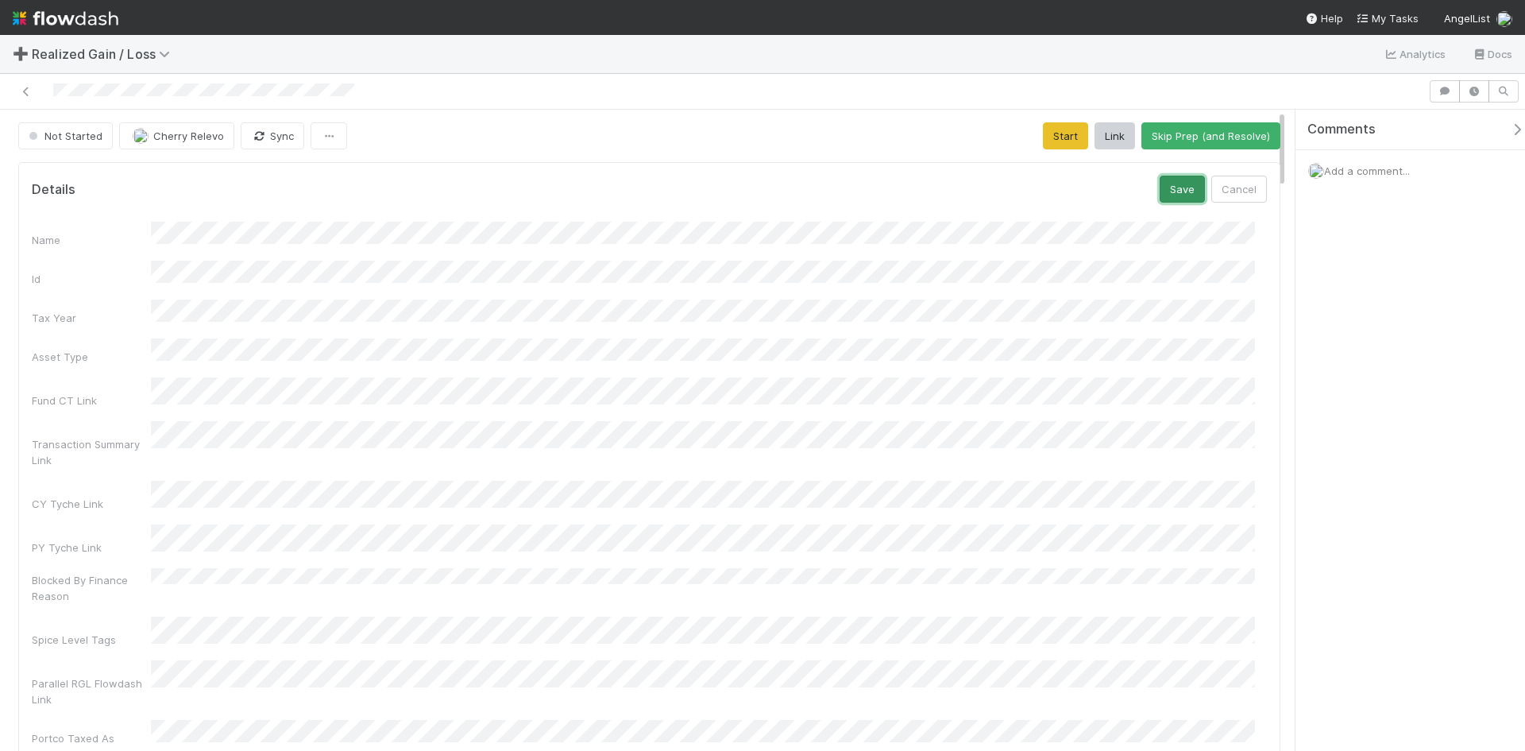
click at [1178, 195] on button "Save" at bounding box center [1182, 189] width 45 height 27
click at [1052, 135] on button "Start" at bounding box center [1065, 135] width 45 height 27
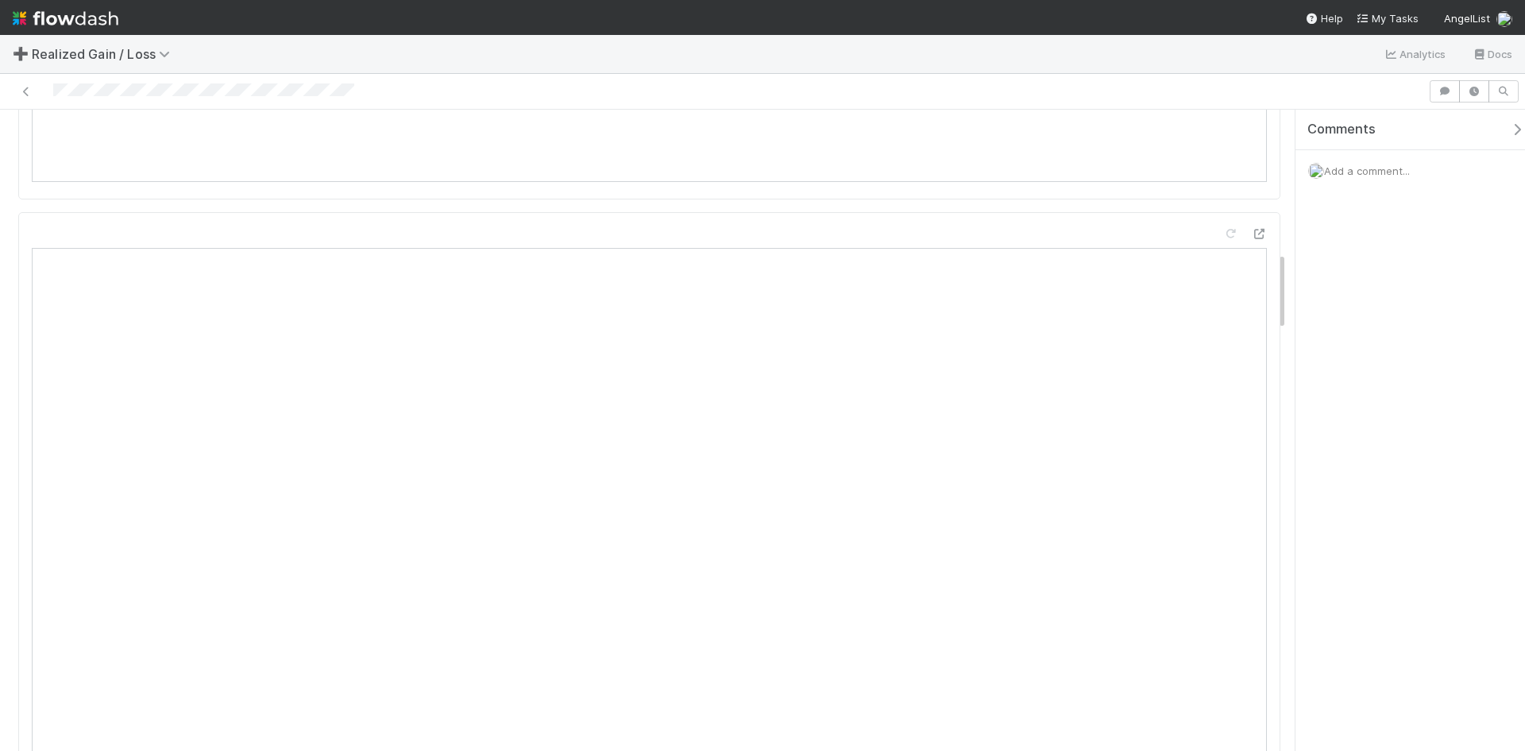
scroll to position [1191, 0]
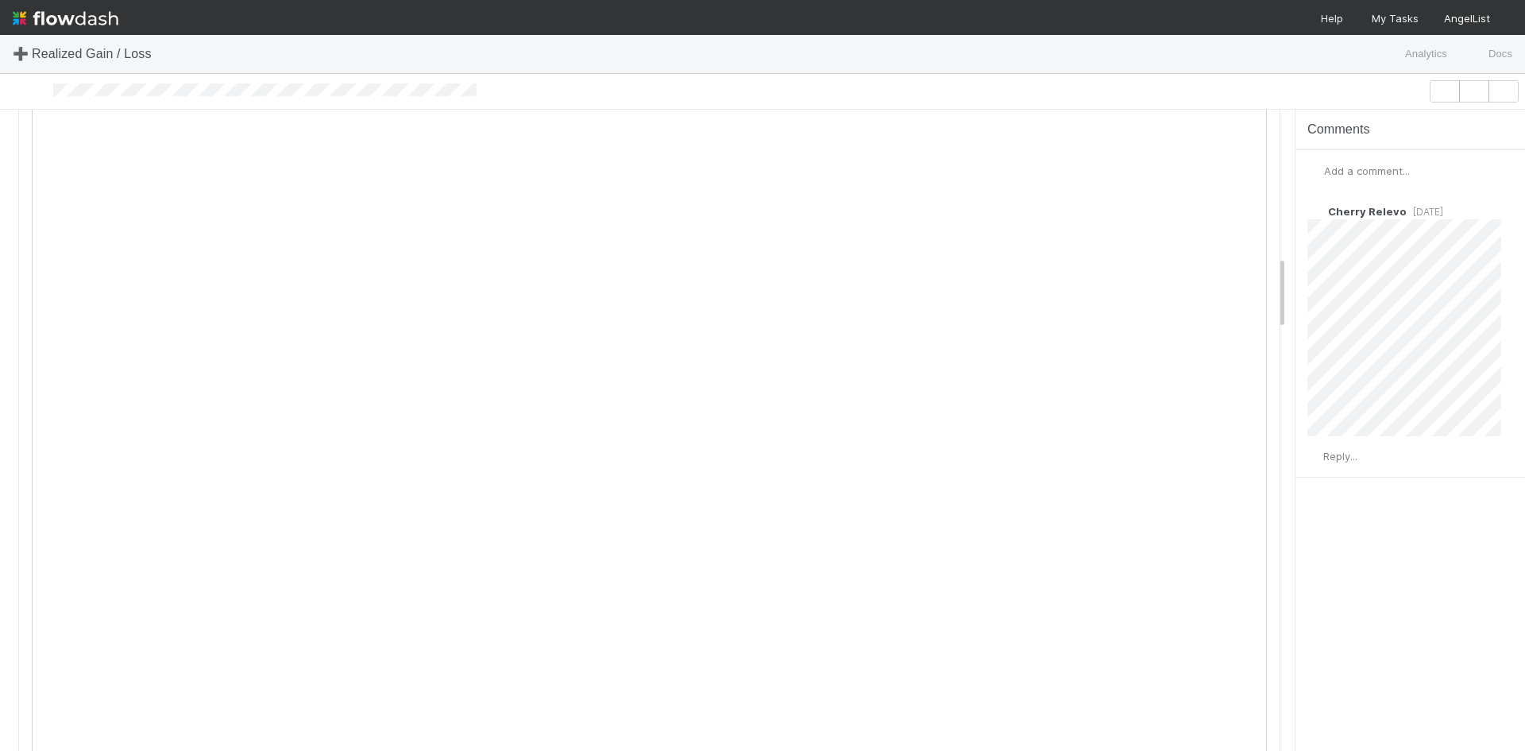
scroll to position [1271, 0]
drag, startPoint x: 1504, startPoint y: 214, endPoint x: 822, endPoint y: 91, distance: 693.3
click at [1504, 214] on icon at bounding box center [1510, 212] width 16 height 10
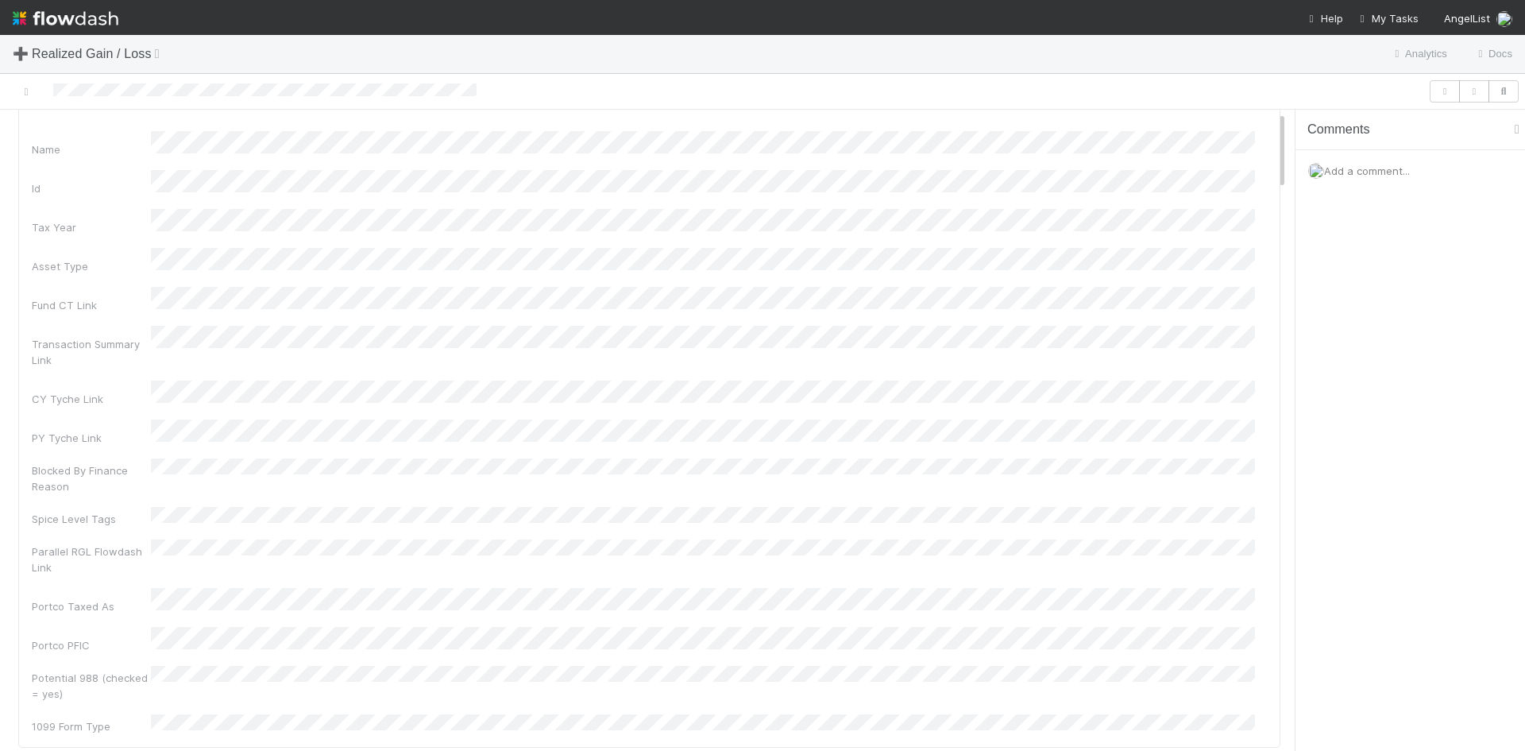
scroll to position [0, 0]
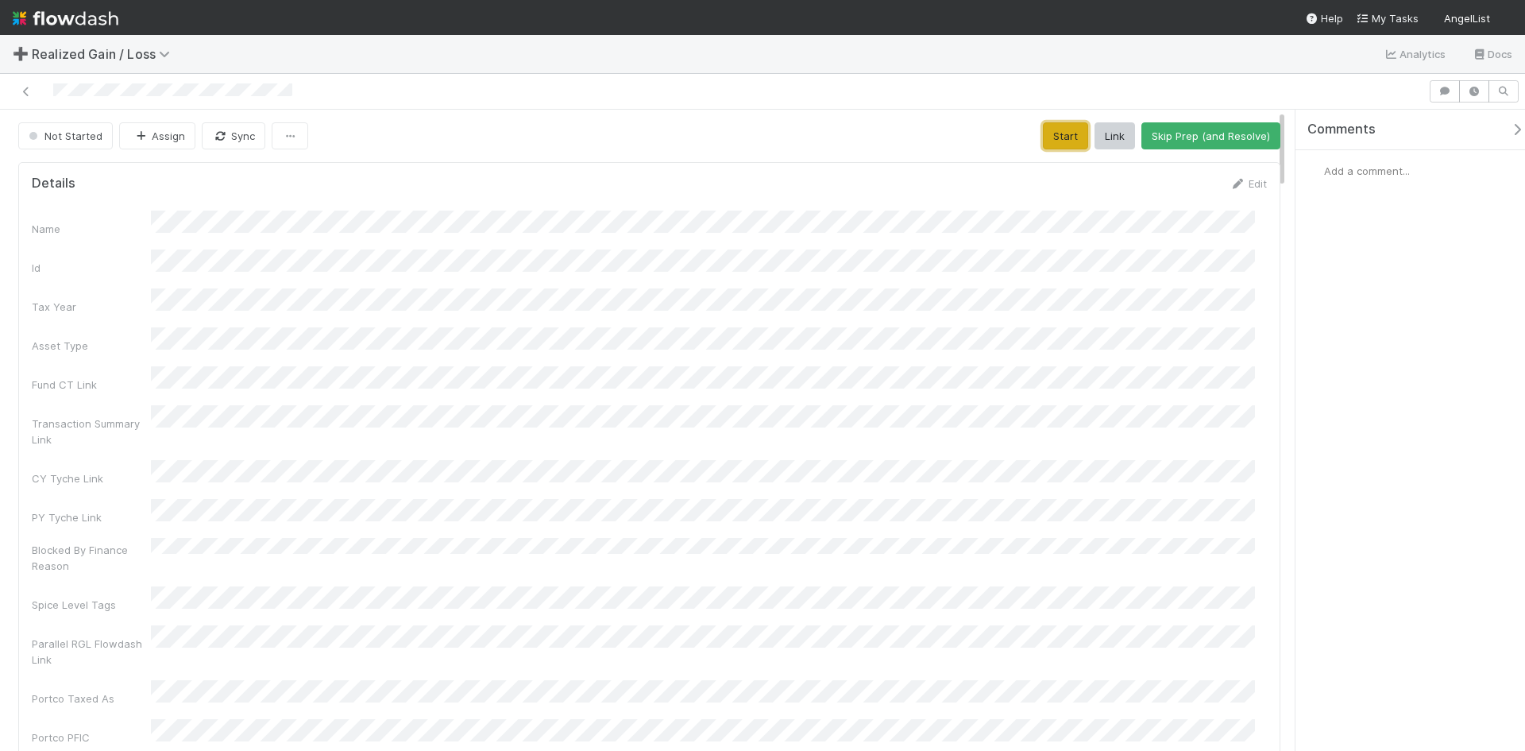
click at [1060, 137] on button "Start" at bounding box center [1065, 135] width 45 height 27
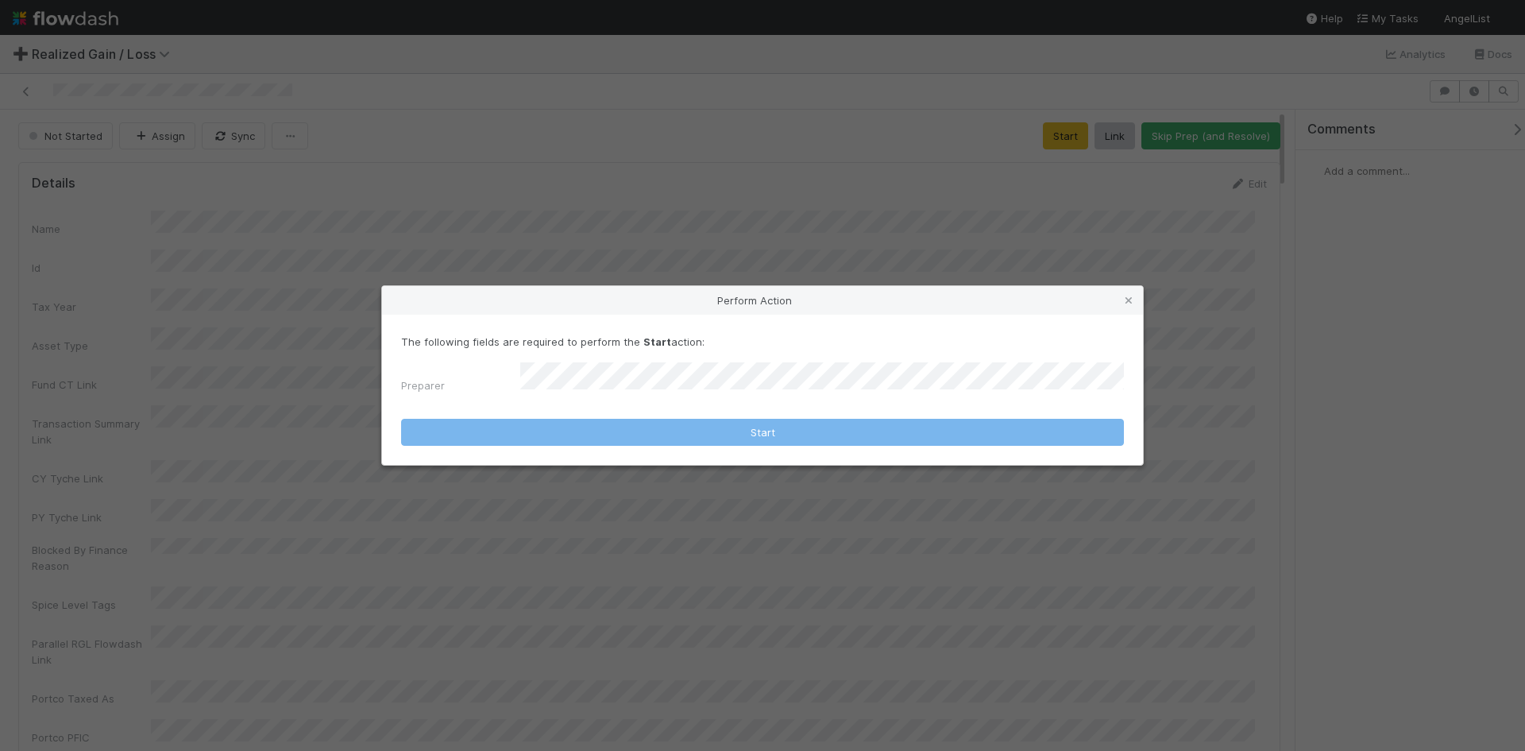
click at [979, 549] on div "Perform Action The following fields are required to perform the Start action: P…" at bounding box center [762, 375] width 1525 height 751
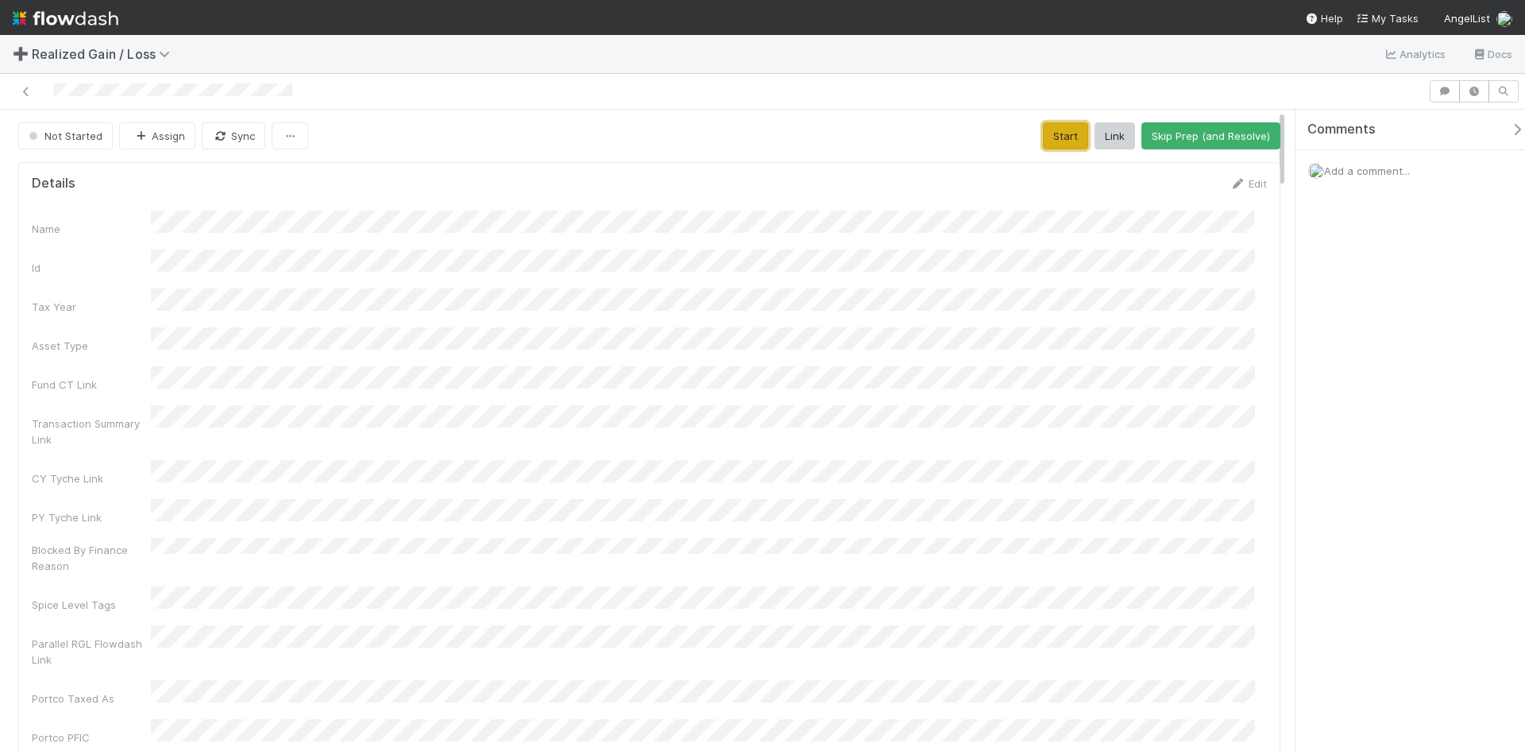
click at [1069, 126] on button "Start" at bounding box center [1065, 135] width 45 height 27
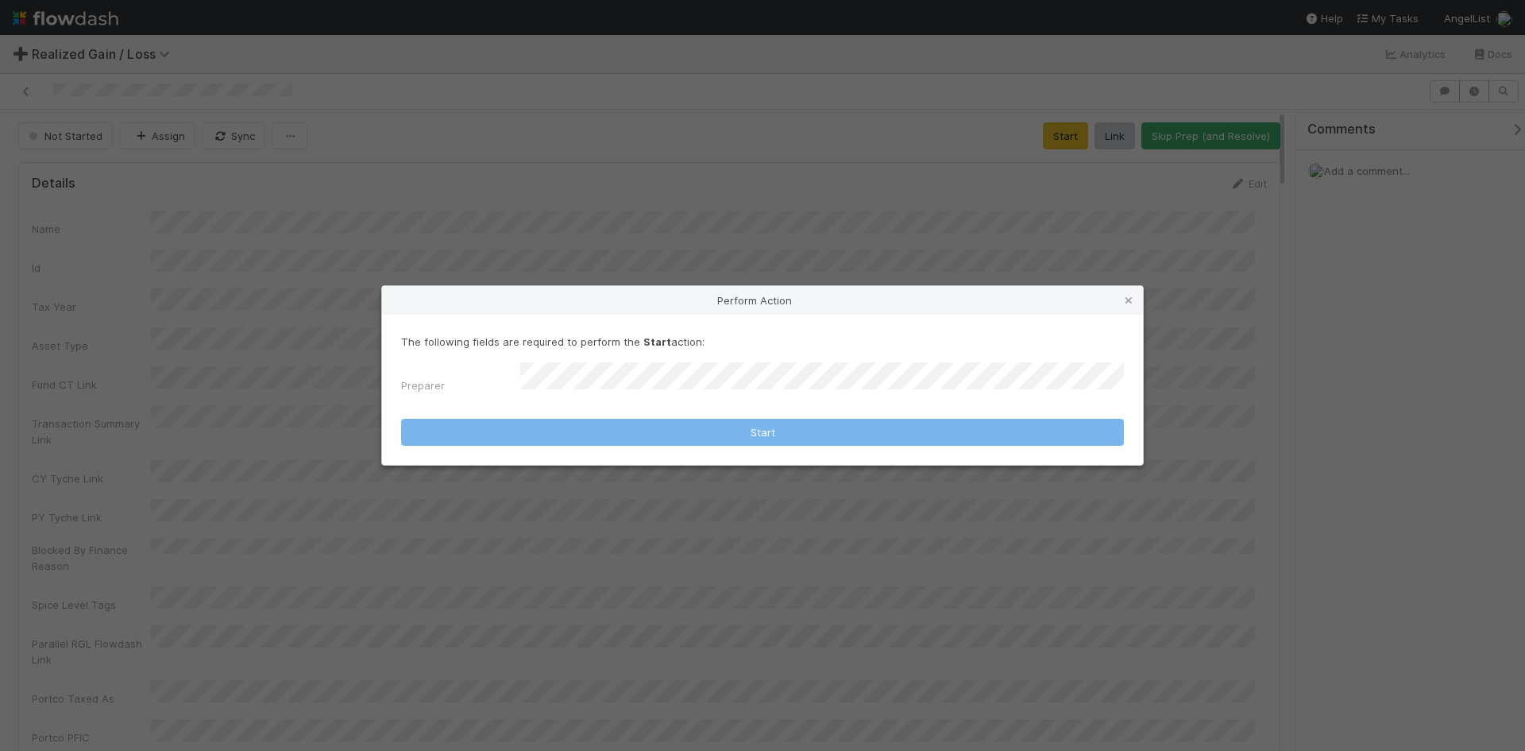
click at [618, 403] on form "The following fields are required to perform the Start action: Preparer Start" at bounding box center [762, 390] width 723 height 112
click at [646, 363] on div "The following fields are required to perform the Start action: Preparer" at bounding box center [762, 367] width 723 height 66
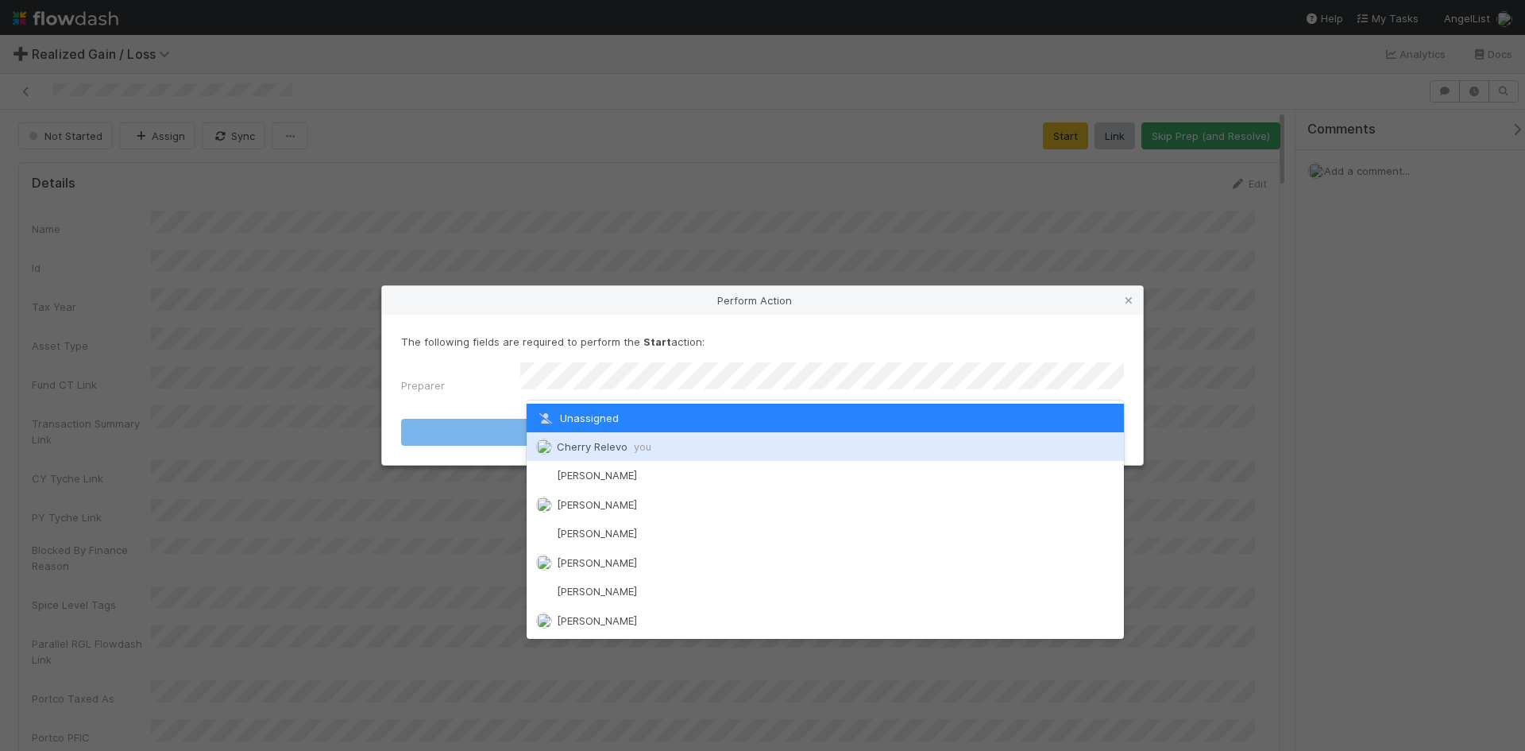
click at [628, 446] on span "Cherry Relevo you" at bounding box center [604, 446] width 95 height 13
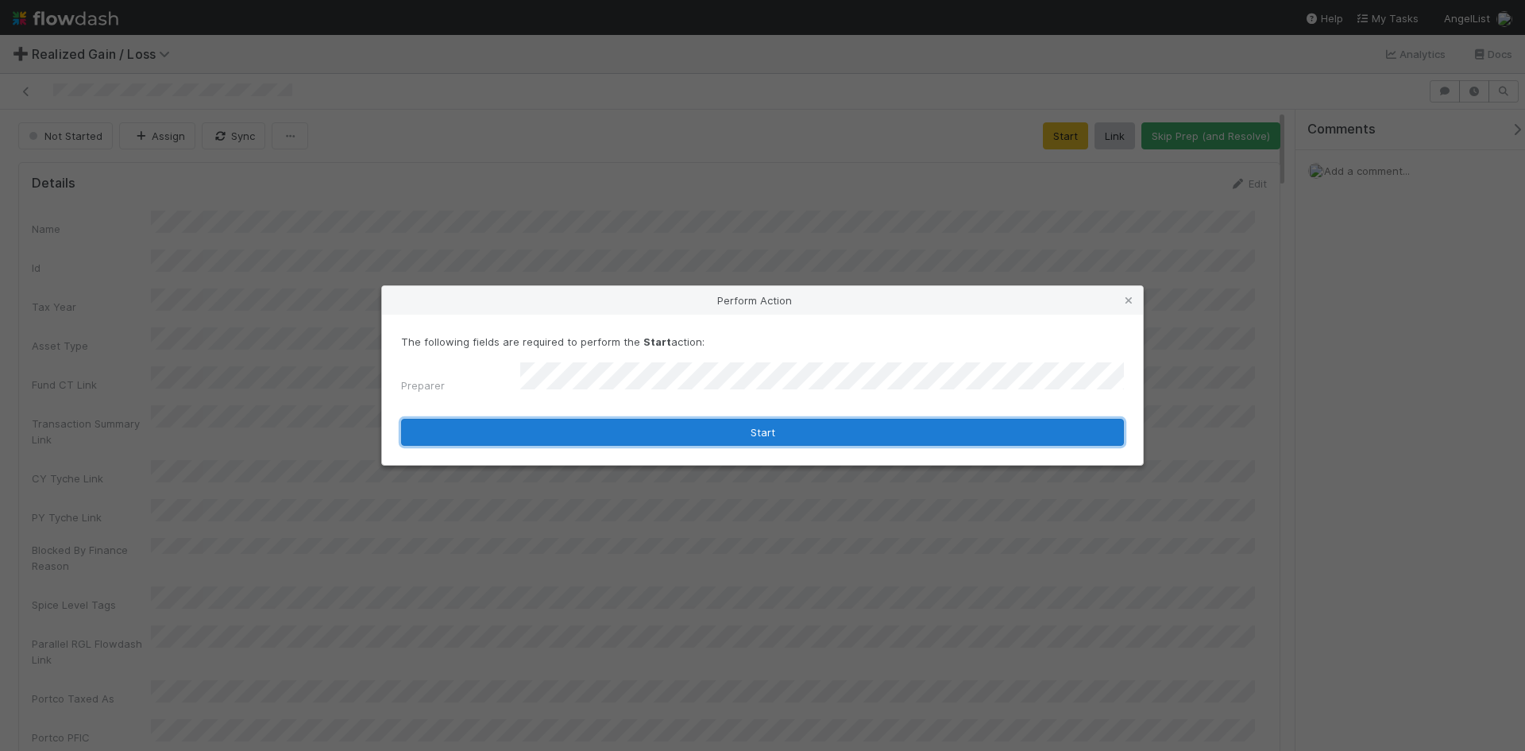
click at [770, 430] on button "Start" at bounding box center [762, 432] width 723 height 27
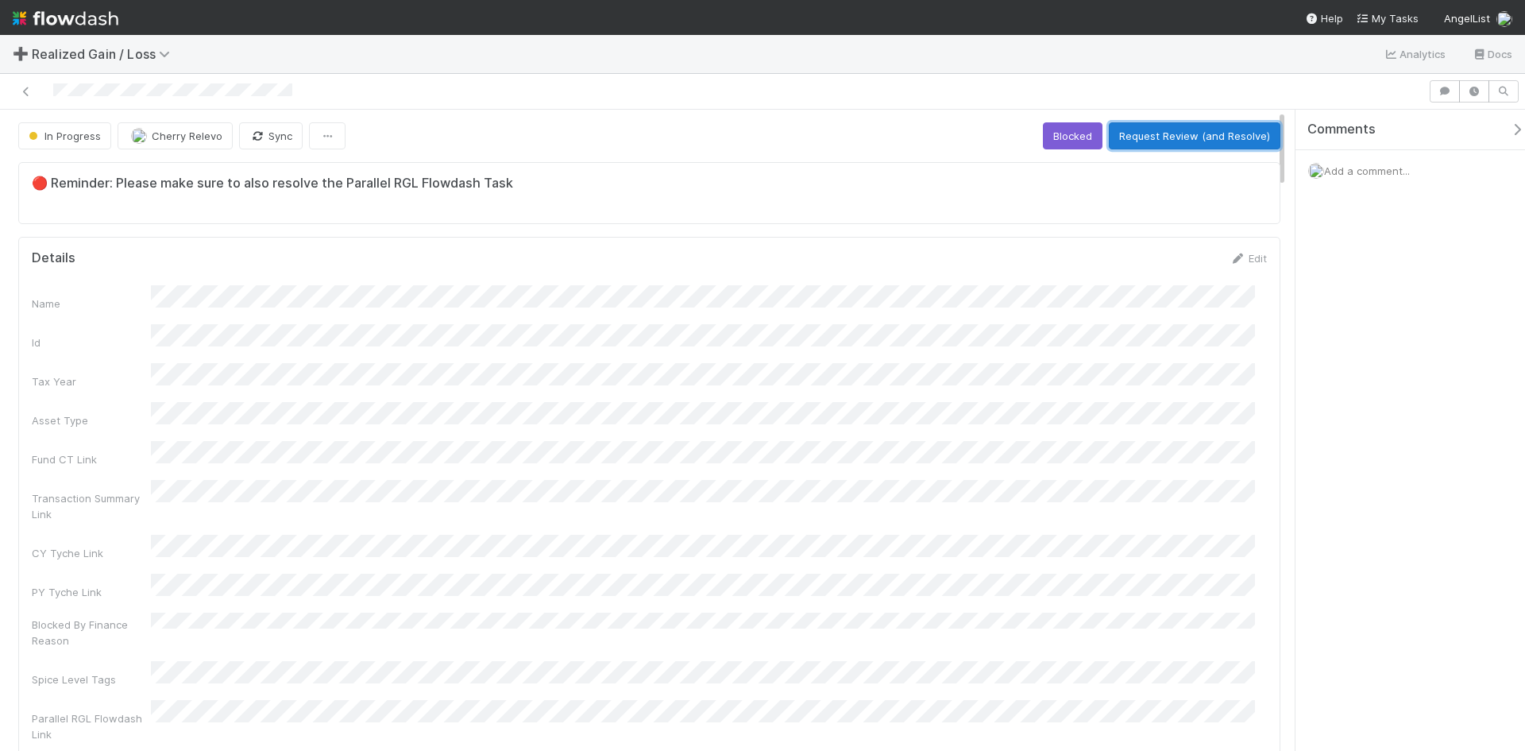
click at [1137, 129] on button "Request Review (and Resolve)" at bounding box center [1195, 135] width 172 height 27
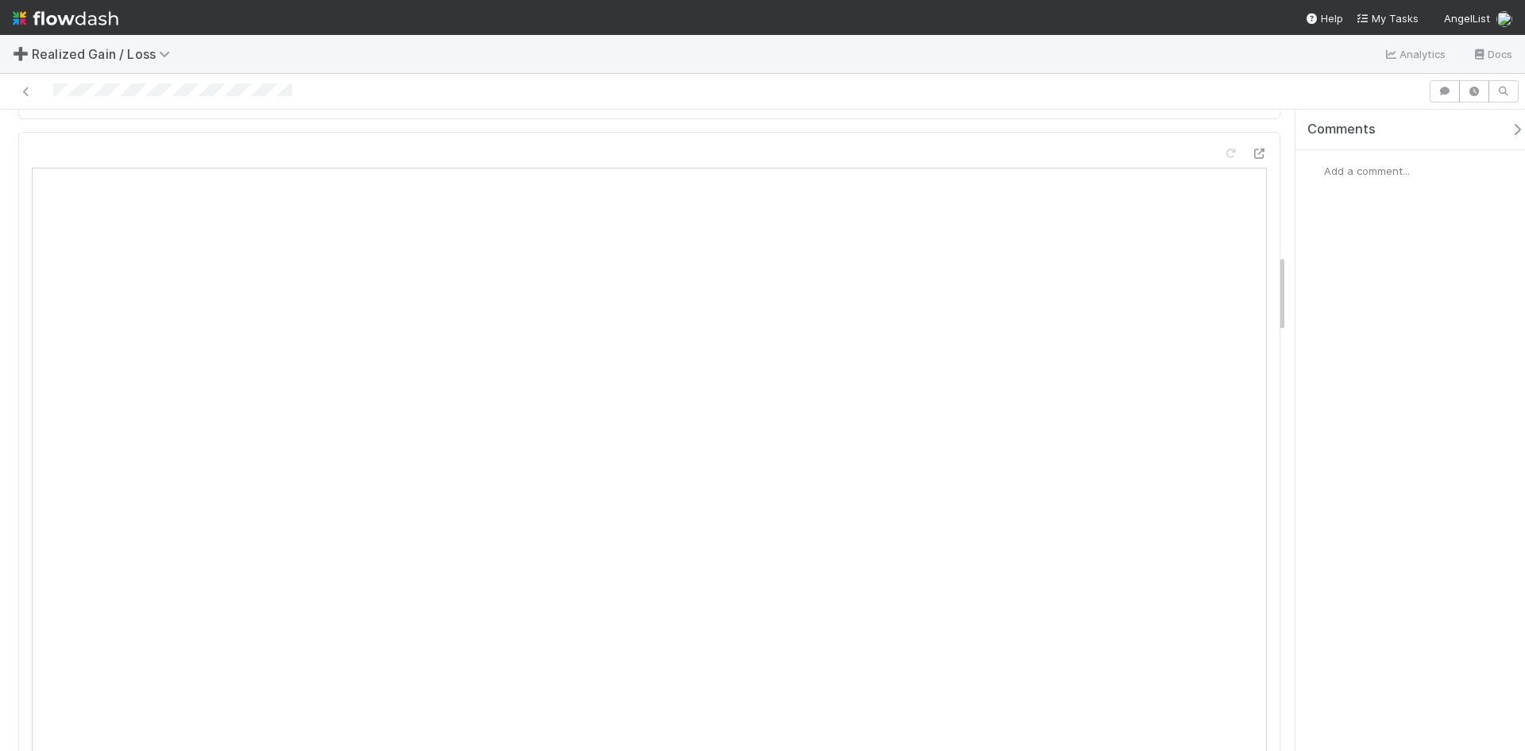
scroll to position [1112, 0]
click at [1383, 415] on div "Comments Add a comment..." at bounding box center [1410, 430] width 230 height 641
click at [1326, 512] on div "Comments Add a comment..." at bounding box center [1410, 430] width 230 height 641
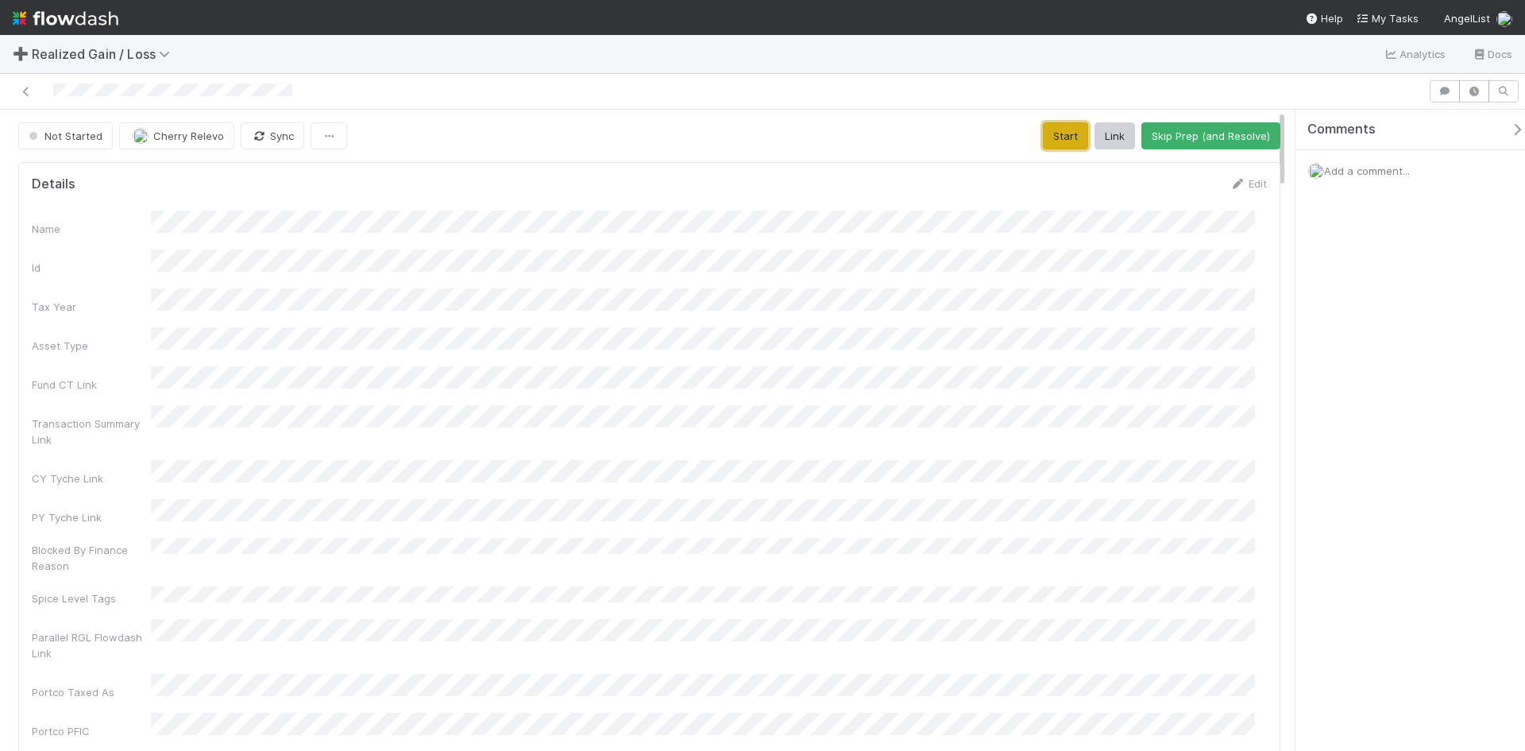
click at [1046, 138] on button "Start" at bounding box center [1065, 135] width 45 height 27
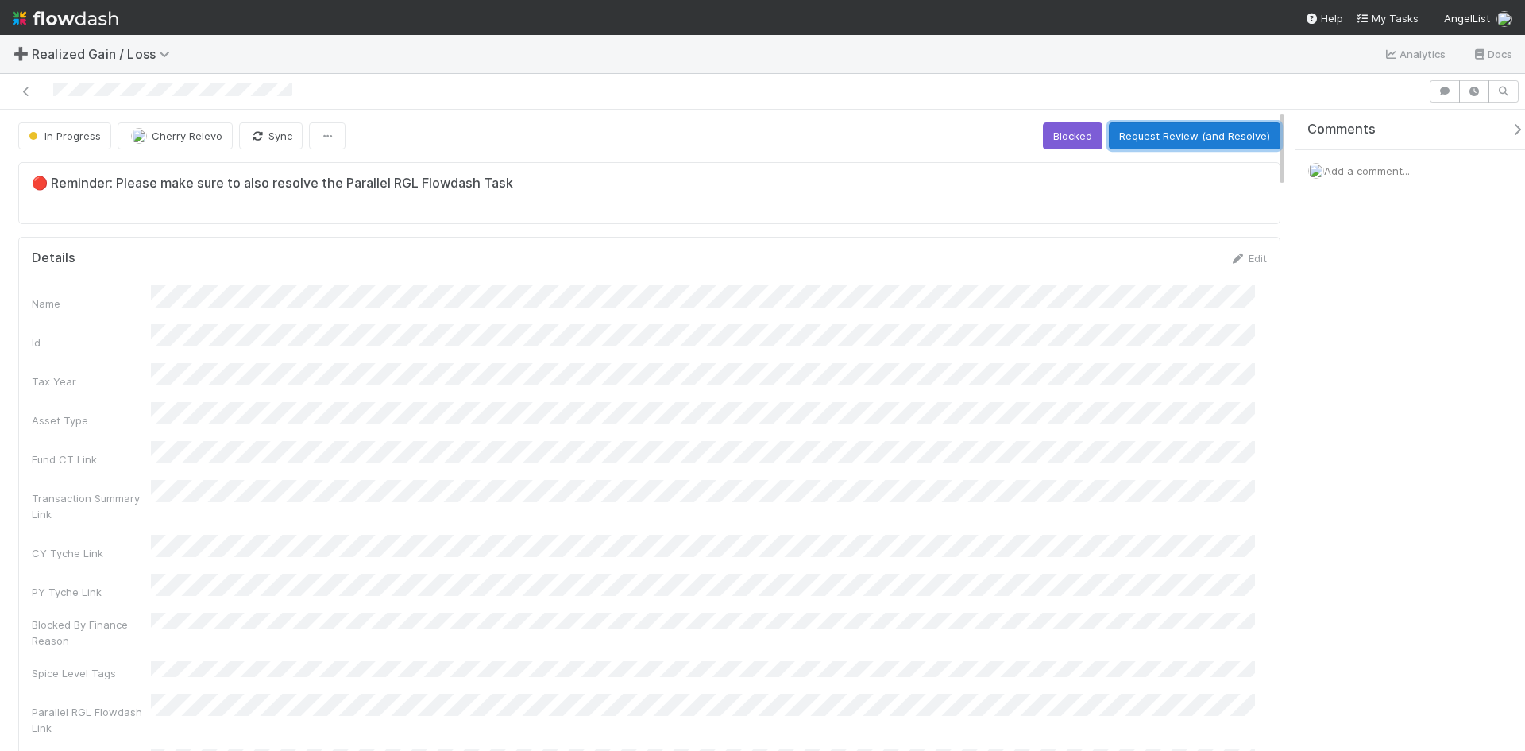
click at [1219, 139] on button "Request Review (and Resolve)" at bounding box center [1195, 135] width 172 height 27
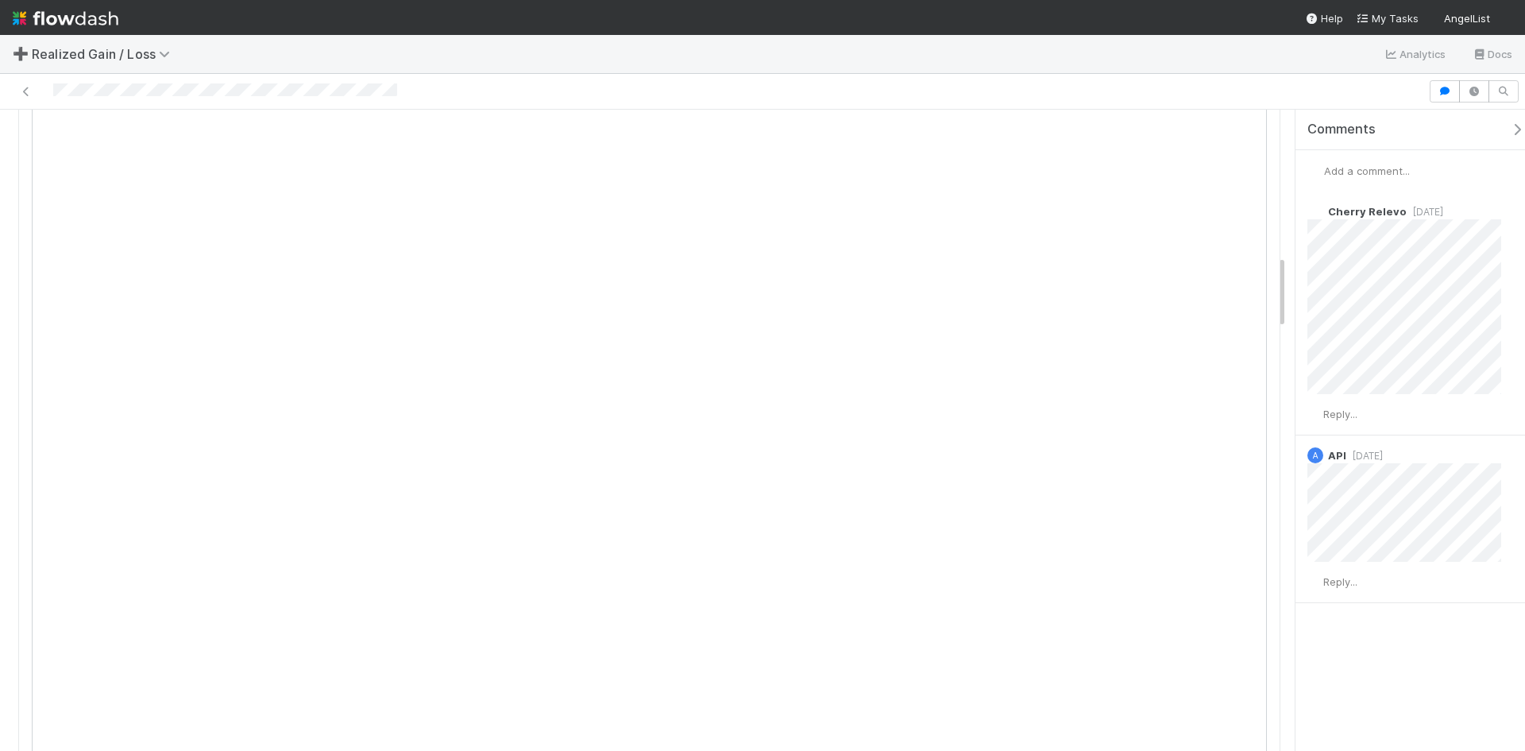
scroll to position [1350, 0]
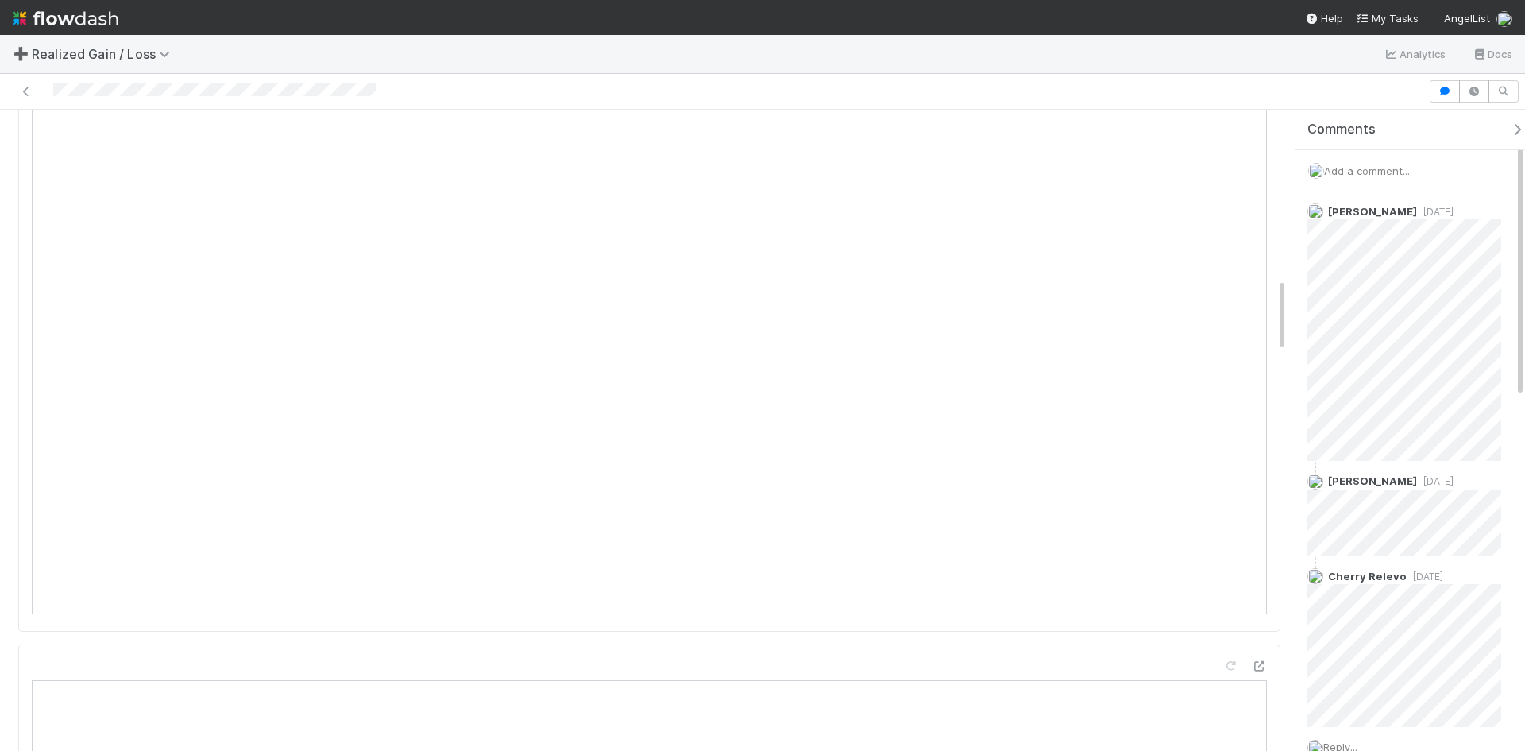
scroll to position [1430, 0]
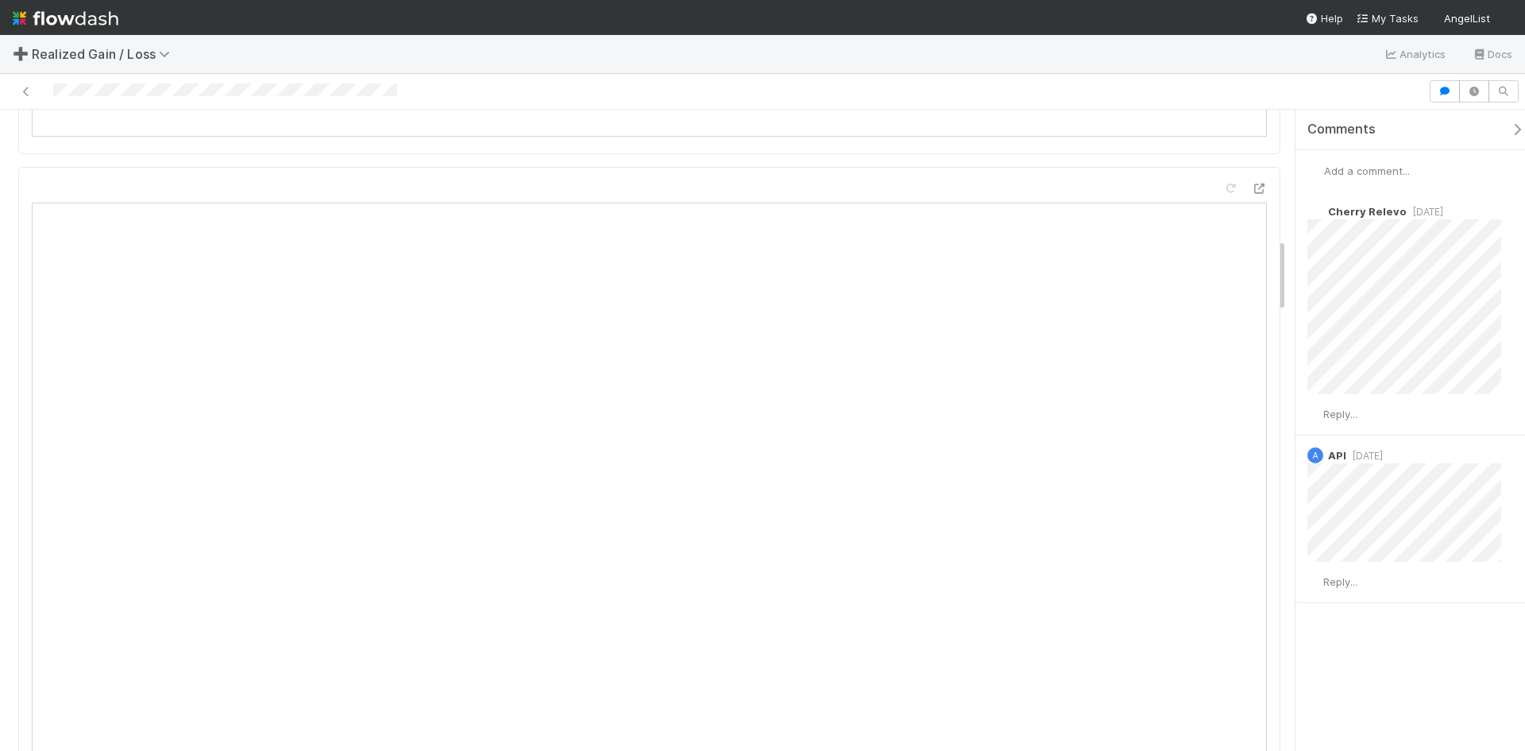
scroll to position [1430, 0]
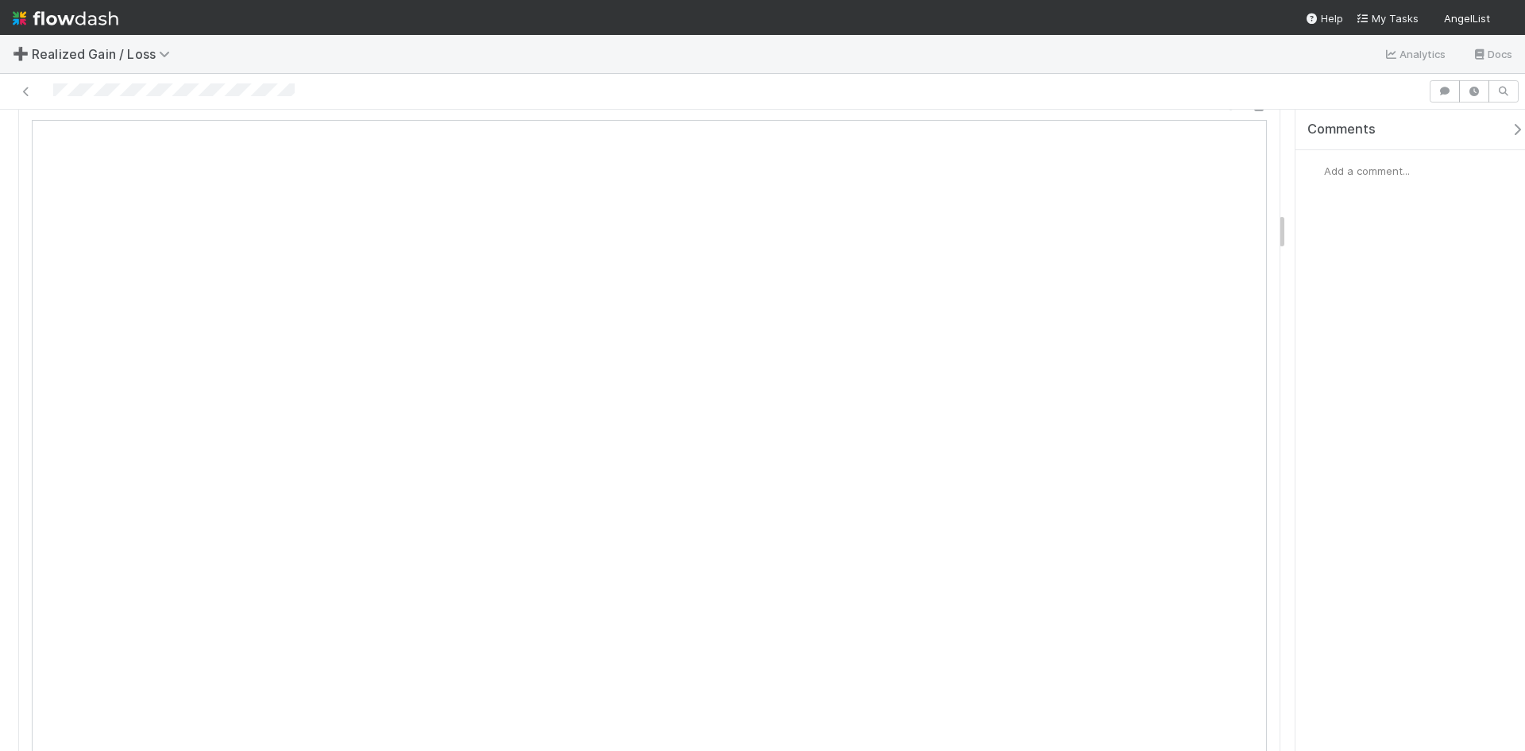
scroll to position [1747, 0]
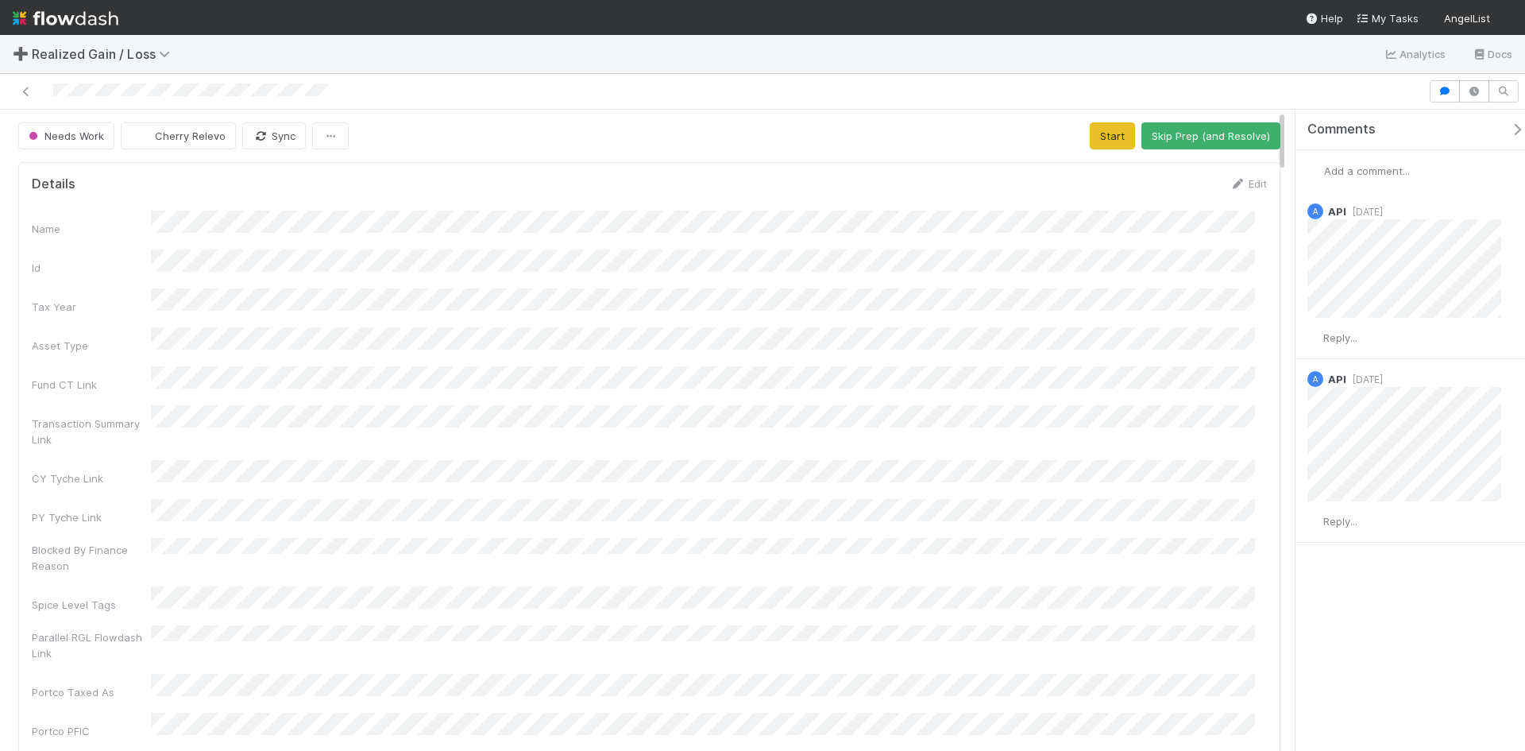
scroll to position [311, 1211]
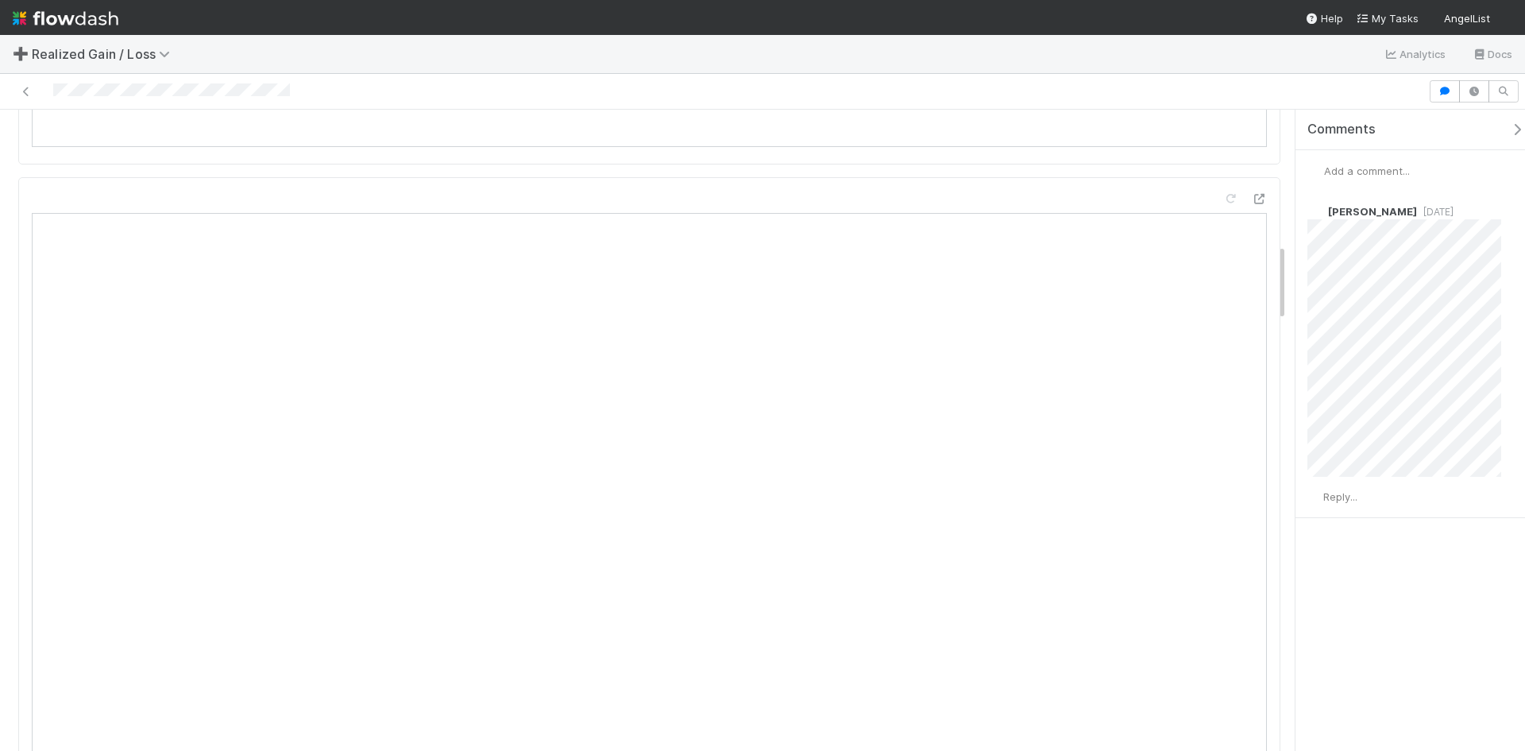
scroll to position [1112, 0]
click at [1088, 100] on div at bounding box center [713, 91] width 1415 height 22
